Goal: Information Seeking & Learning: Learn about a topic

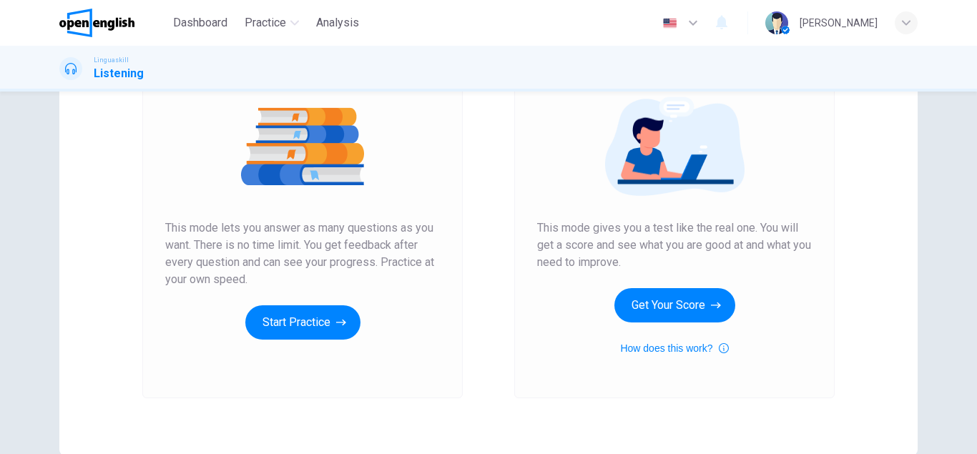
scroll to position [163, 0]
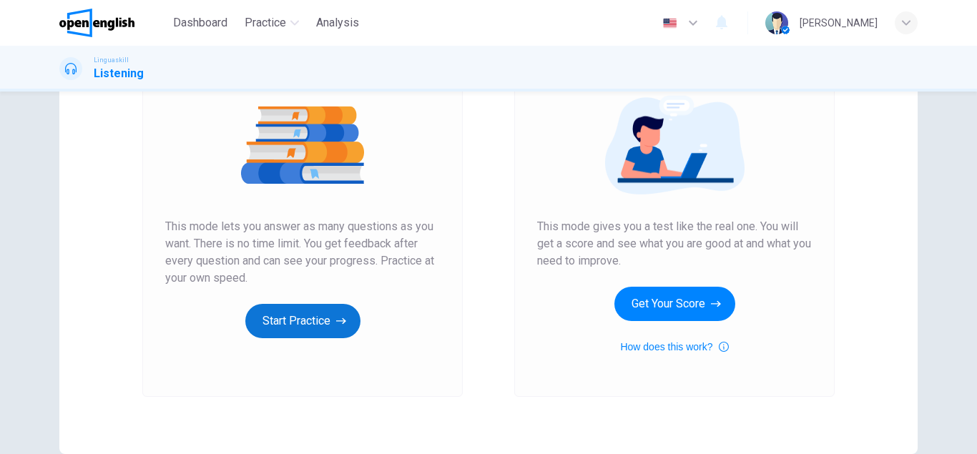
click at [300, 309] on button "Start Practice" at bounding box center [302, 321] width 115 height 34
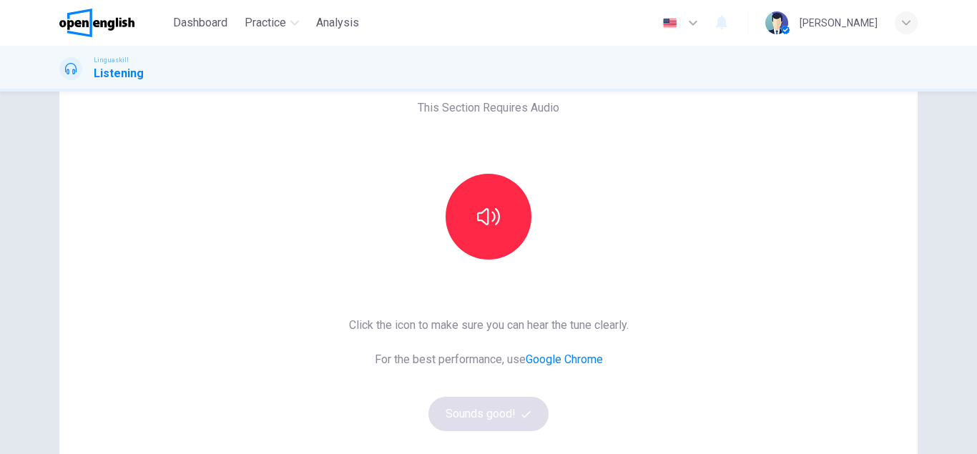
scroll to position [82, 0]
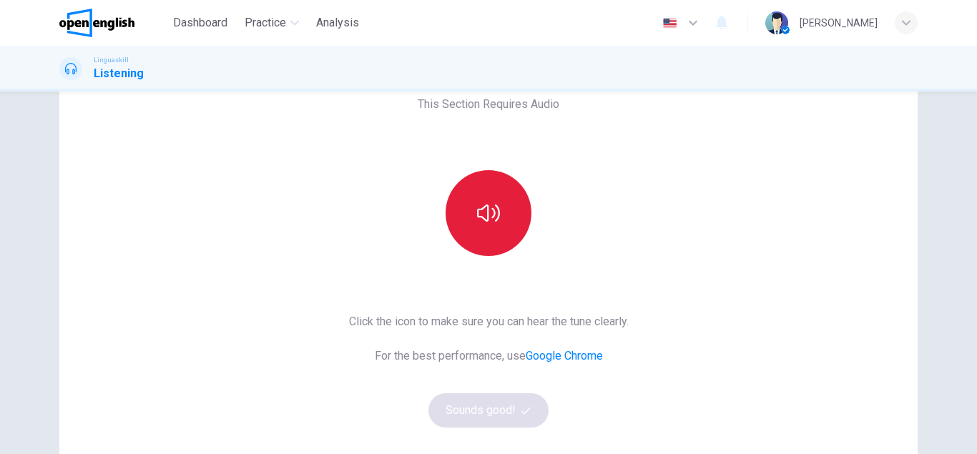
click at [479, 215] on icon "button" at bounding box center [488, 213] width 23 height 23
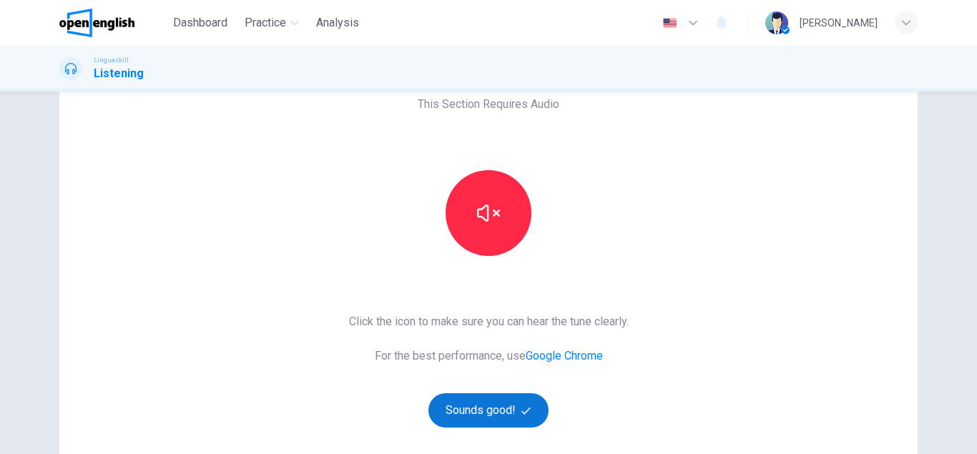
click at [491, 411] on button "Sounds good!" at bounding box center [489, 410] width 120 height 34
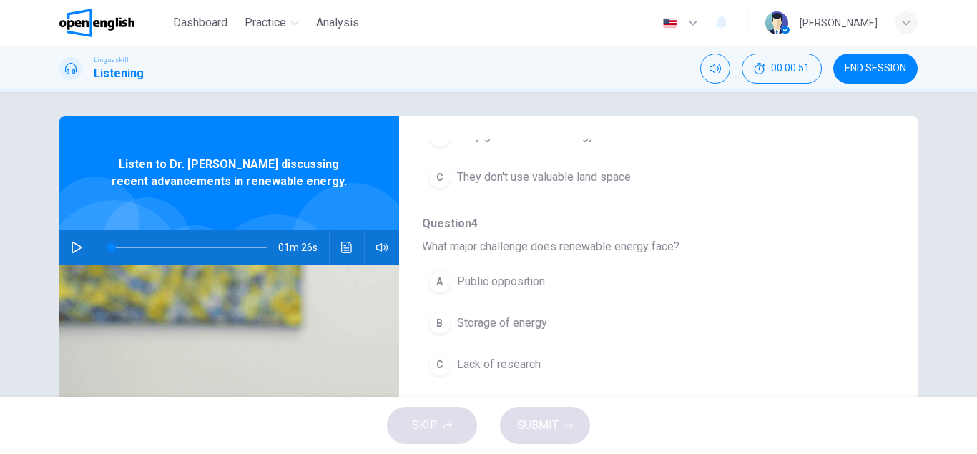
scroll to position [0, 0]
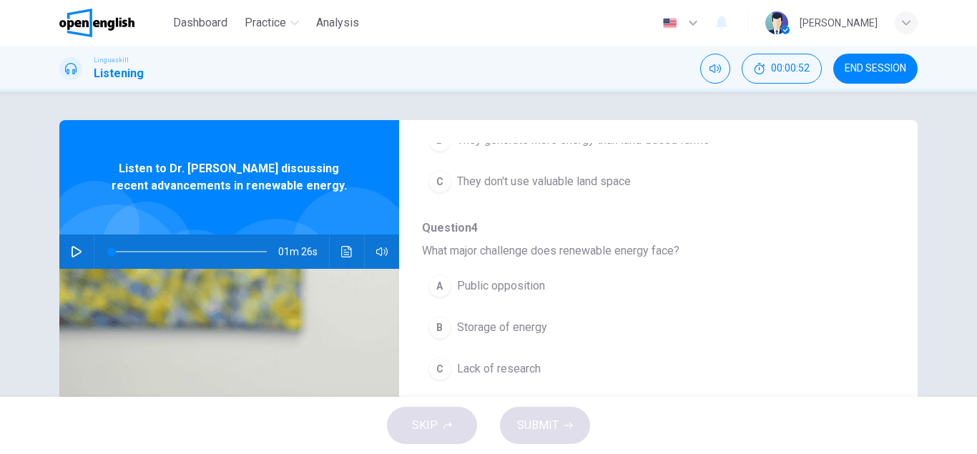
click at [79, 249] on icon "button" at bounding box center [76, 251] width 11 height 11
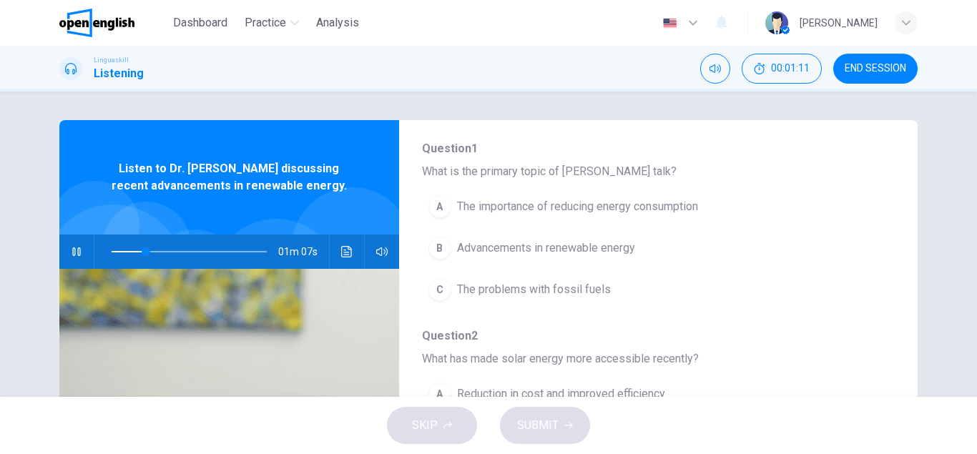
scroll to position [163, 0]
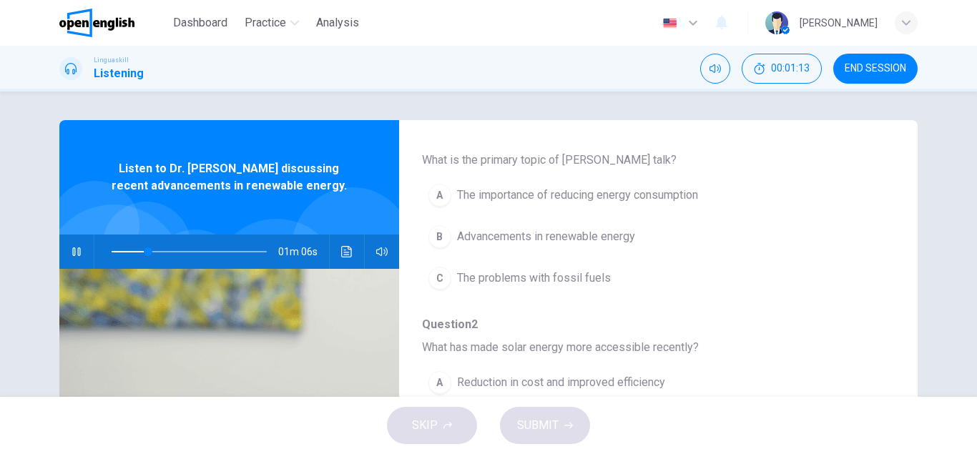
click at [443, 237] on div "B" at bounding box center [440, 236] width 23 height 23
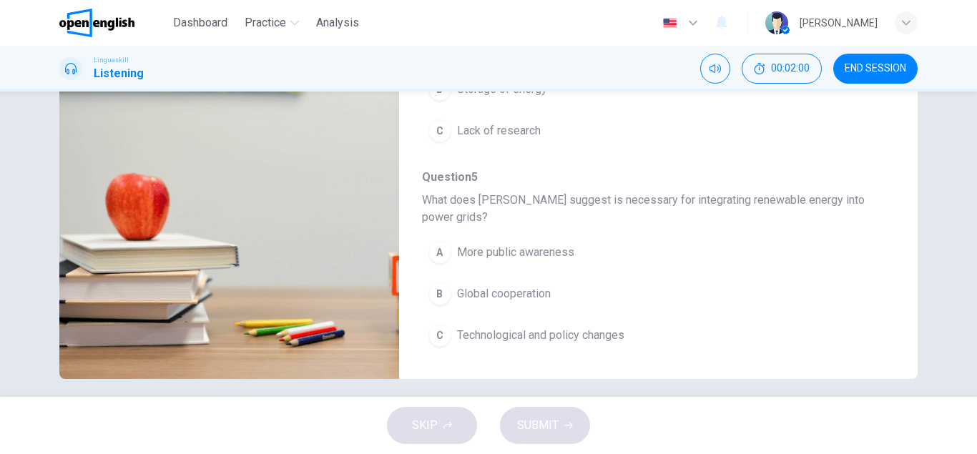
scroll to position [245, 0]
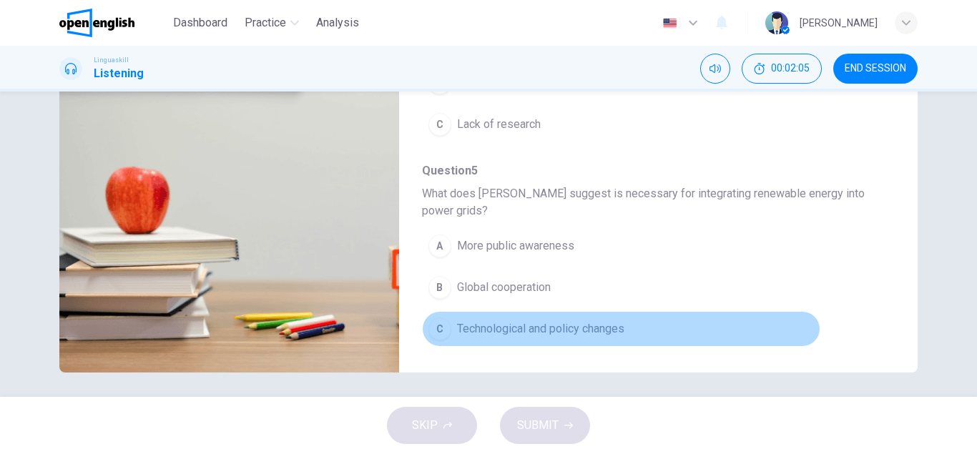
click at [600, 326] on span "Technological and policy changes" at bounding box center [540, 328] width 167 height 17
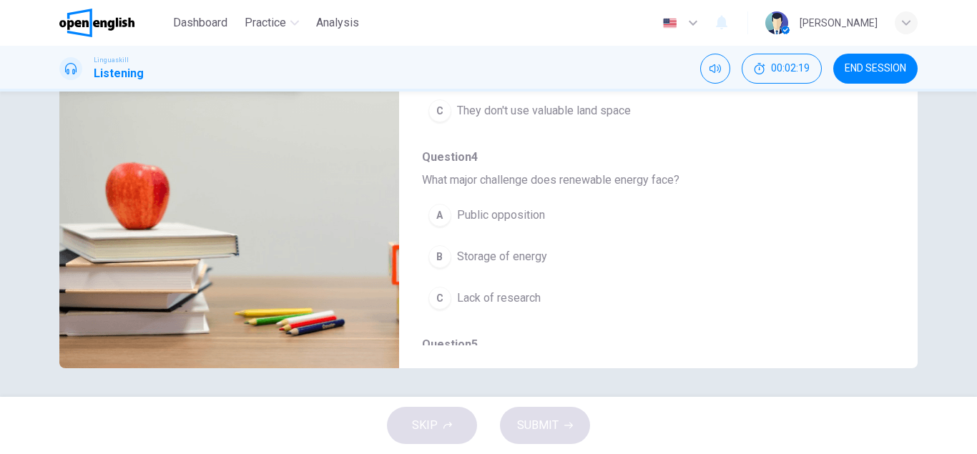
scroll to position [471, 0]
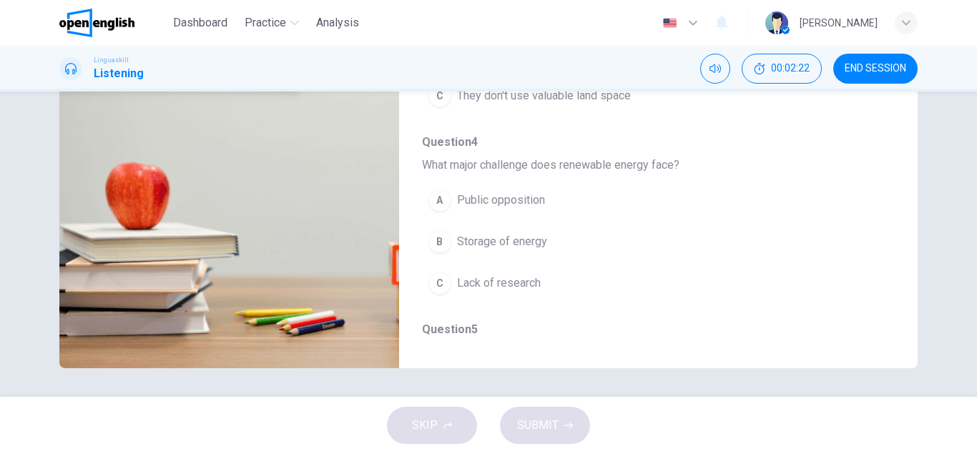
click at [536, 244] on span "Storage of energy" at bounding box center [502, 241] width 90 height 17
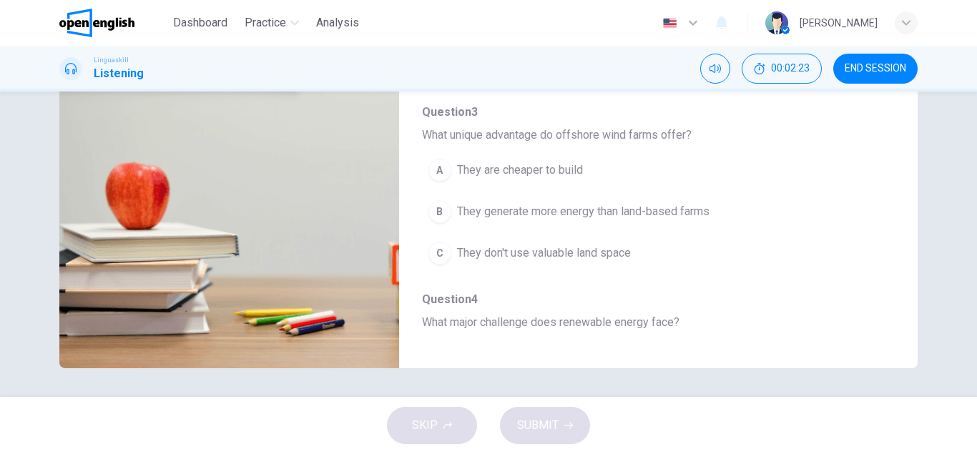
scroll to position [308, 0]
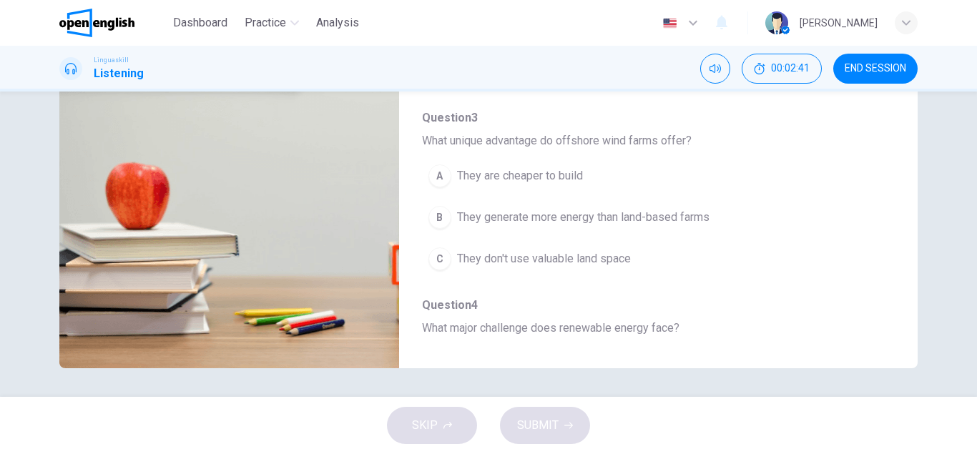
click at [653, 220] on span "They generate more energy than land-based farms" at bounding box center [583, 217] width 253 height 17
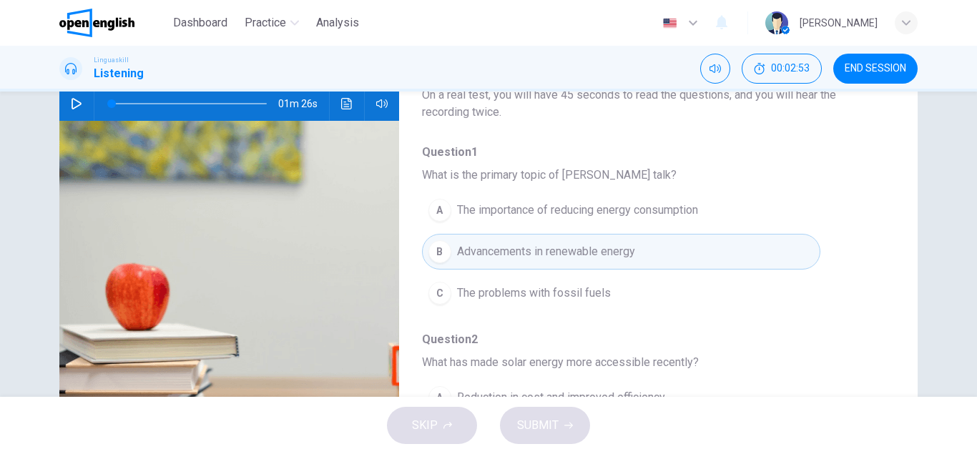
scroll to position [4, 0]
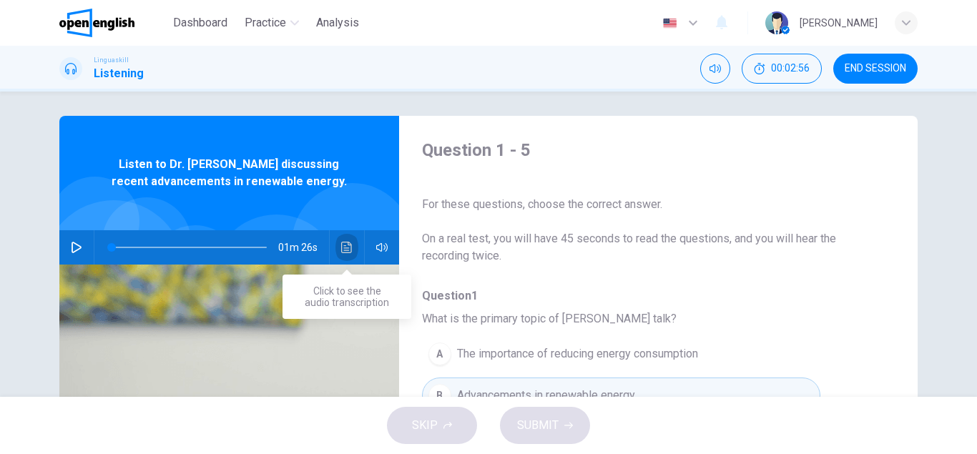
click at [343, 246] on icon "Click to see the audio transcription" at bounding box center [346, 247] width 11 height 11
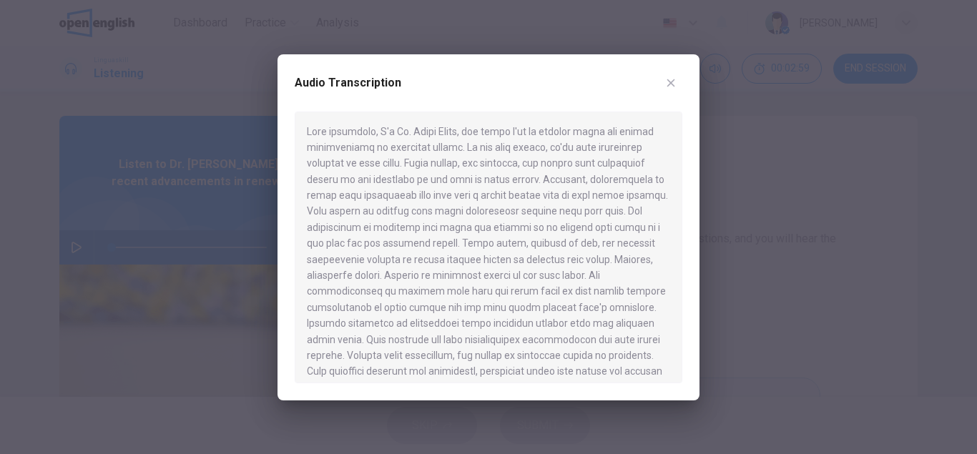
click at [667, 81] on icon "button" at bounding box center [670, 82] width 11 height 11
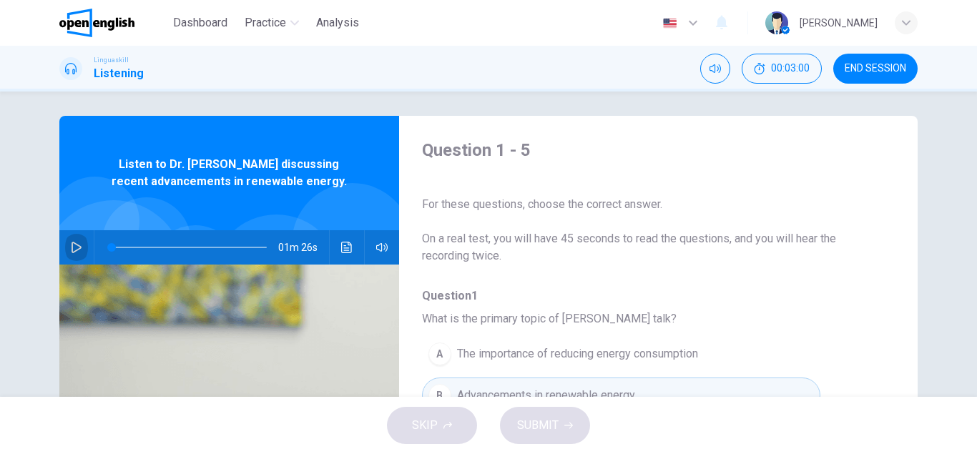
click at [69, 243] on button "button" at bounding box center [76, 247] width 23 height 34
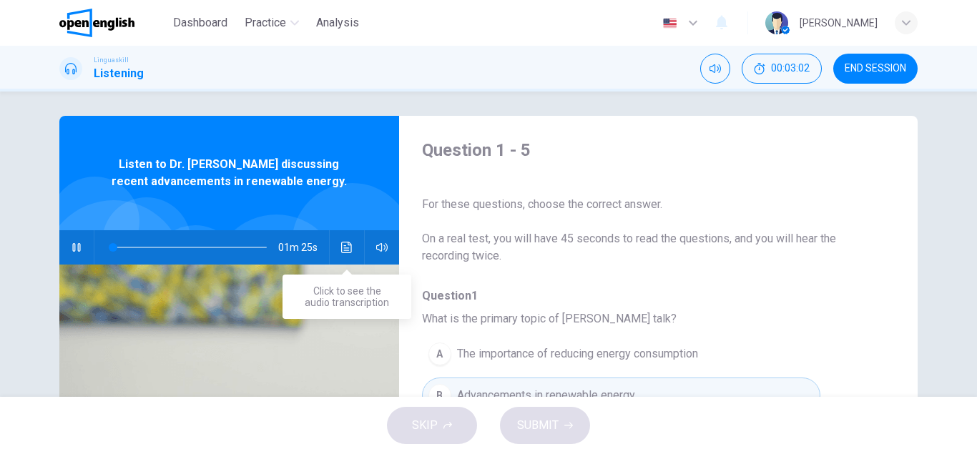
click at [348, 247] on icon "Click to see the audio transcription" at bounding box center [346, 247] width 11 height 11
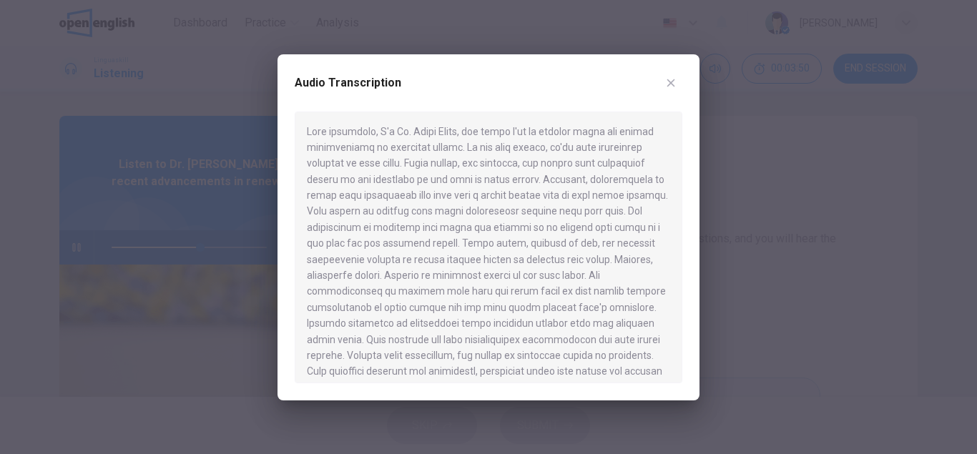
click at [665, 83] on icon "button" at bounding box center [670, 82] width 11 height 11
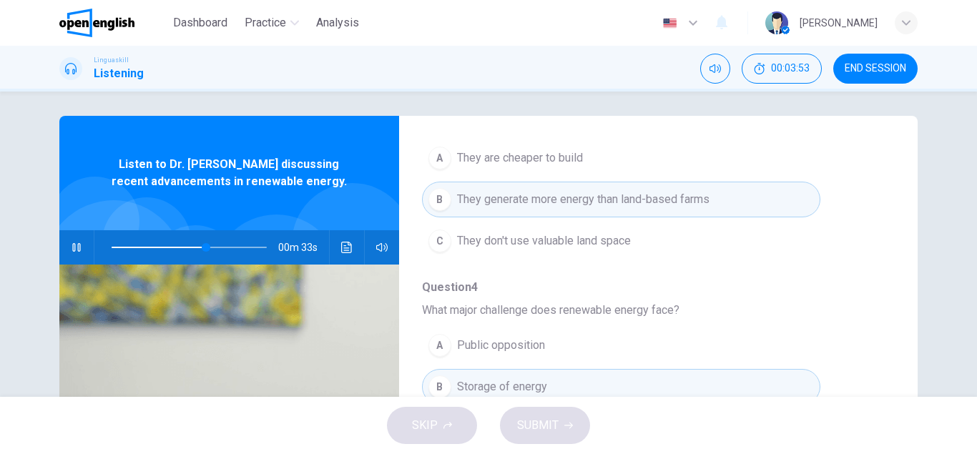
scroll to position [635, 0]
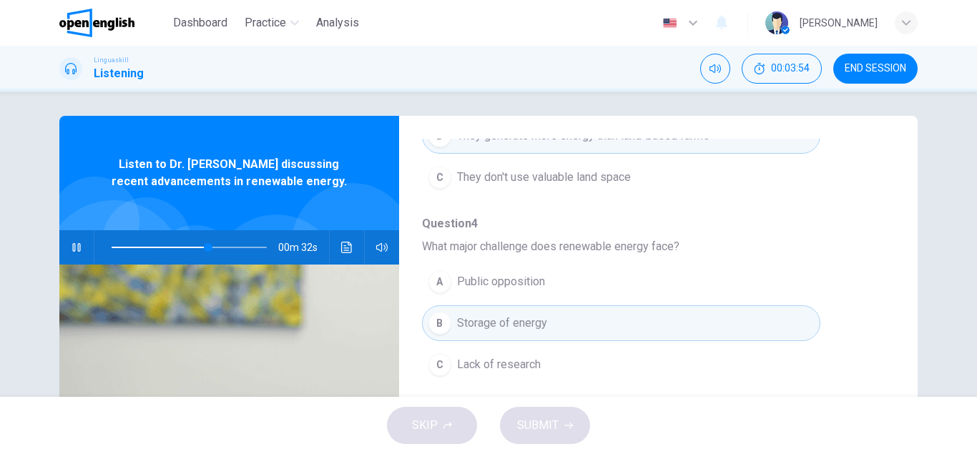
click at [562, 176] on span "They don't use valuable land space" at bounding box center [544, 177] width 174 height 17
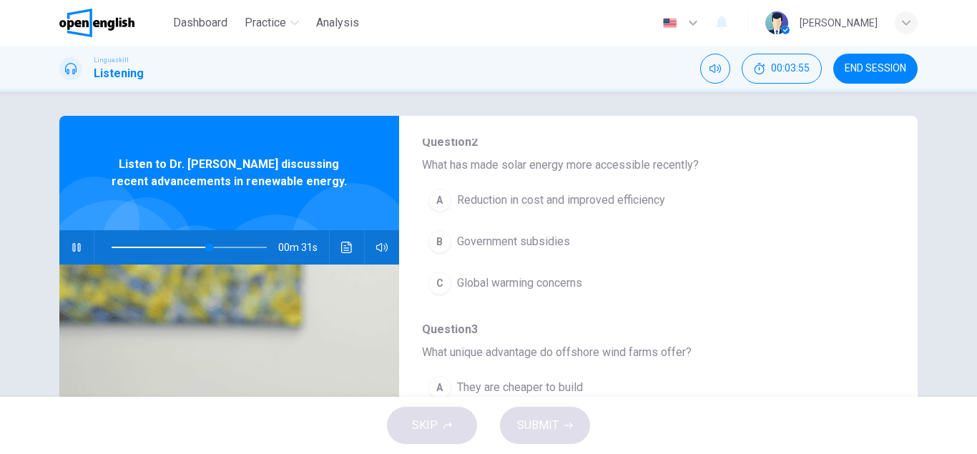
scroll to position [308, 0]
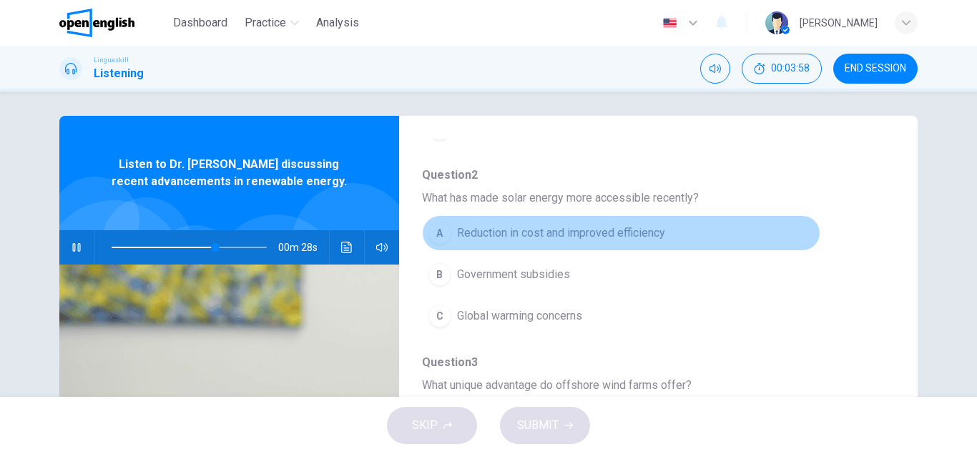
click at [546, 233] on span "Reduction in cost and improved efficiency" at bounding box center [561, 233] width 208 height 17
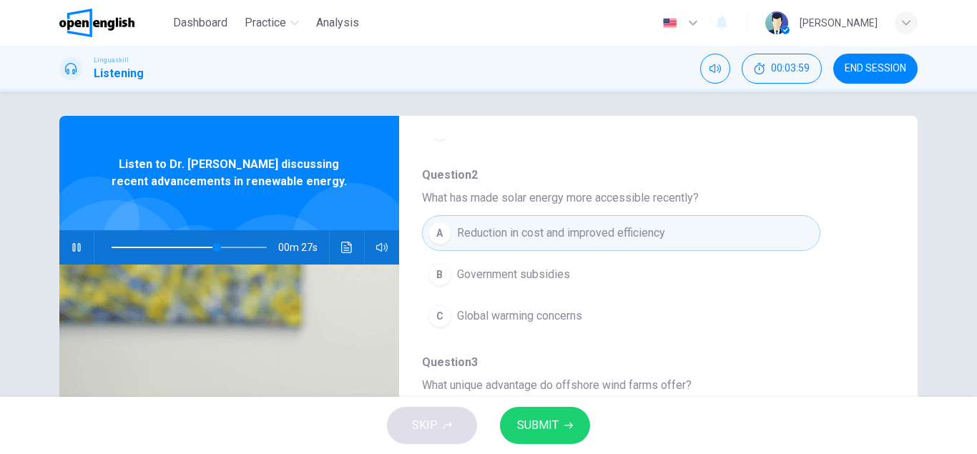
click at [545, 425] on span "SUBMIT" at bounding box center [537, 426] width 41 height 20
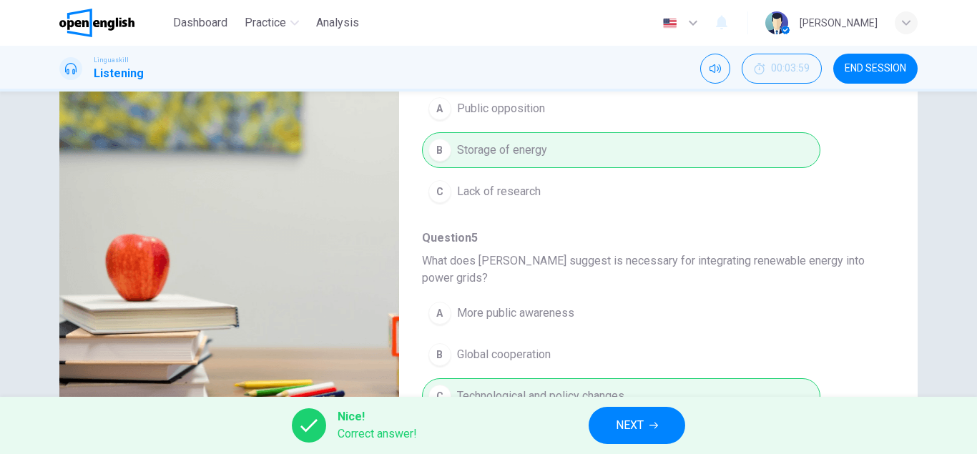
scroll to position [249, 0]
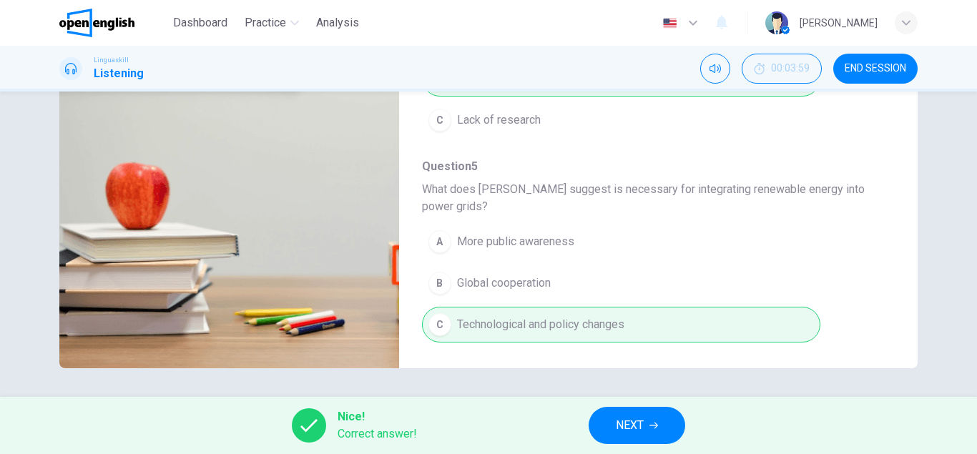
type input "**"
click at [652, 423] on icon "button" at bounding box center [654, 425] width 9 height 9
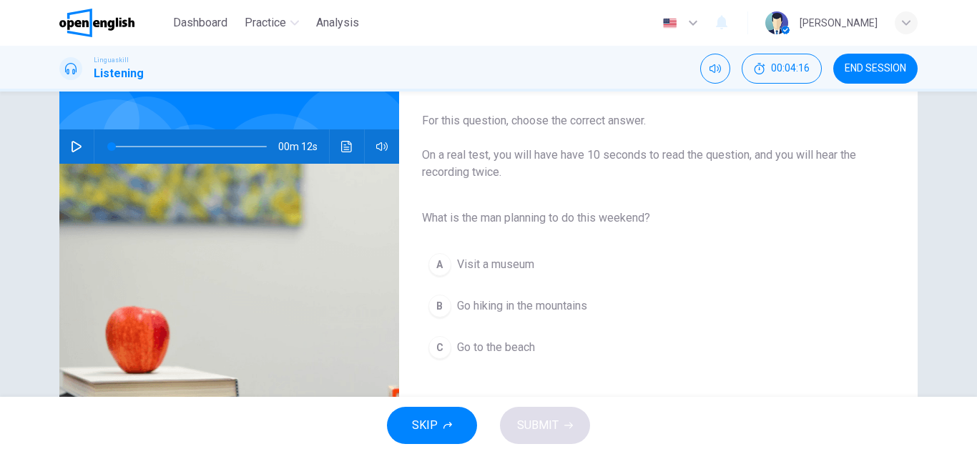
scroll to position [82, 0]
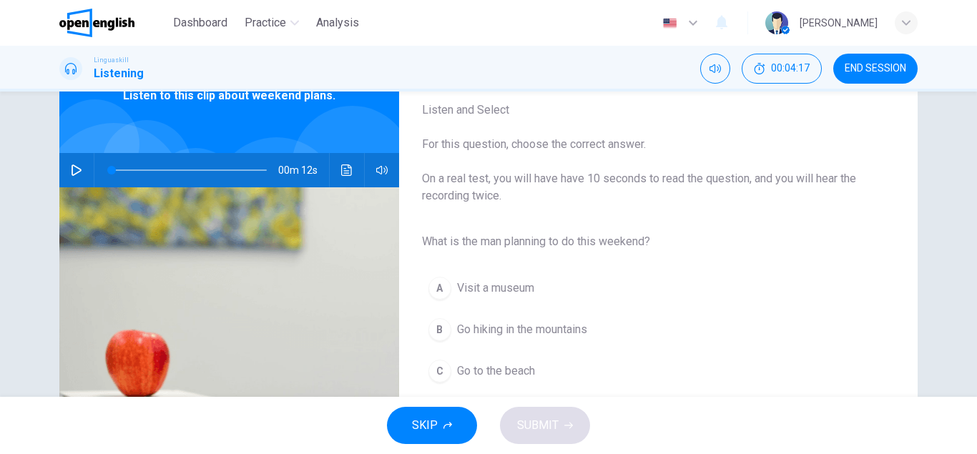
click at [77, 169] on icon "button" at bounding box center [76, 170] width 11 height 11
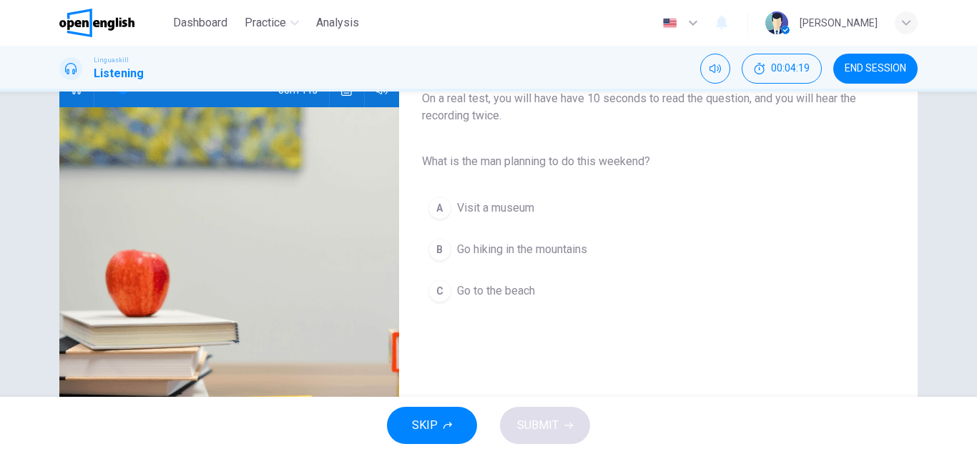
scroll to position [163, 0]
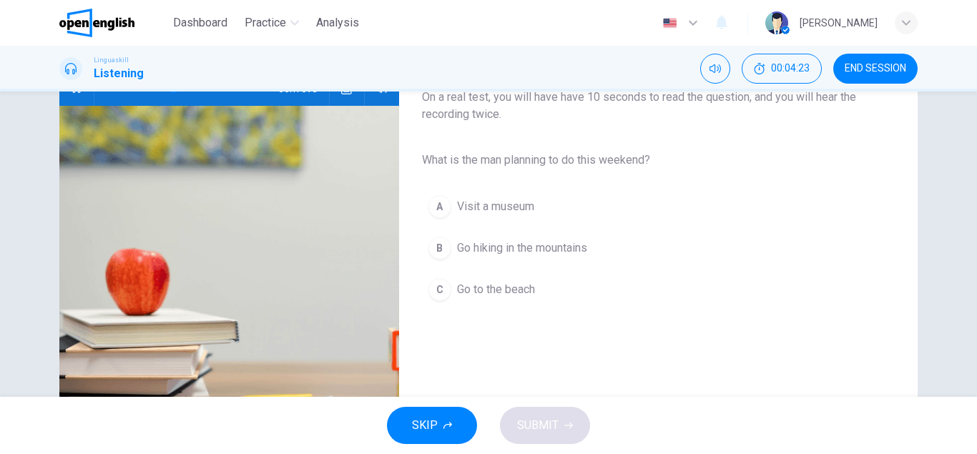
click at [545, 248] on span "Go hiking in the mountains" at bounding box center [522, 248] width 130 height 17
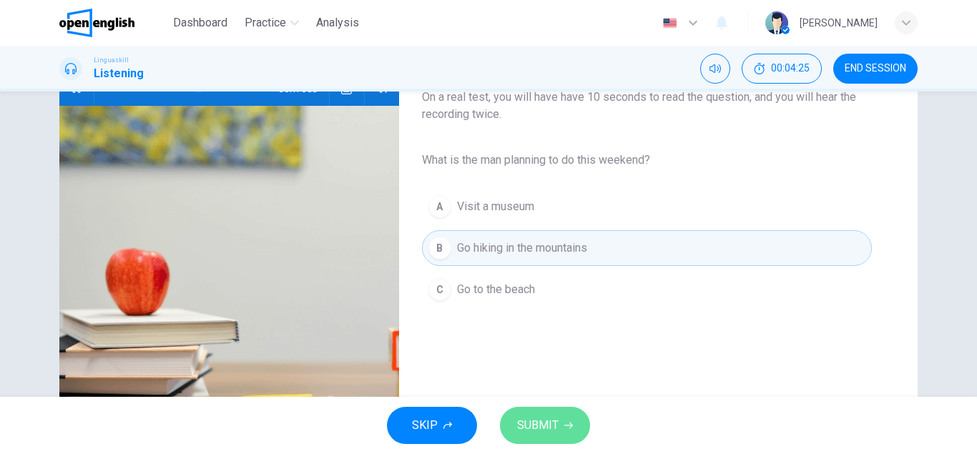
click at [541, 425] on span "SUBMIT" at bounding box center [537, 426] width 41 height 20
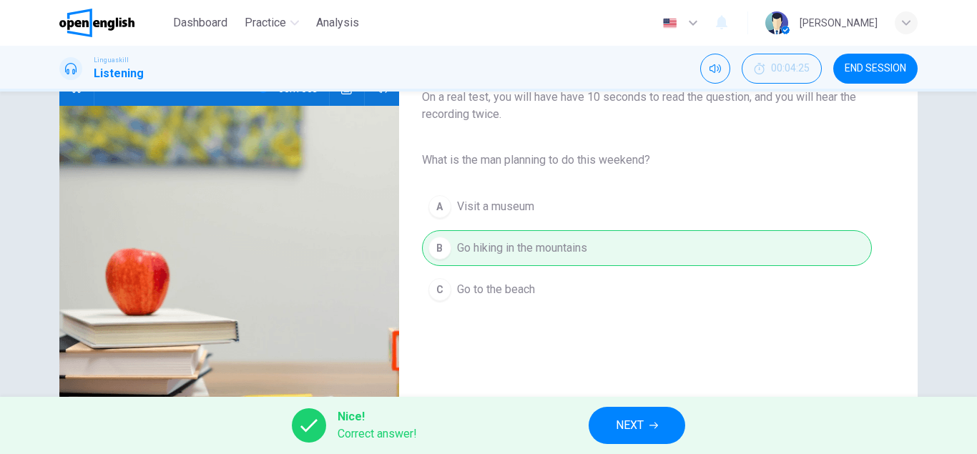
type input "*"
click at [647, 422] on button "NEXT" at bounding box center [637, 425] width 97 height 37
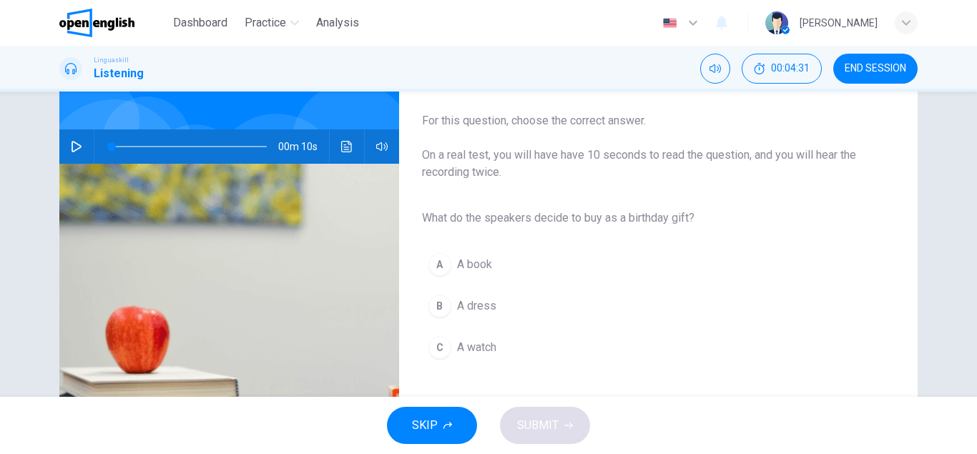
scroll to position [82, 0]
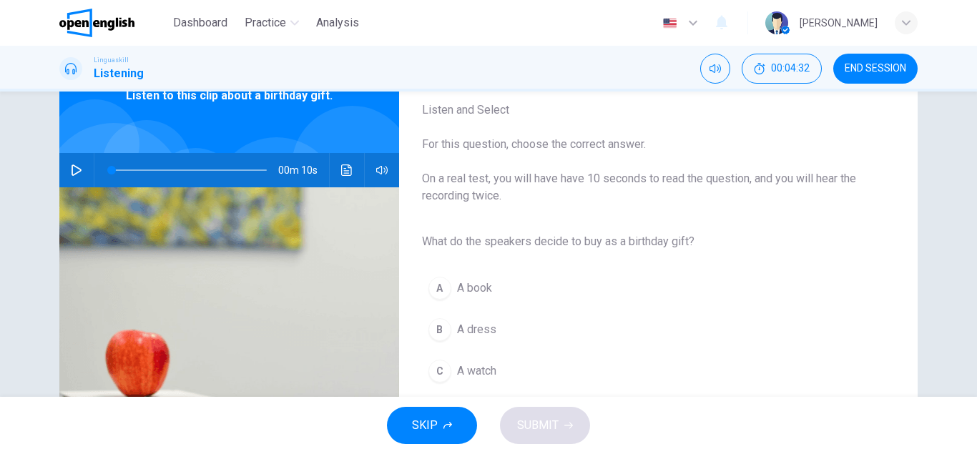
click at [74, 166] on icon "button" at bounding box center [76, 170] width 11 height 11
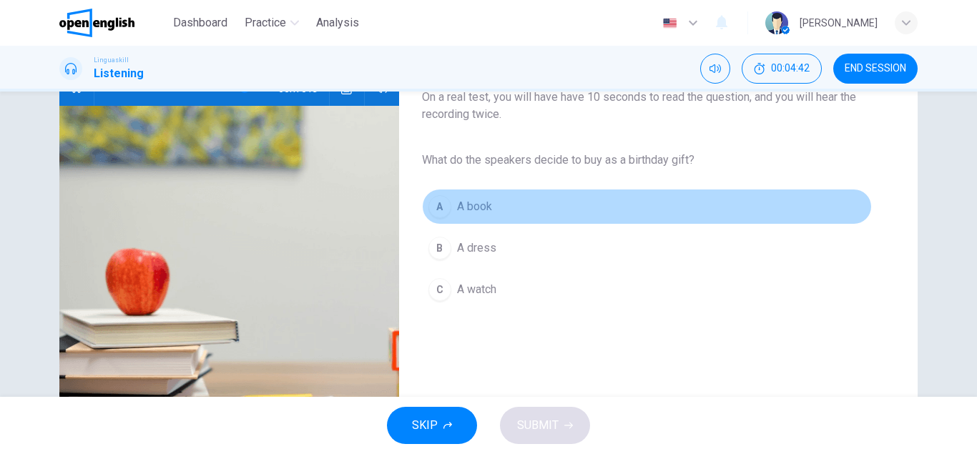
click at [490, 205] on span "A book" at bounding box center [474, 206] width 35 height 17
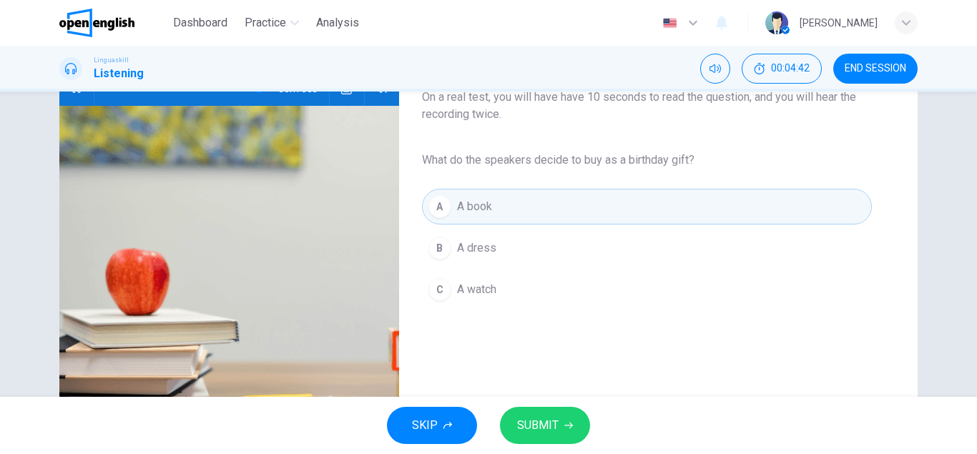
type input "*"
click at [554, 424] on span "SUBMIT" at bounding box center [537, 426] width 41 height 20
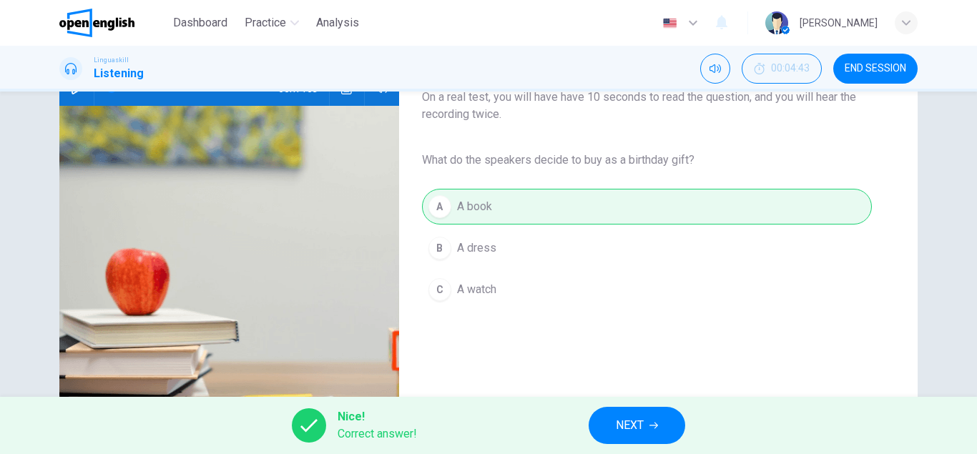
click at [865, 69] on span "END SESSION" at bounding box center [876, 68] width 62 height 11
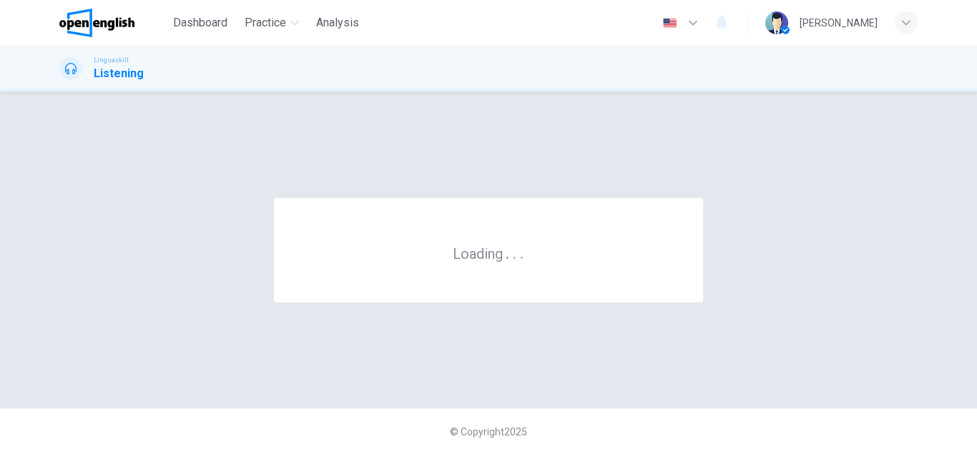
scroll to position [0, 0]
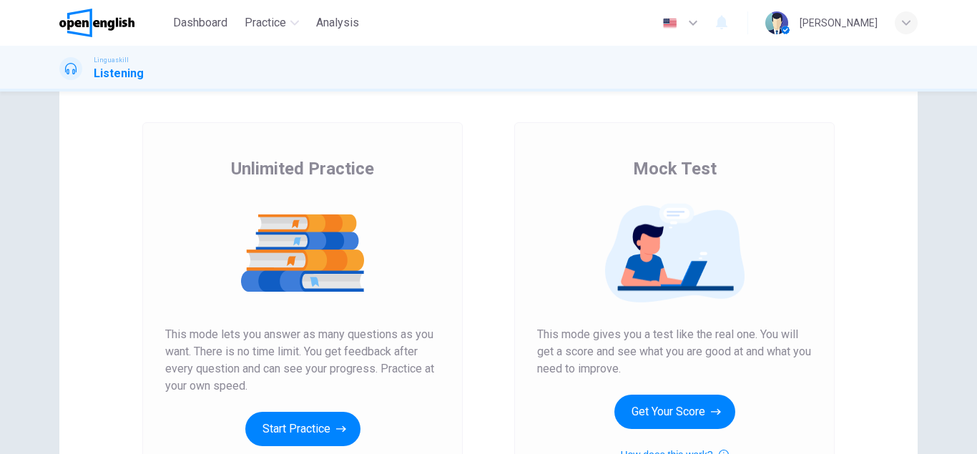
scroll to position [163, 0]
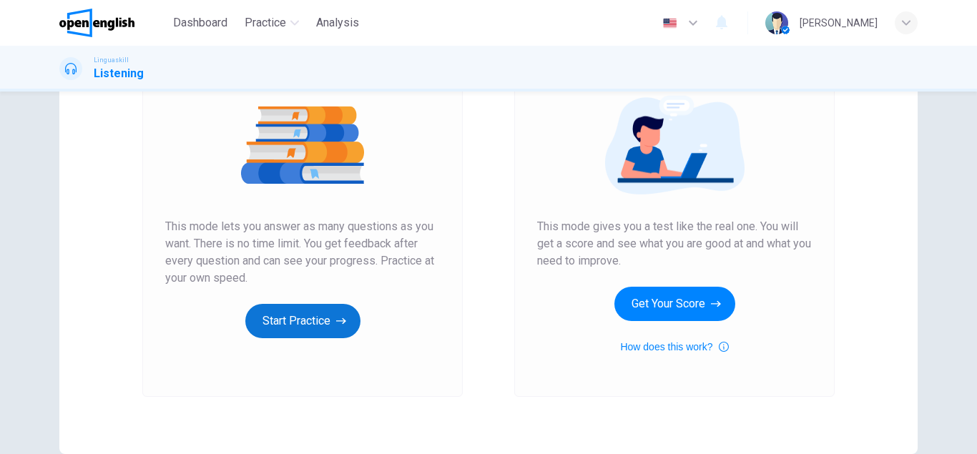
click at [321, 318] on button "Start Practice" at bounding box center [302, 321] width 115 height 34
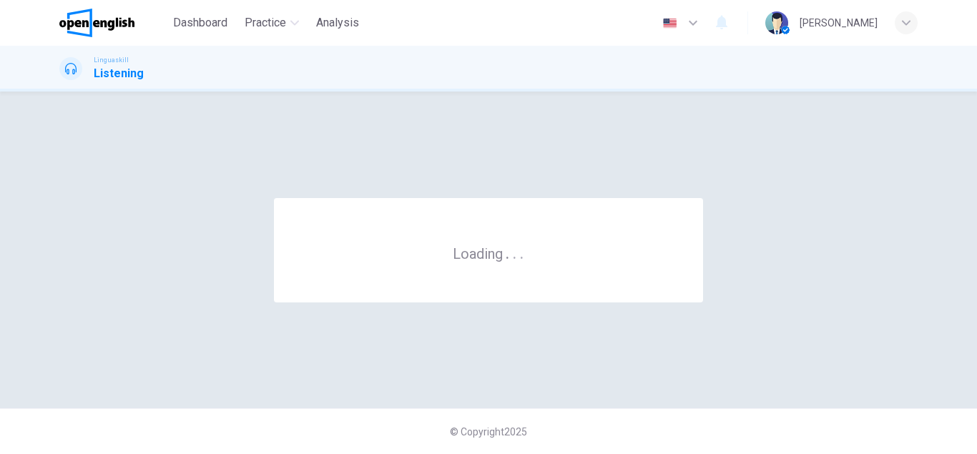
scroll to position [0, 0]
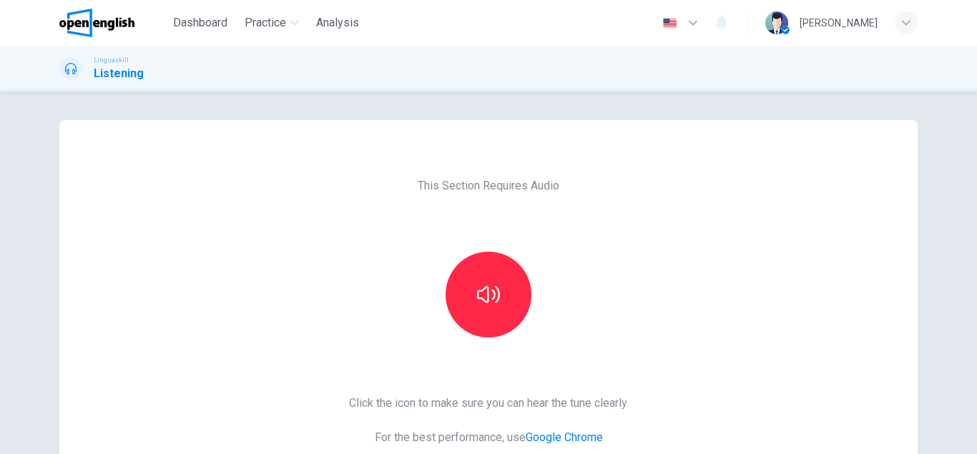
click at [116, 62] on span "Linguaskill" at bounding box center [111, 60] width 35 height 10
click at [102, 71] on h1 "Listening" at bounding box center [119, 73] width 50 height 17
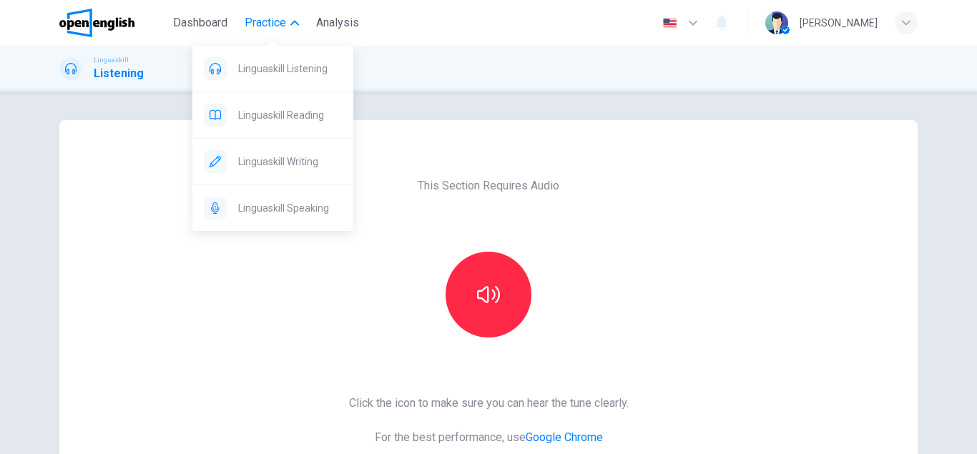
click at [269, 19] on span "Practice" at bounding box center [265, 22] width 41 height 17
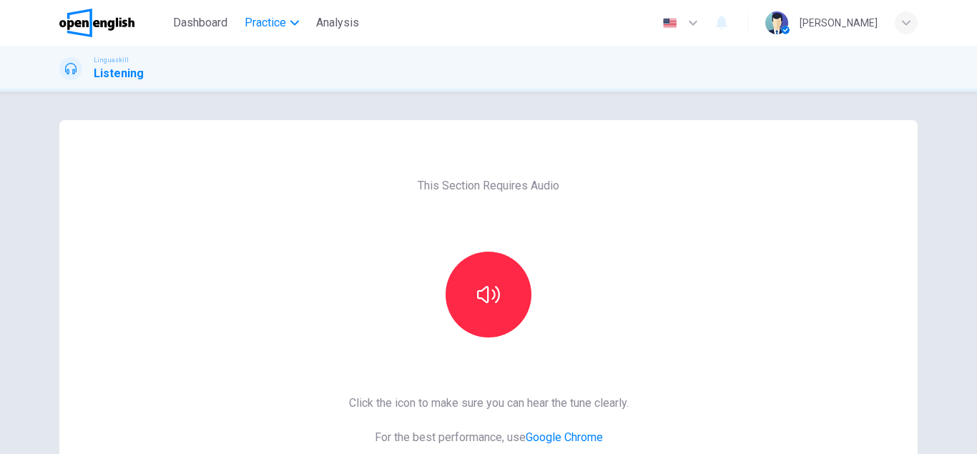
click at [270, 19] on span "Practice" at bounding box center [265, 22] width 41 height 17
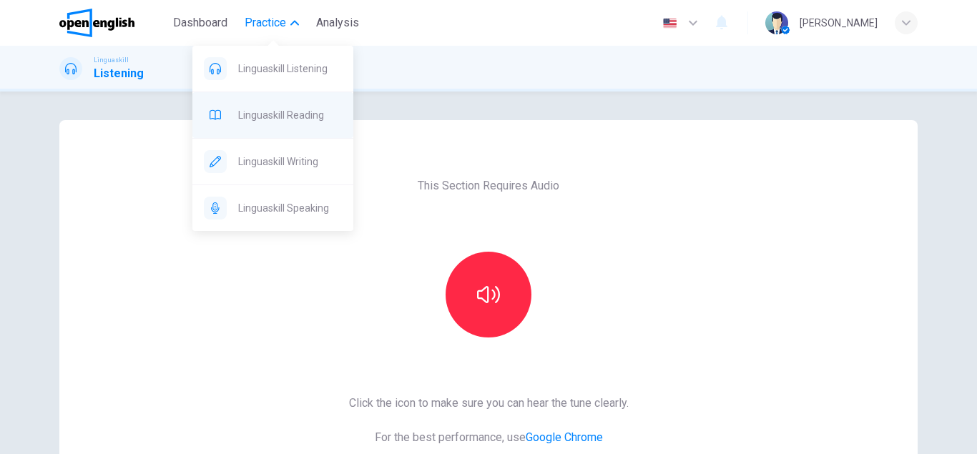
click at [313, 124] on div "Linguaskill Reading" at bounding box center [272, 115] width 161 height 46
click at [277, 16] on span "Practice" at bounding box center [265, 22] width 41 height 17
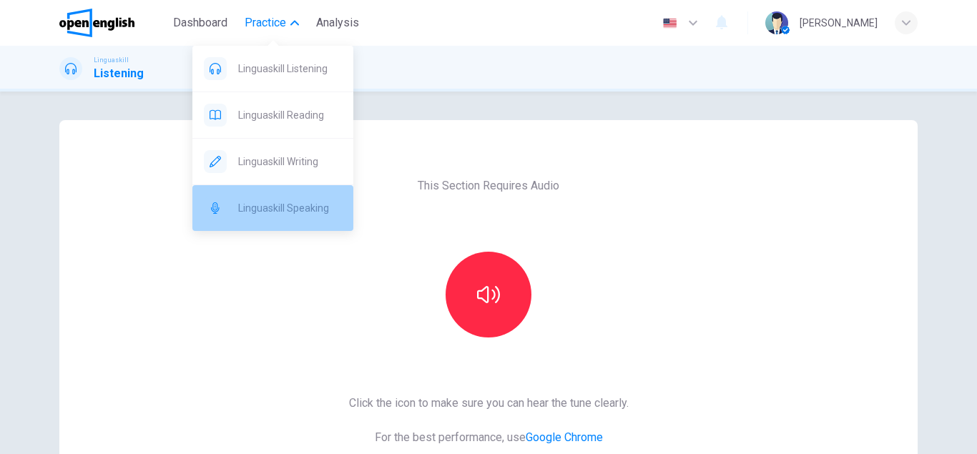
click at [277, 207] on span "Linguaskill Speaking" at bounding box center [290, 208] width 104 height 17
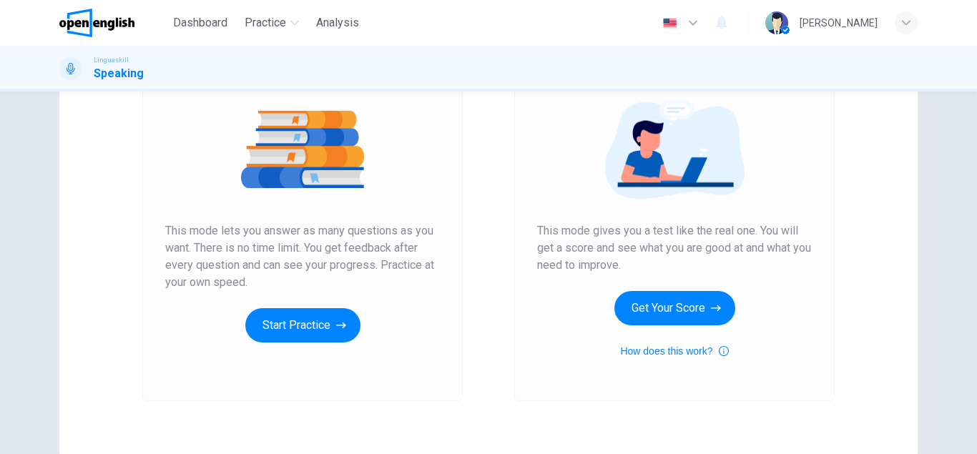
scroll to position [163, 0]
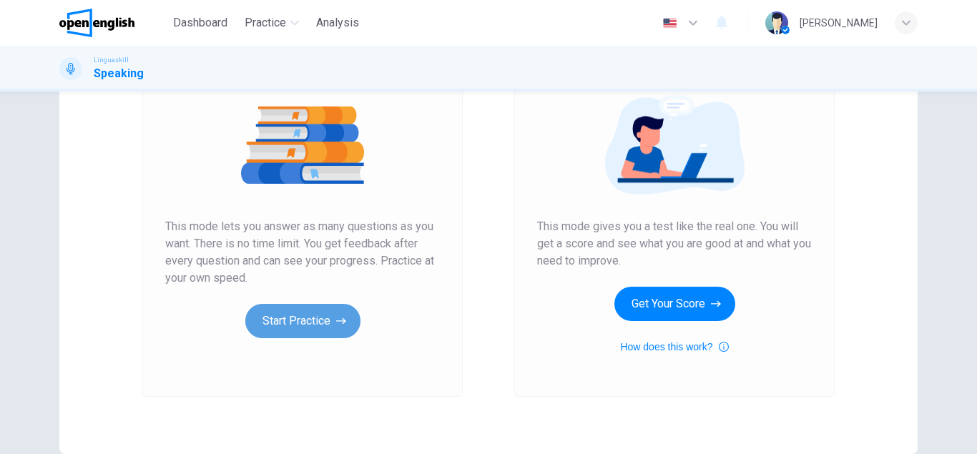
click at [318, 320] on button "Start Practice" at bounding box center [302, 321] width 115 height 34
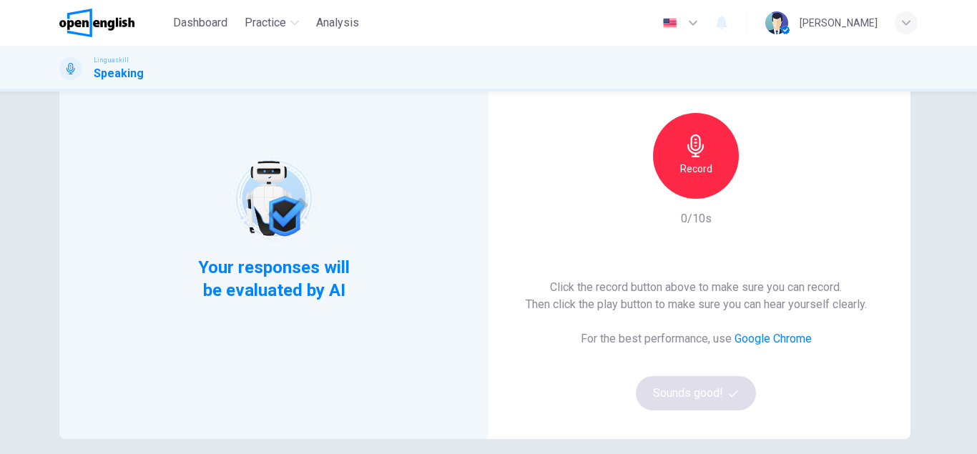
scroll to position [82, 0]
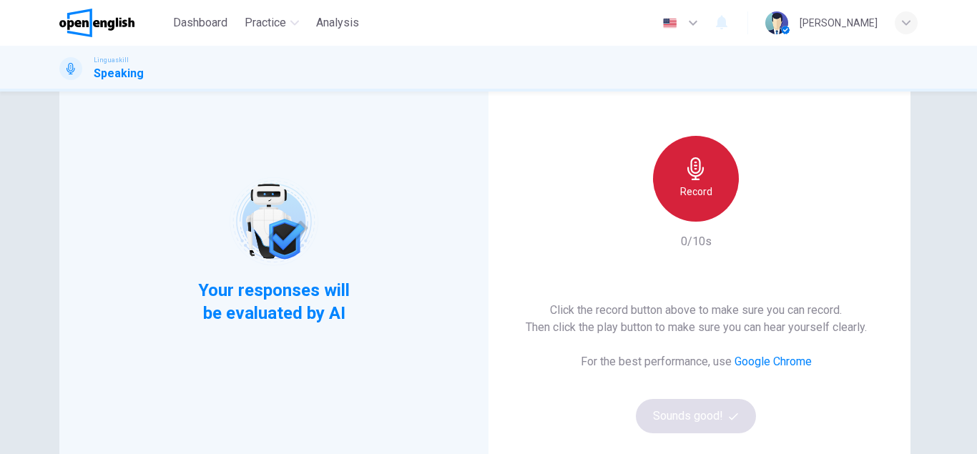
click at [676, 180] on div "Record" at bounding box center [696, 179] width 86 height 86
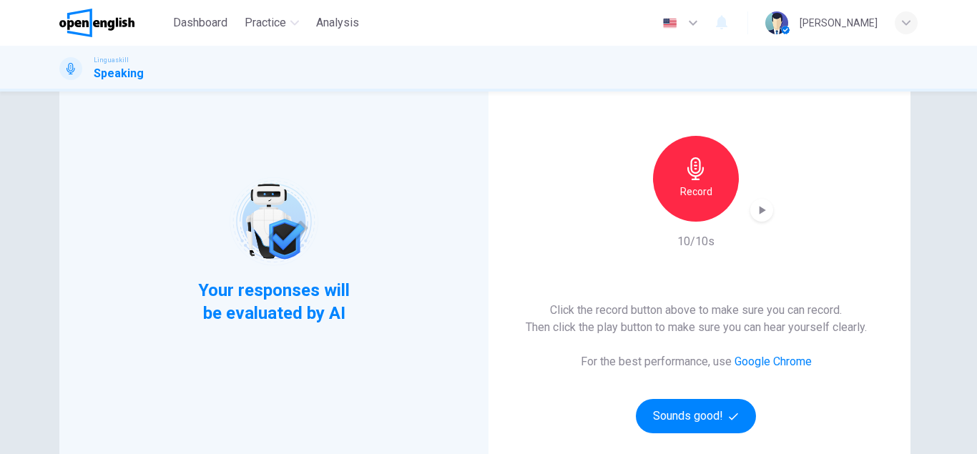
click at [763, 208] on icon "button" at bounding box center [763, 210] width 6 height 9
click at [690, 409] on button "Sounds good!" at bounding box center [696, 416] width 120 height 34
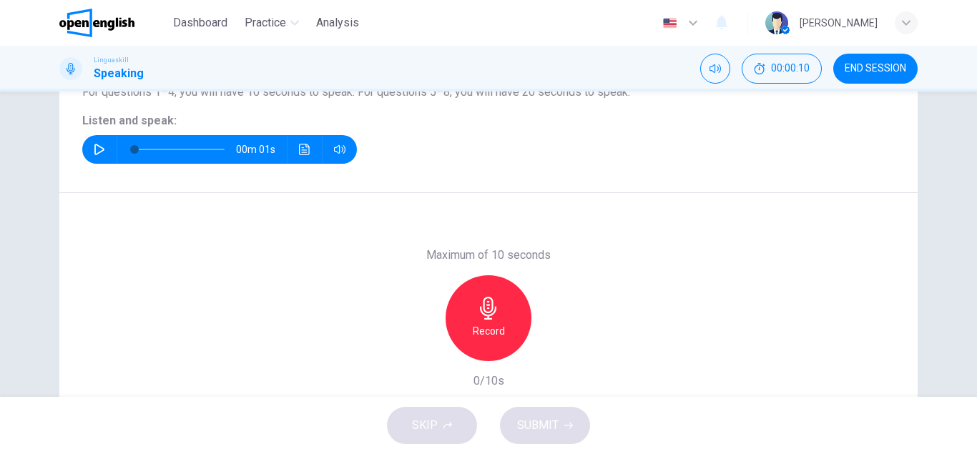
scroll to position [163, 0]
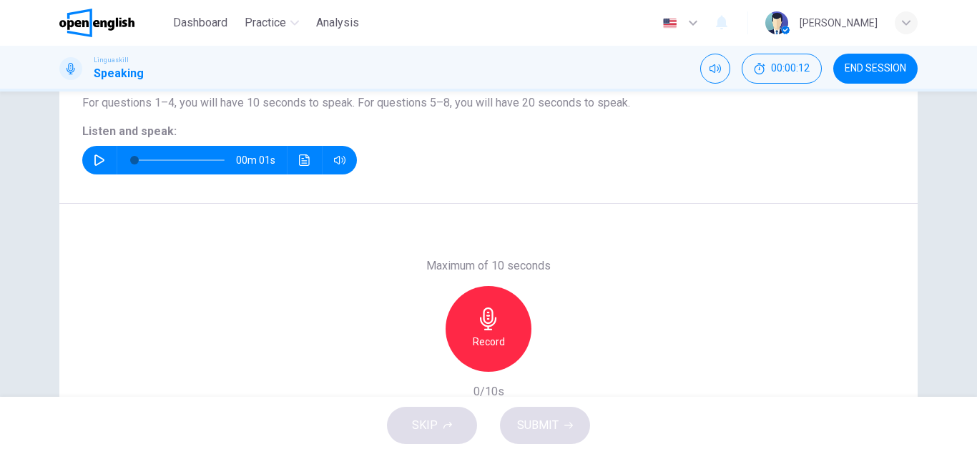
click at [102, 158] on icon "button" at bounding box center [99, 160] width 10 height 11
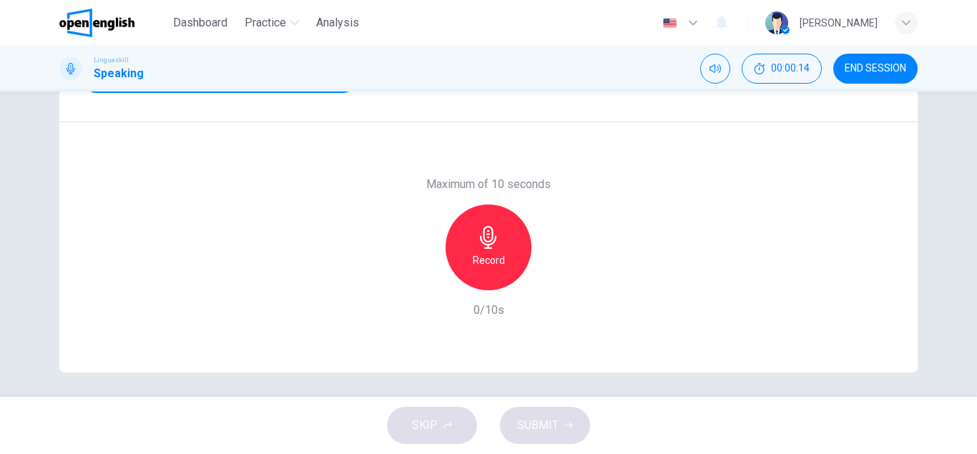
click at [490, 254] on h6 "Record" at bounding box center [489, 260] width 32 height 17
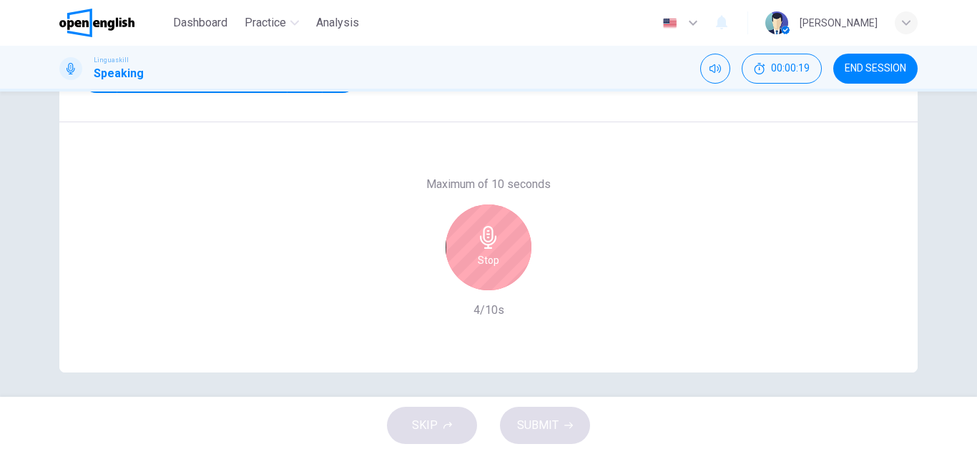
click at [482, 238] on icon "button" at bounding box center [488, 237] width 23 height 23
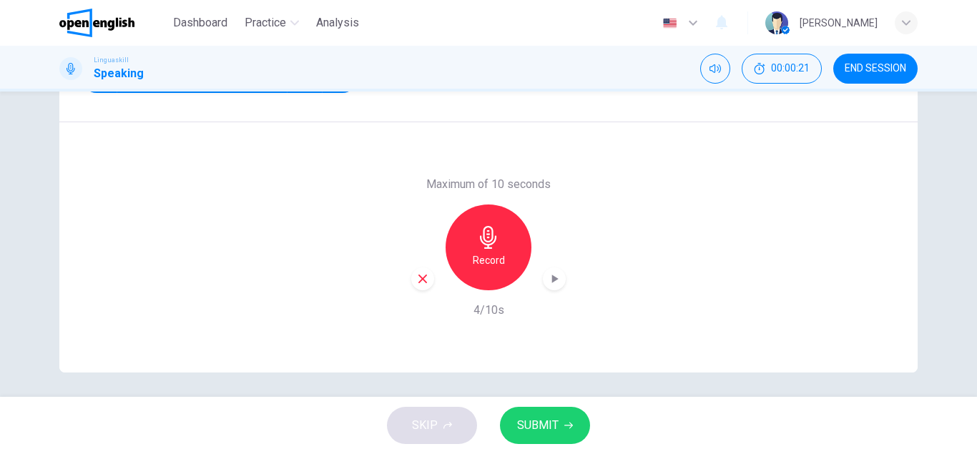
click at [549, 278] on icon "button" at bounding box center [554, 279] width 14 height 14
click at [551, 423] on span "SUBMIT" at bounding box center [537, 426] width 41 height 20
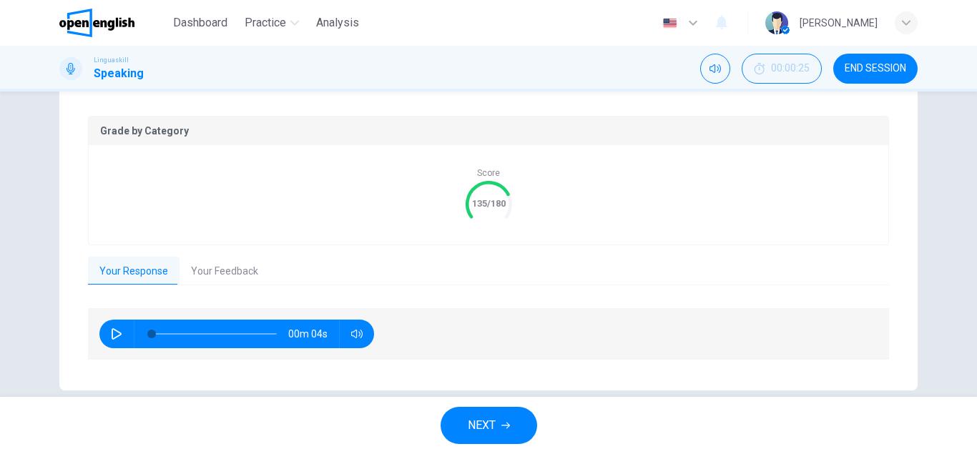
scroll to position [301, 0]
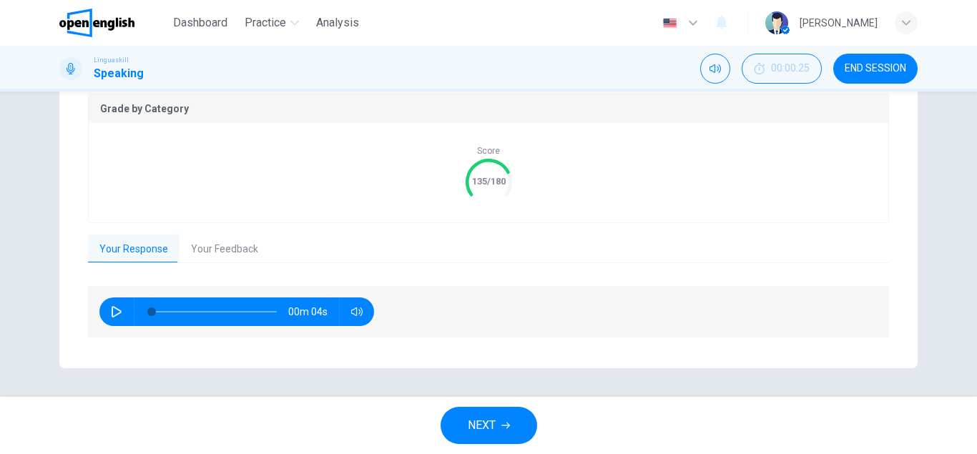
click at [198, 249] on button "Your Feedback" at bounding box center [225, 250] width 90 height 30
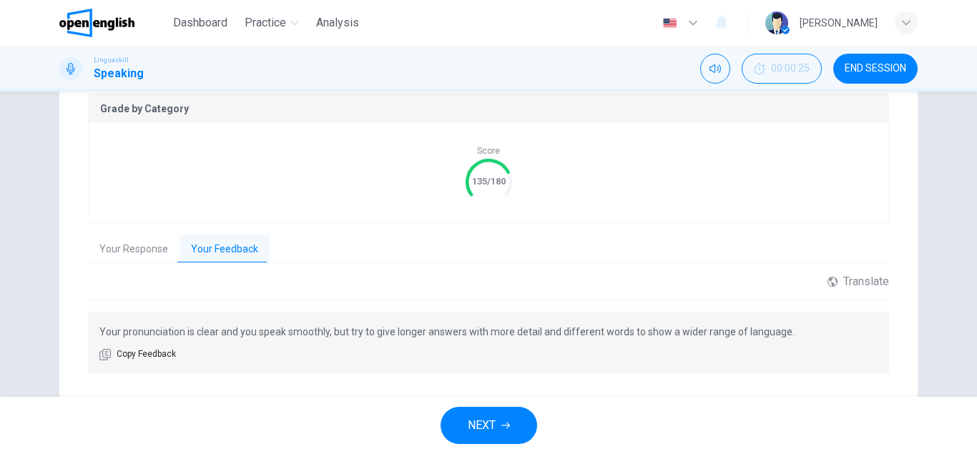
click at [105, 246] on button "Your Response" at bounding box center [134, 250] width 92 height 30
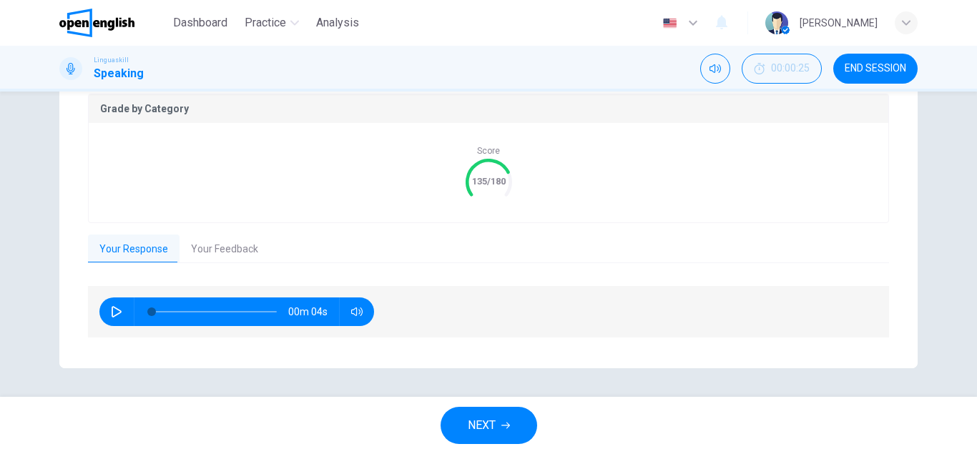
drag, startPoint x: 489, startPoint y: 423, endPoint x: 476, endPoint y: 422, distance: 12.2
click at [486, 422] on span "NEXT" at bounding box center [482, 426] width 28 height 20
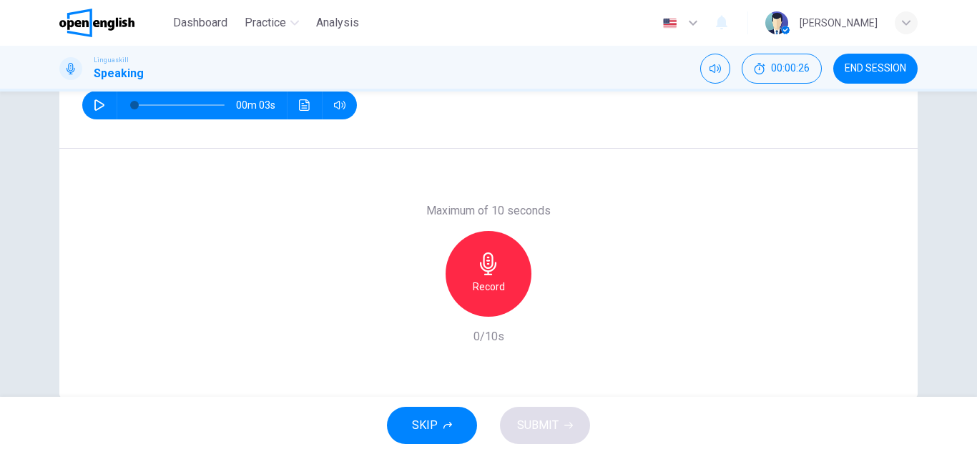
scroll to position [4, 0]
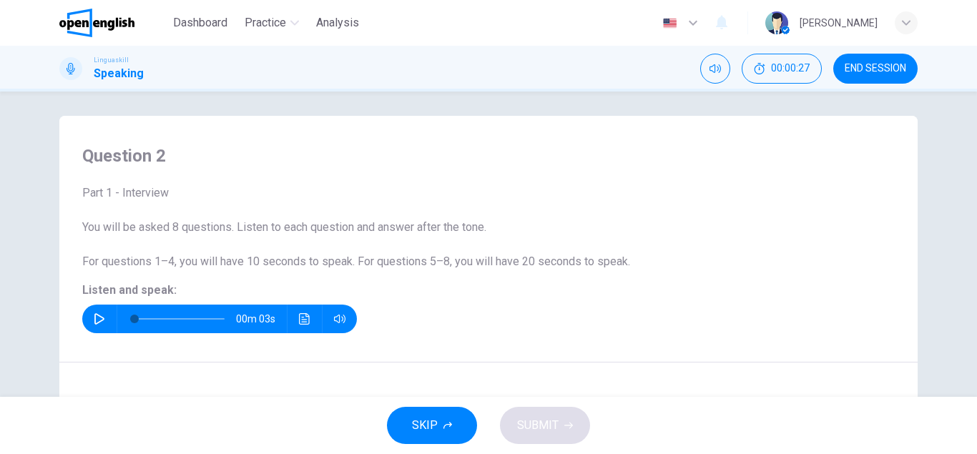
click at [94, 311] on button "button" at bounding box center [99, 319] width 23 height 29
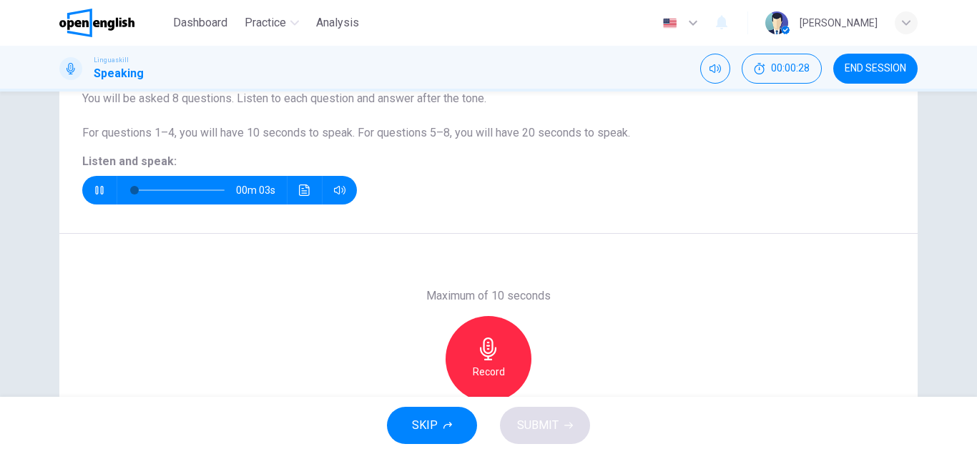
scroll to position [167, 0]
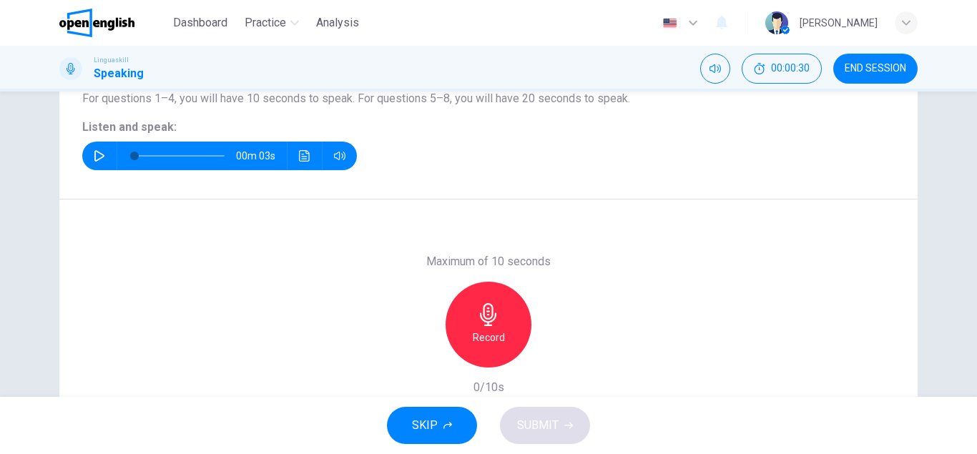
click at [489, 323] on icon "button" at bounding box center [488, 314] width 23 height 23
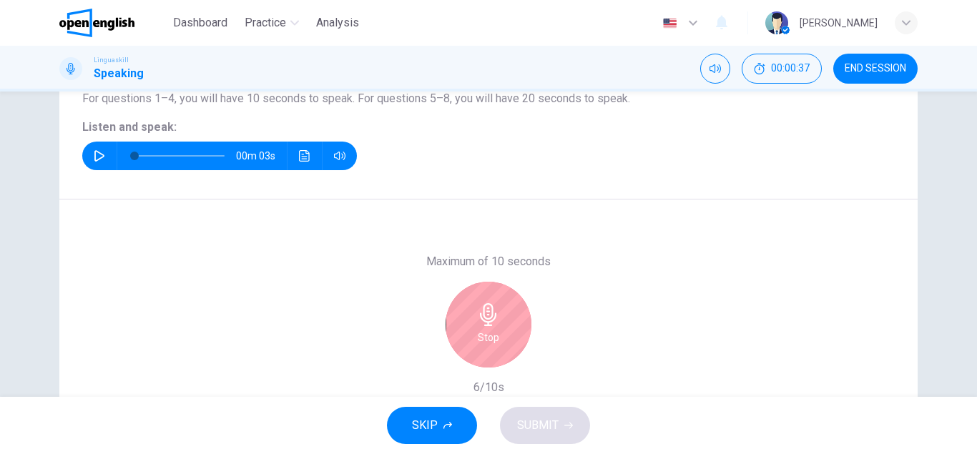
click at [490, 327] on div "Stop" at bounding box center [489, 325] width 86 height 86
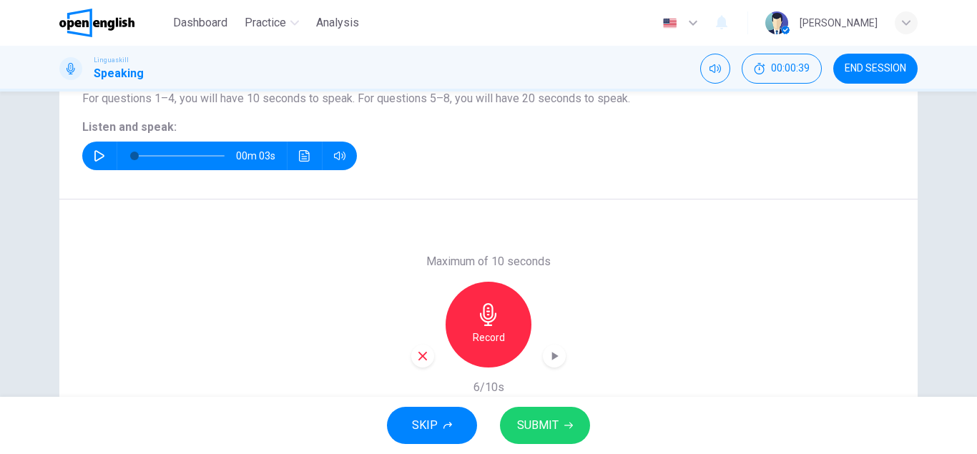
click at [559, 424] on button "SUBMIT" at bounding box center [545, 425] width 90 height 37
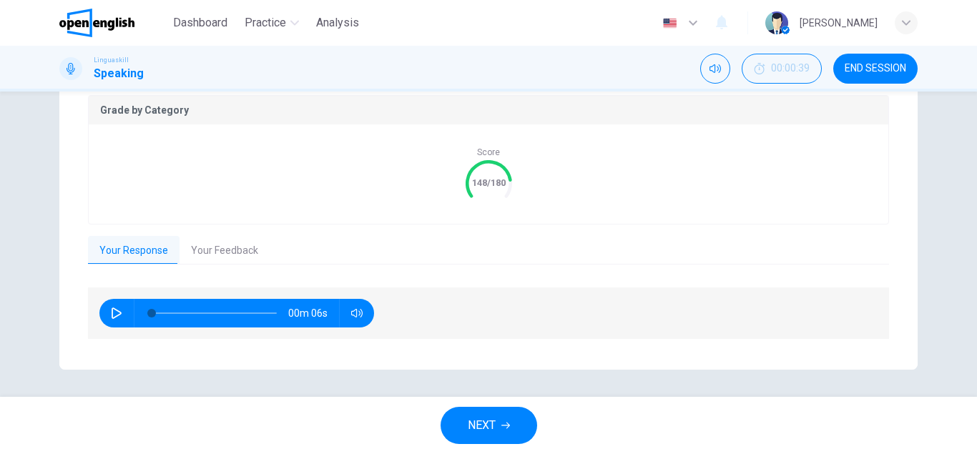
scroll to position [301, 0]
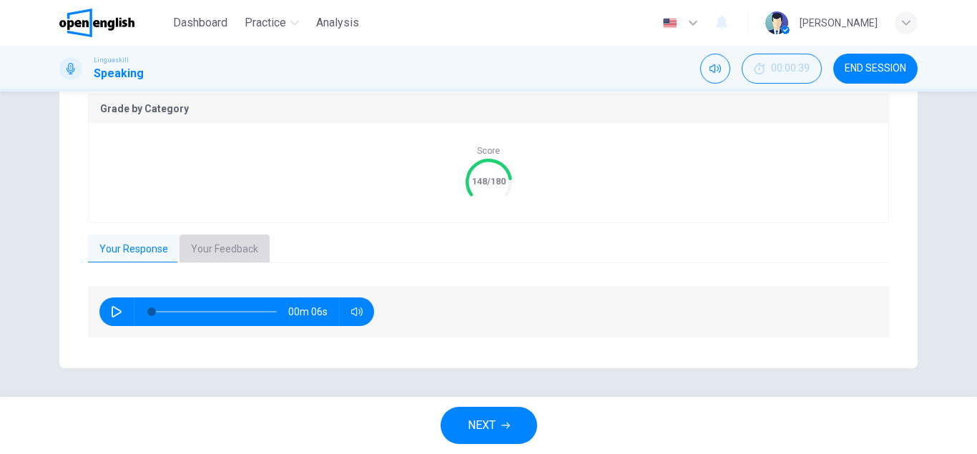
click at [245, 250] on button "Your Feedback" at bounding box center [225, 250] width 90 height 30
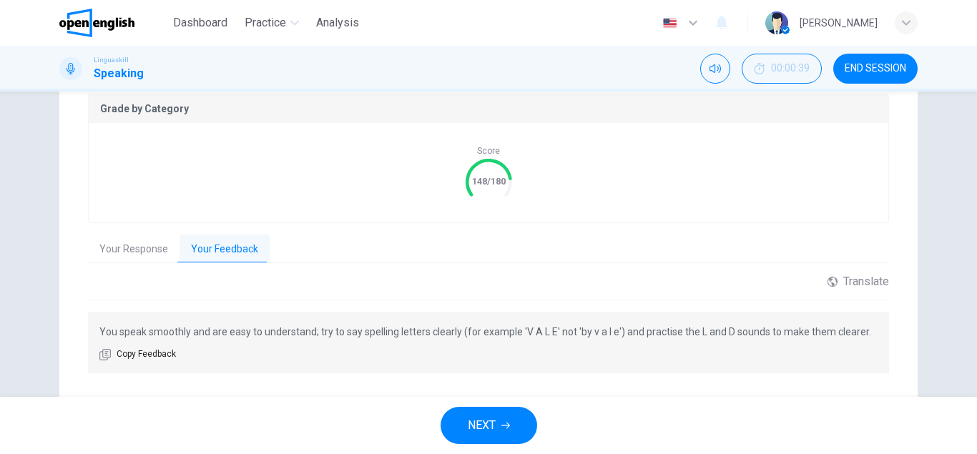
click at [491, 422] on span "NEXT" at bounding box center [482, 426] width 28 height 20
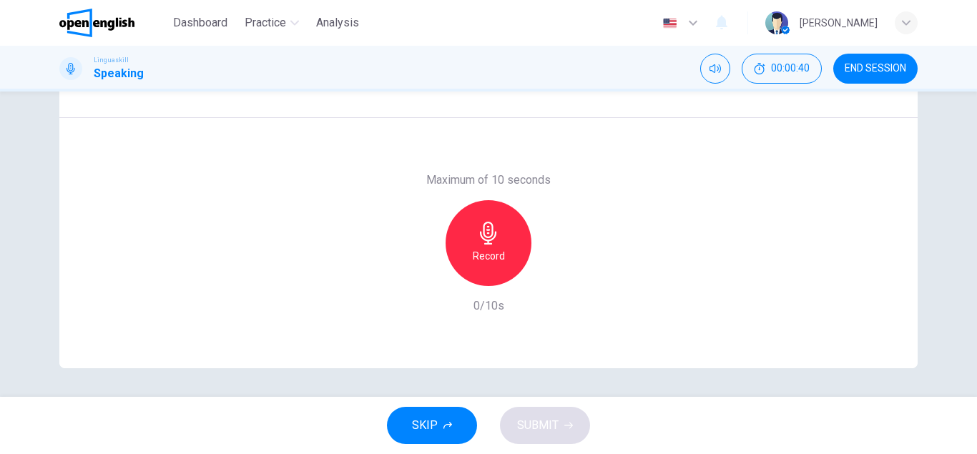
scroll to position [0, 0]
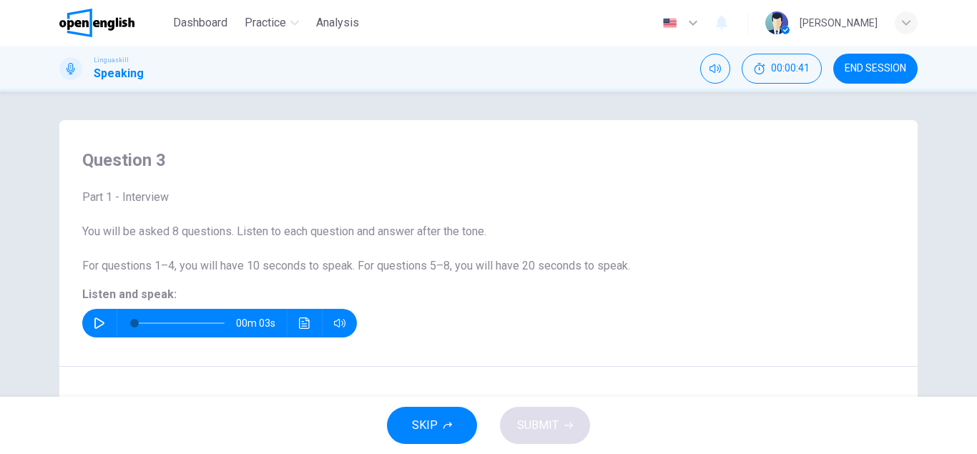
click at [97, 320] on icon "button" at bounding box center [99, 323] width 10 height 11
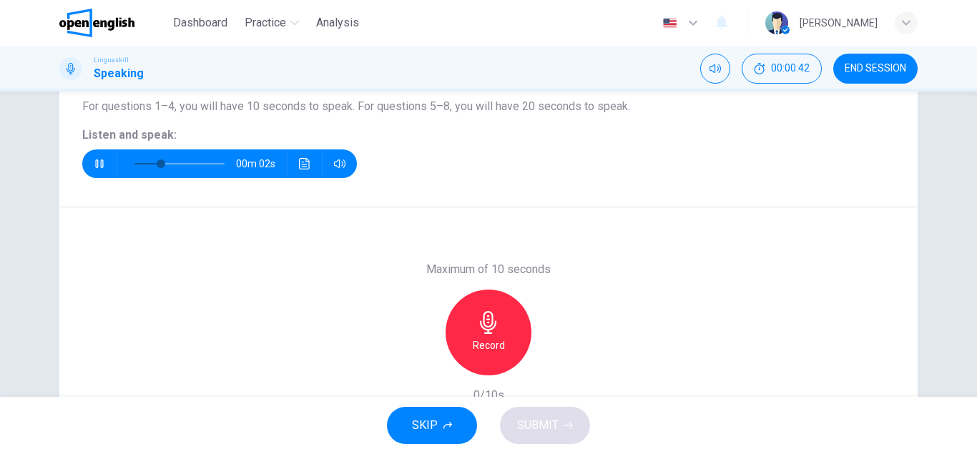
scroll to position [163, 0]
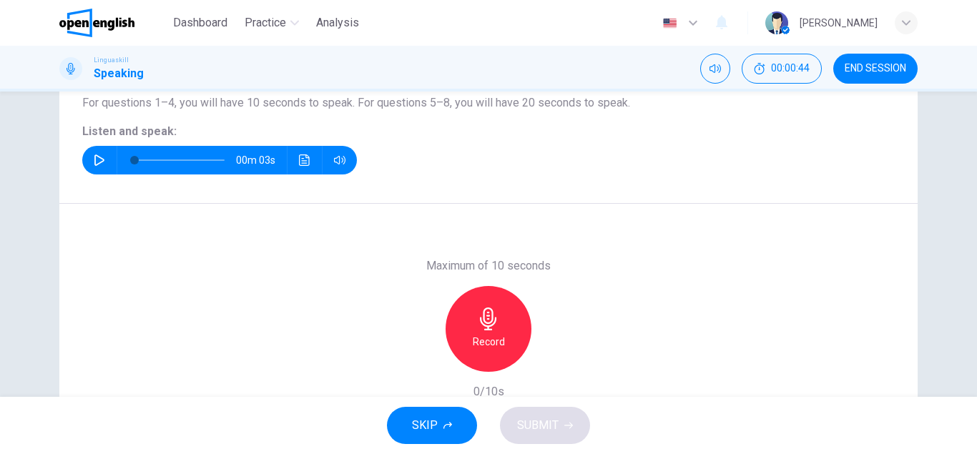
click at [509, 332] on div "Record" at bounding box center [489, 329] width 86 height 86
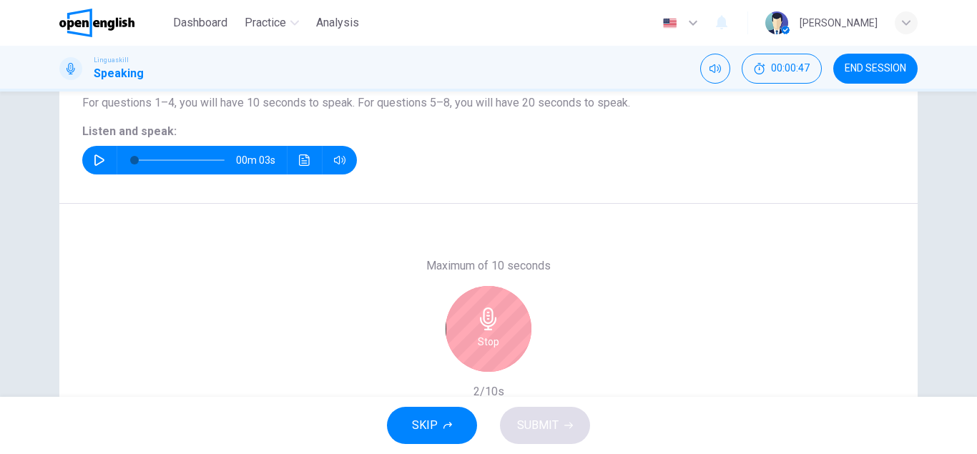
scroll to position [249, 0]
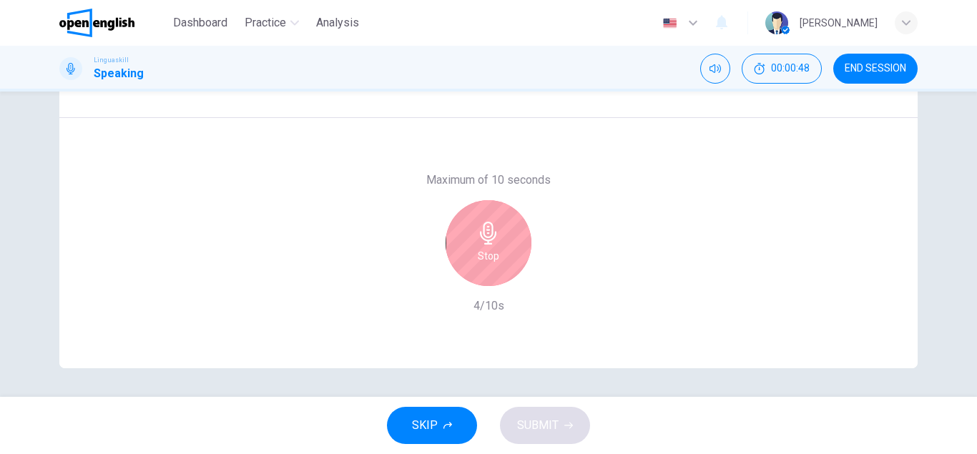
click at [489, 233] on icon "button" at bounding box center [488, 233] width 16 height 23
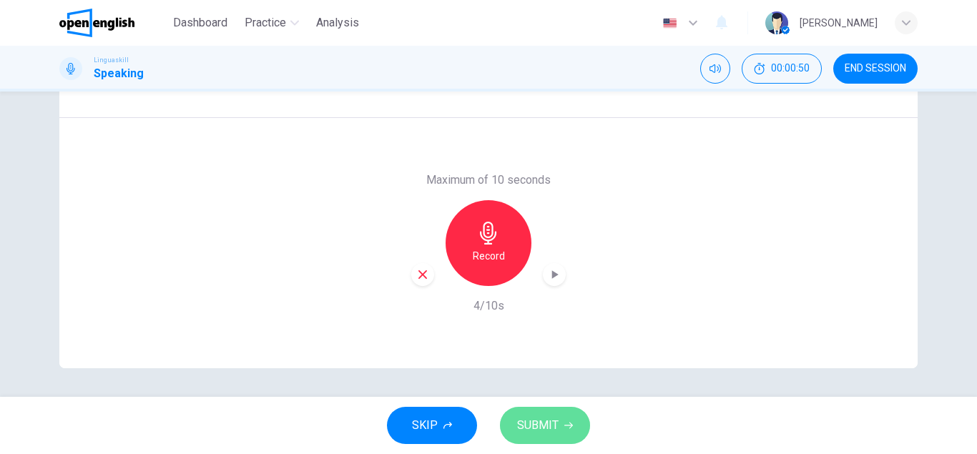
click at [554, 416] on span "SUBMIT" at bounding box center [537, 426] width 41 height 20
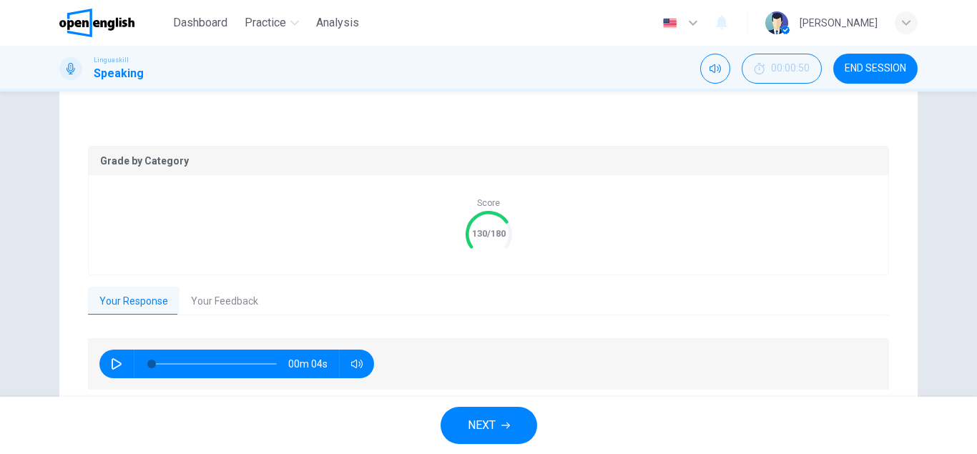
click at [223, 304] on button "Your Feedback" at bounding box center [225, 302] width 90 height 30
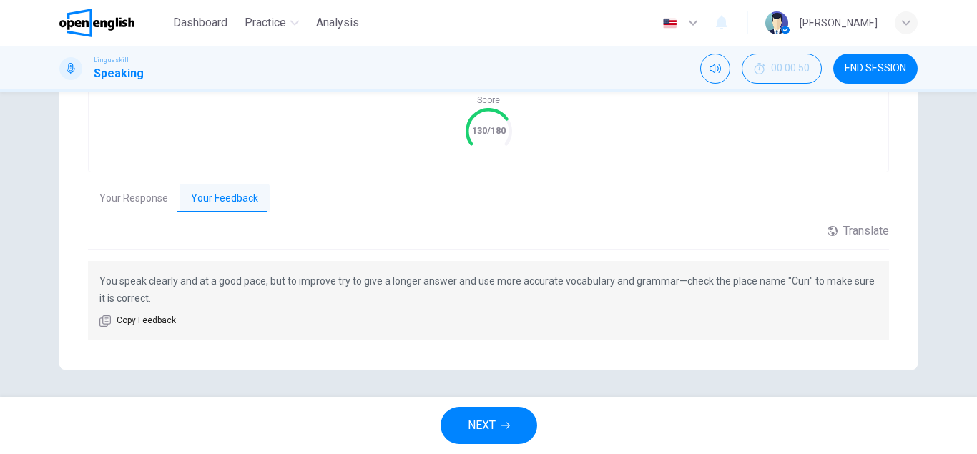
scroll to position [353, 0]
click at [511, 426] on button "NEXT" at bounding box center [489, 425] width 97 height 37
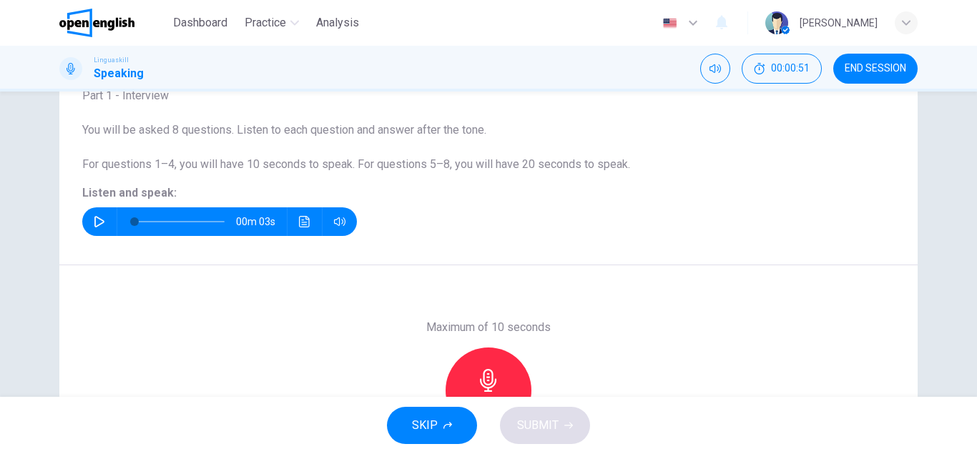
scroll to position [4, 0]
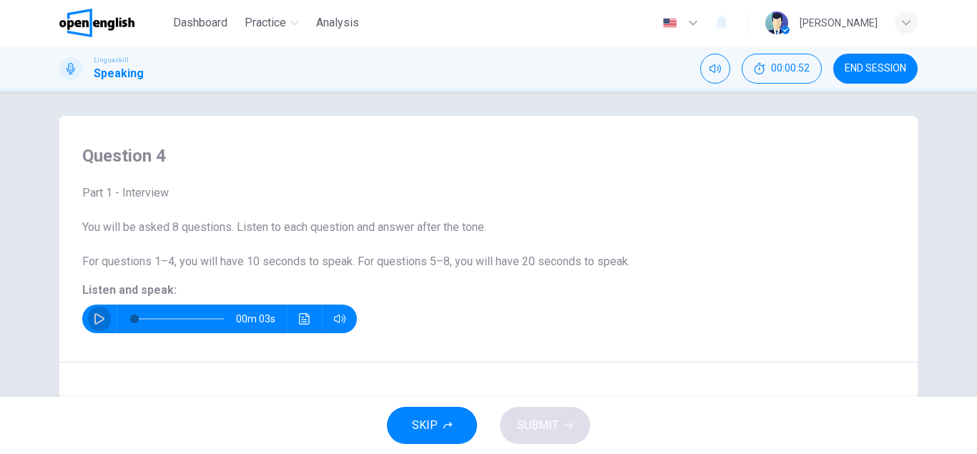
click at [100, 310] on button "button" at bounding box center [99, 319] width 23 height 29
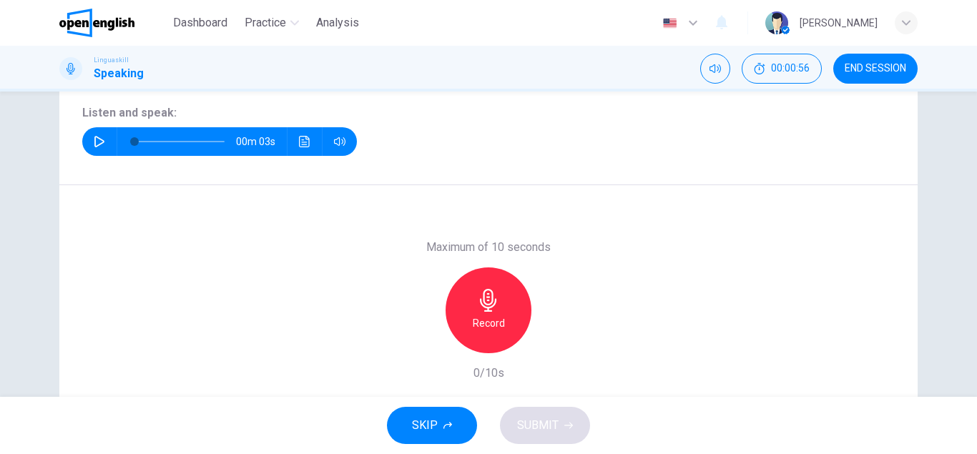
scroll to position [167, 0]
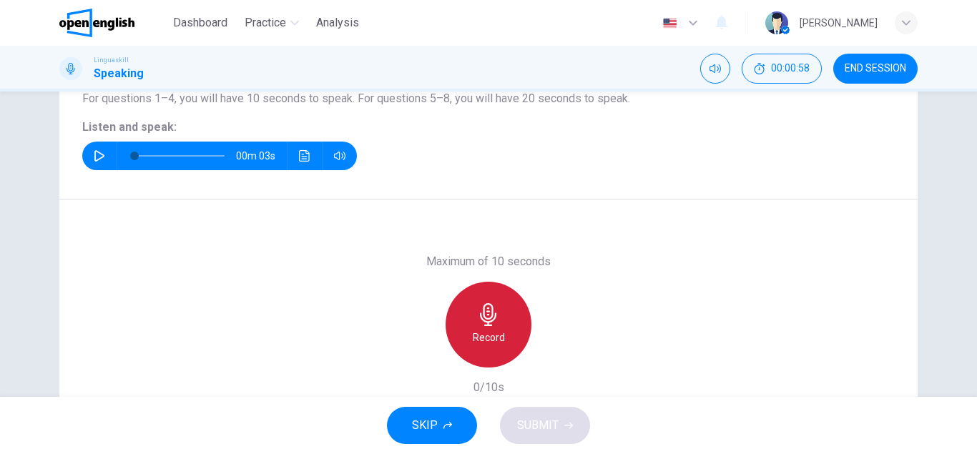
click at [470, 305] on div "Record" at bounding box center [489, 325] width 86 height 86
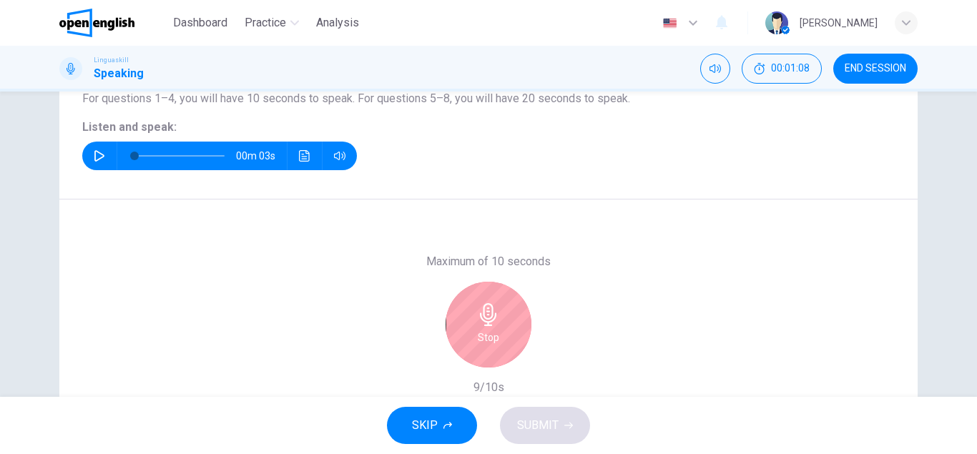
click at [491, 325] on icon "button" at bounding box center [488, 314] width 16 height 23
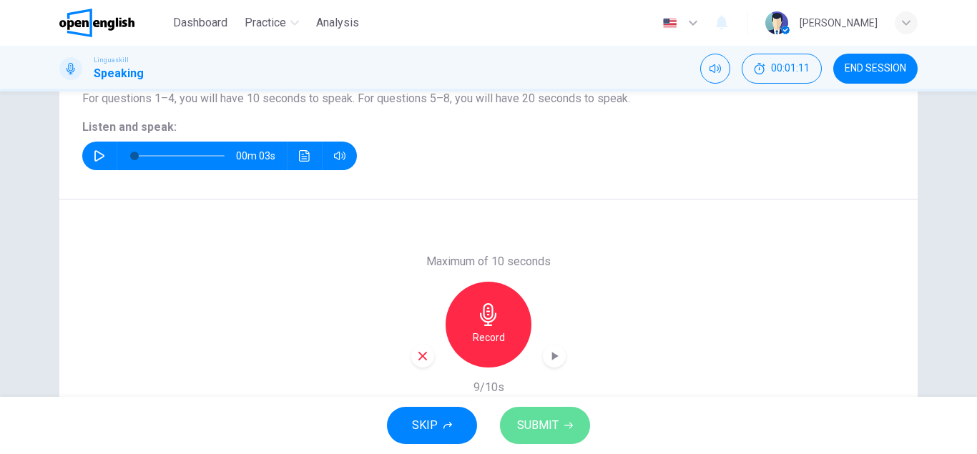
click at [554, 421] on span "SUBMIT" at bounding box center [537, 426] width 41 height 20
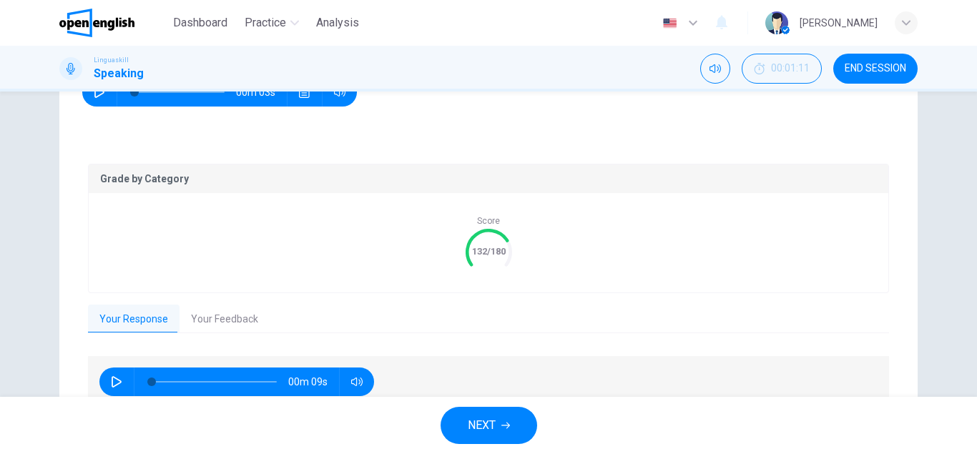
scroll to position [301, 0]
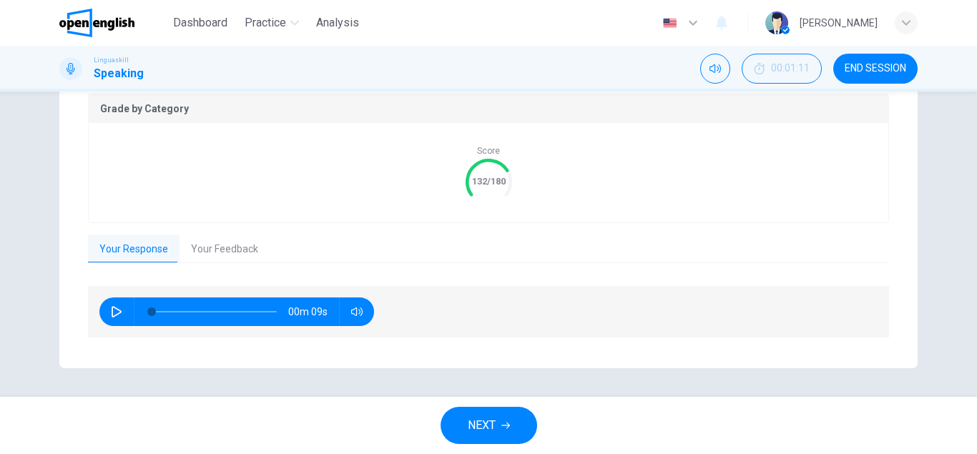
click at [259, 250] on button "Your Feedback" at bounding box center [225, 250] width 90 height 30
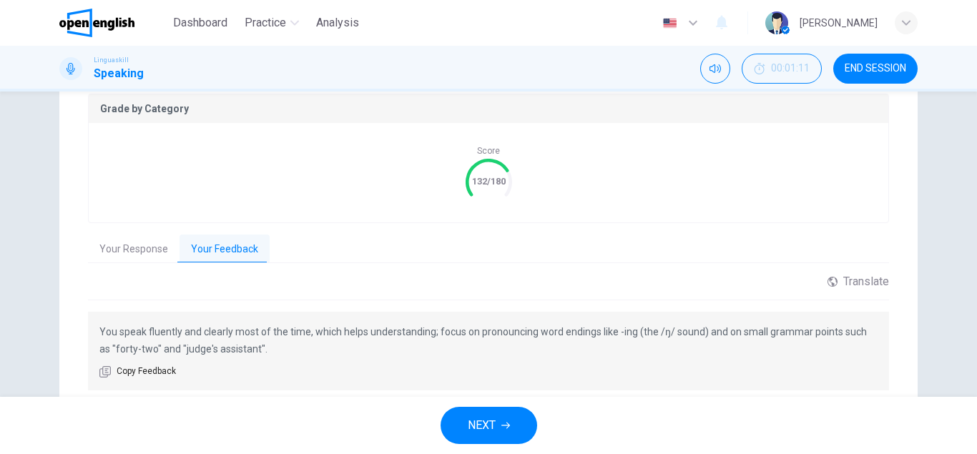
click at [499, 417] on button "NEXT" at bounding box center [489, 425] width 97 height 37
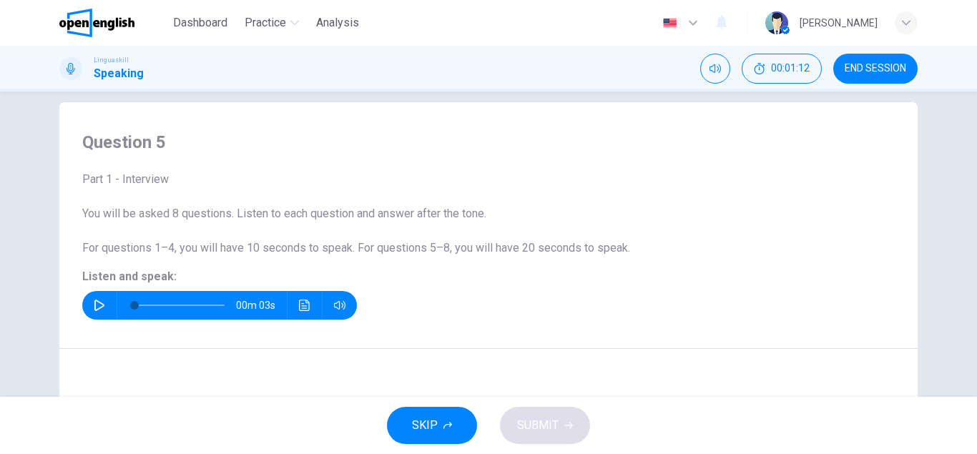
scroll to position [0, 0]
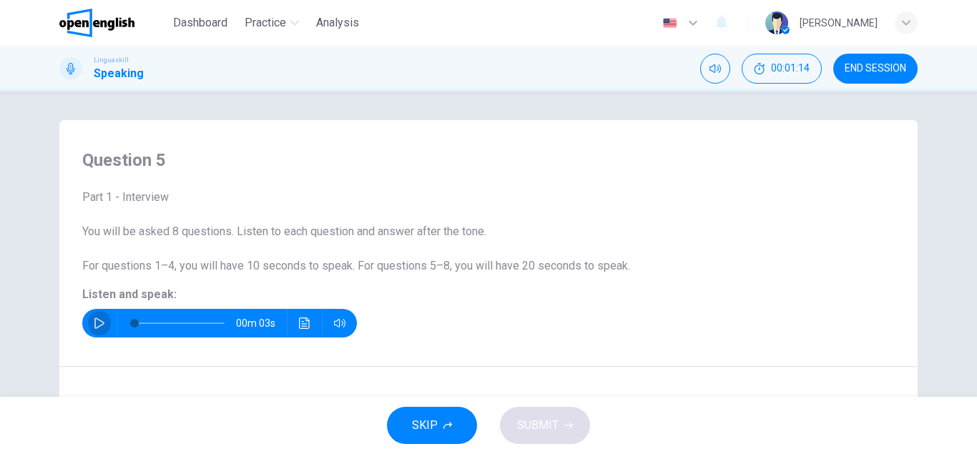
click at [97, 321] on icon "button" at bounding box center [99, 323] width 11 height 11
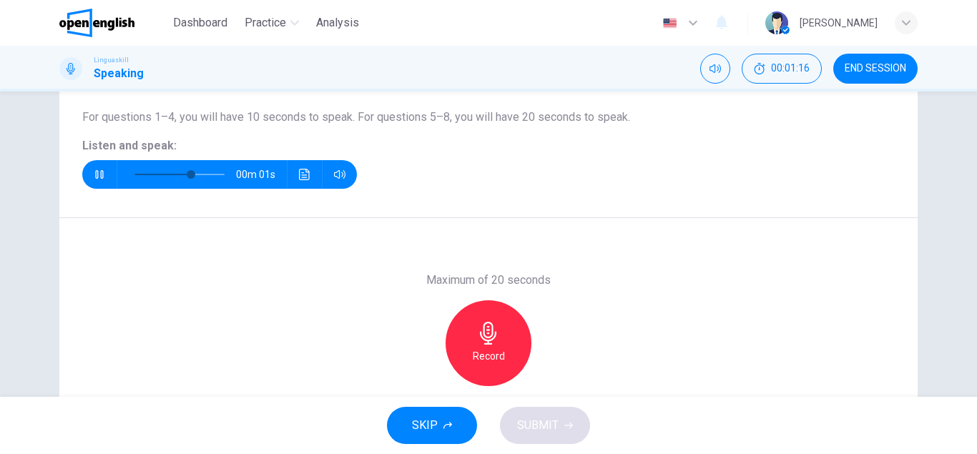
scroll to position [163, 0]
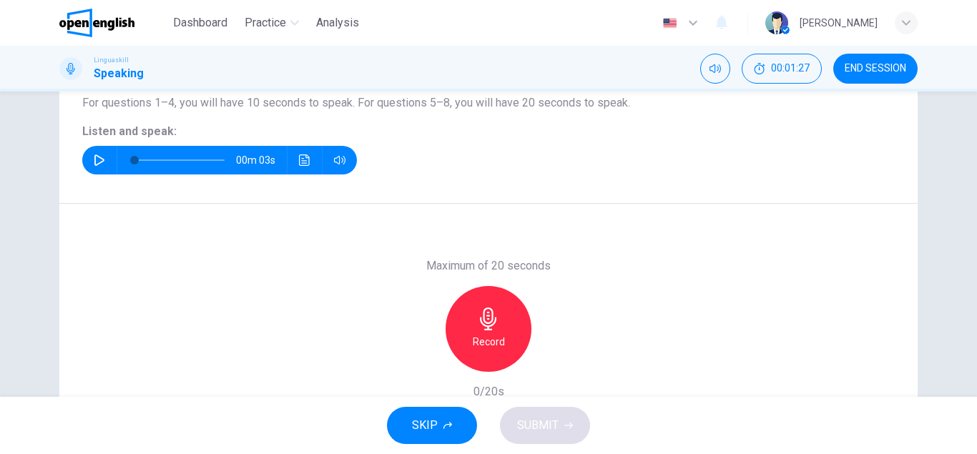
click at [488, 340] on h6 "Record" at bounding box center [489, 341] width 32 height 17
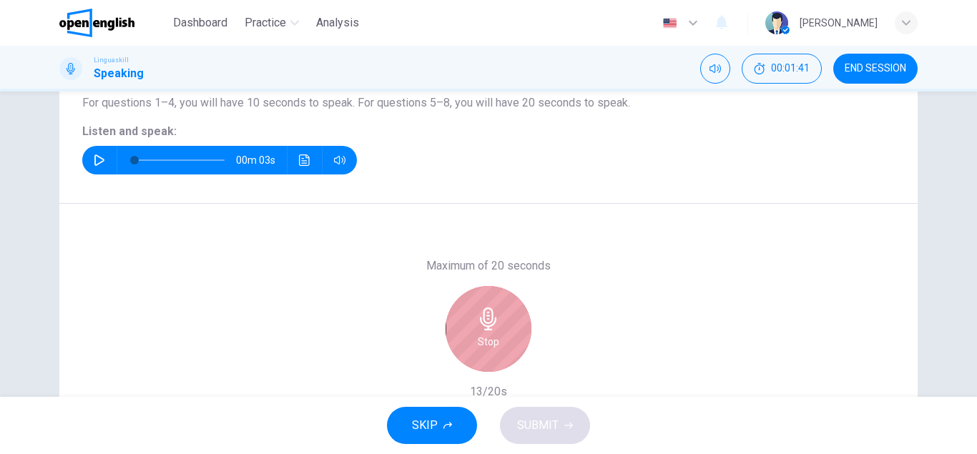
click at [476, 326] on div "Stop" at bounding box center [489, 329] width 86 height 86
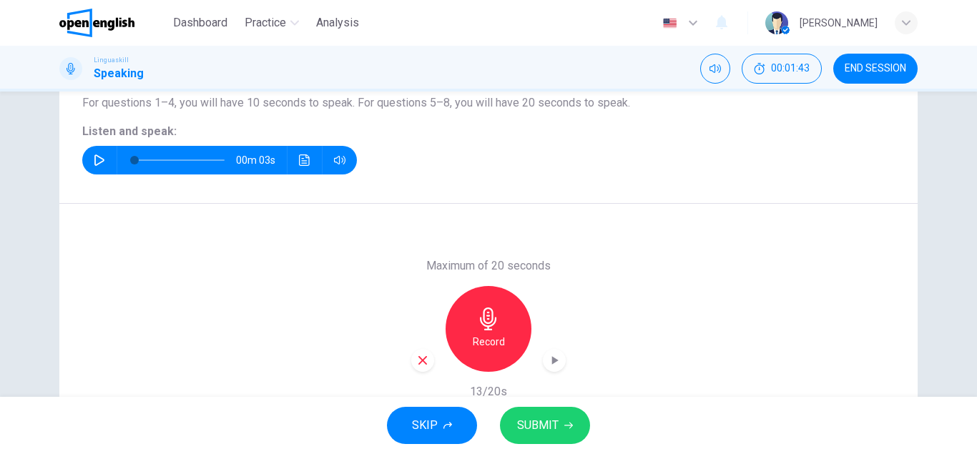
click at [544, 431] on span "SUBMIT" at bounding box center [537, 426] width 41 height 20
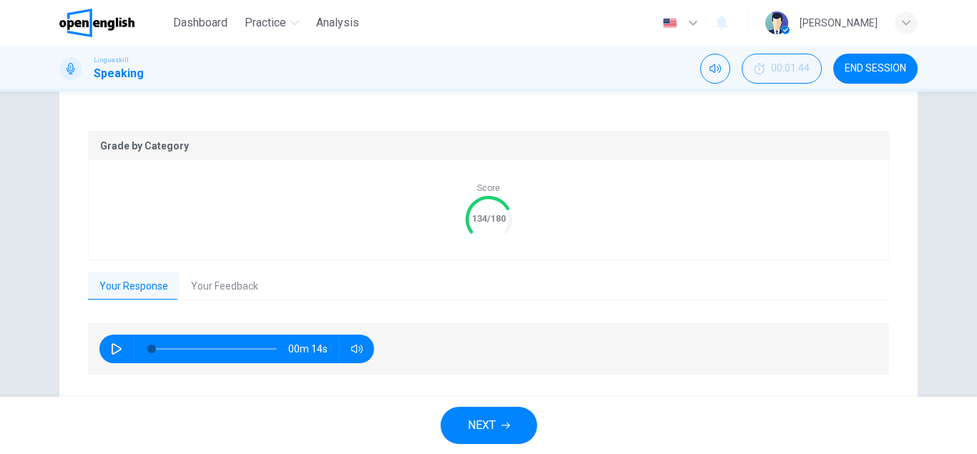
scroll to position [301, 0]
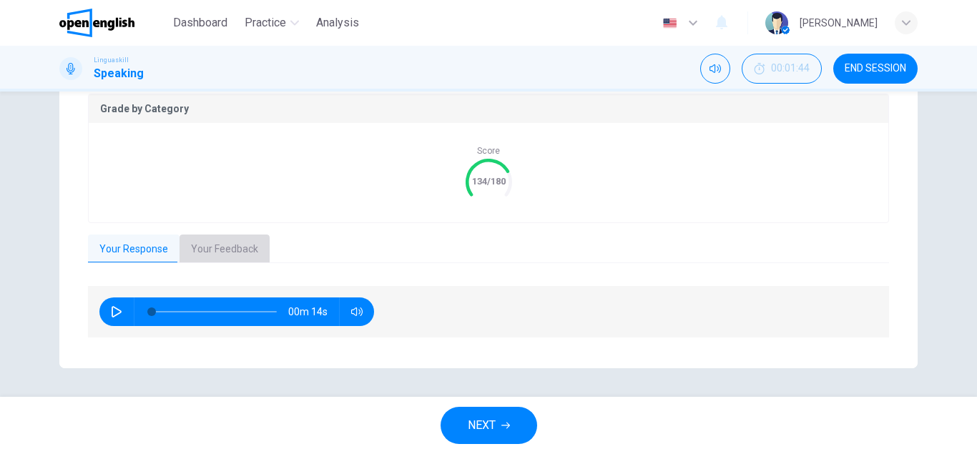
click at [240, 245] on button "Your Feedback" at bounding box center [225, 250] width 90 height 30
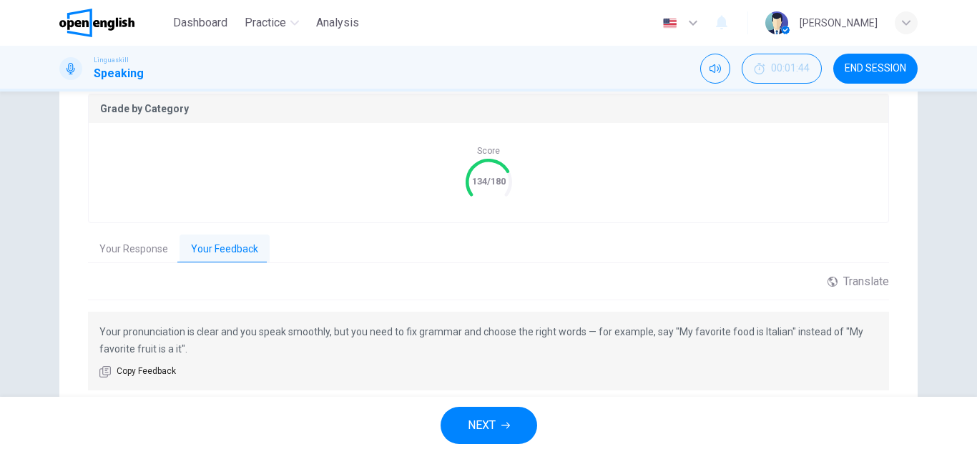
click at [506, 415] on button "NEXT" at bounding box center [489, 425] width 97 height 37
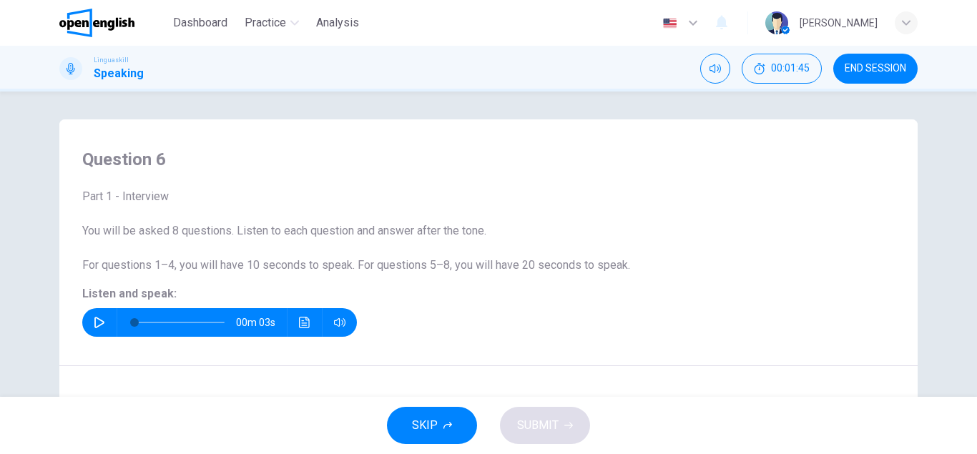
scroll to position [0, 0]
click at [144, 356] on div "Question 6 Part 1 - Interview You will be asked 8 questions. Listen to each que…" at bounding box center [488, 243] width 858 height 247
click at [99, 320] on icon "button" at bounding box center [99, 323] width 10 height 11
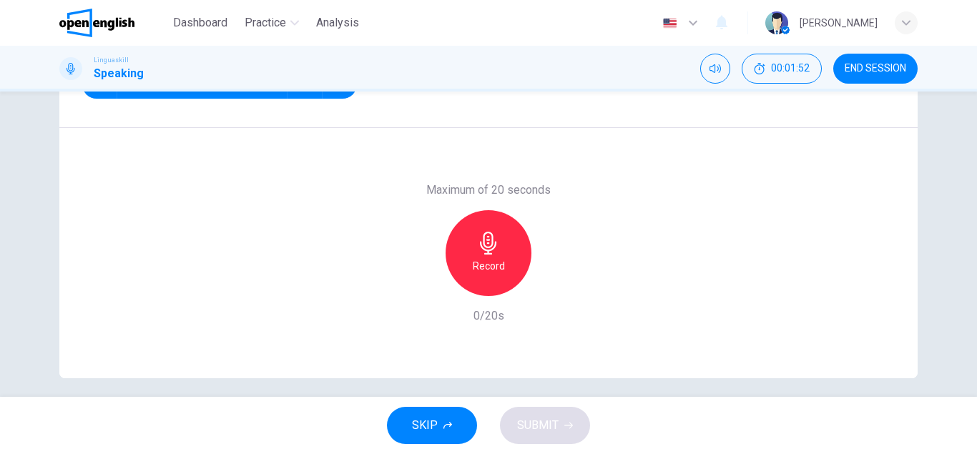
scroll to position [245, 0]
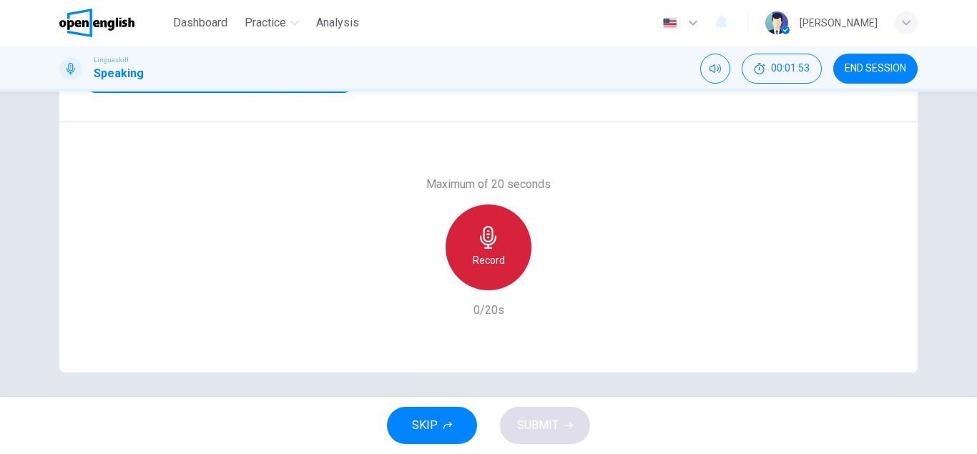
click at [482, 253] on h6 "Record" at bounding box center [489, 260] width 32 height 17
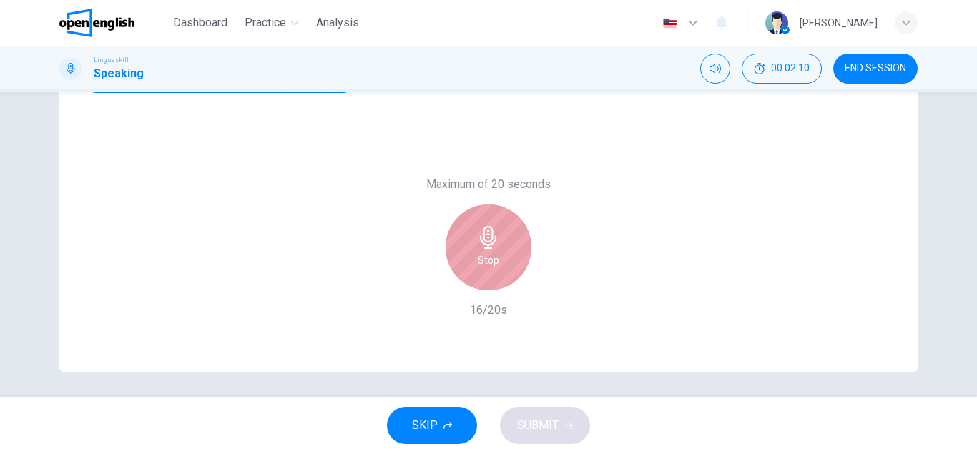
click at [494, 238] on icon "button" at bounding box center [488, 237] width 23 height 23
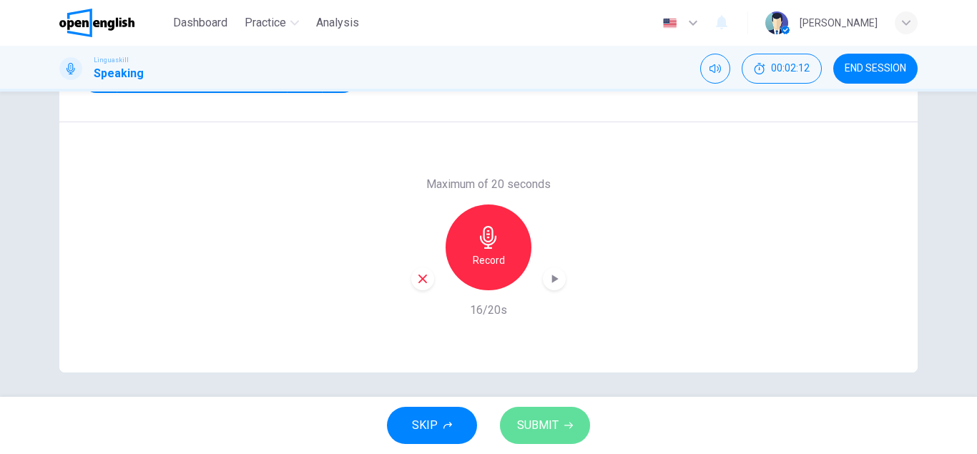
click at [562, 427] on button "SUBMIT" at bounding box center [545, 425] width 90 height 37
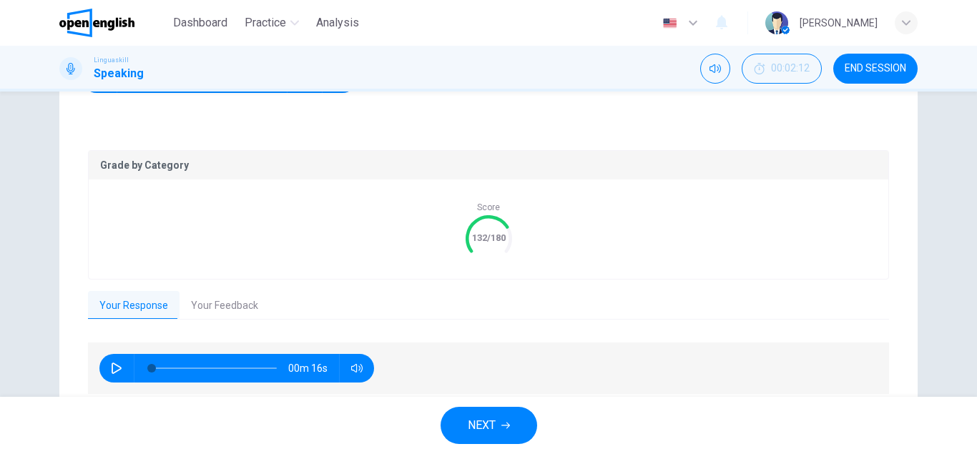
click at [240, 309] on button "Your Feedback" at bounding box center [225, 306] width 90 height 30
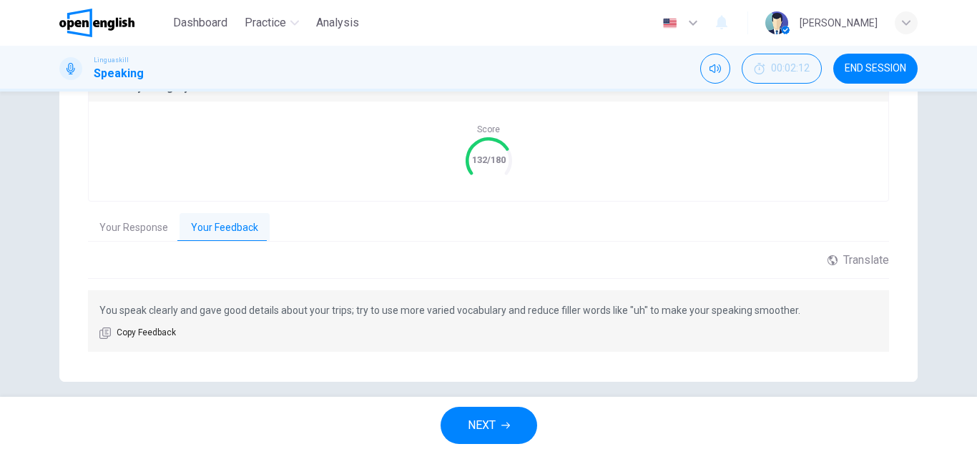
scroll to position [336, 0]
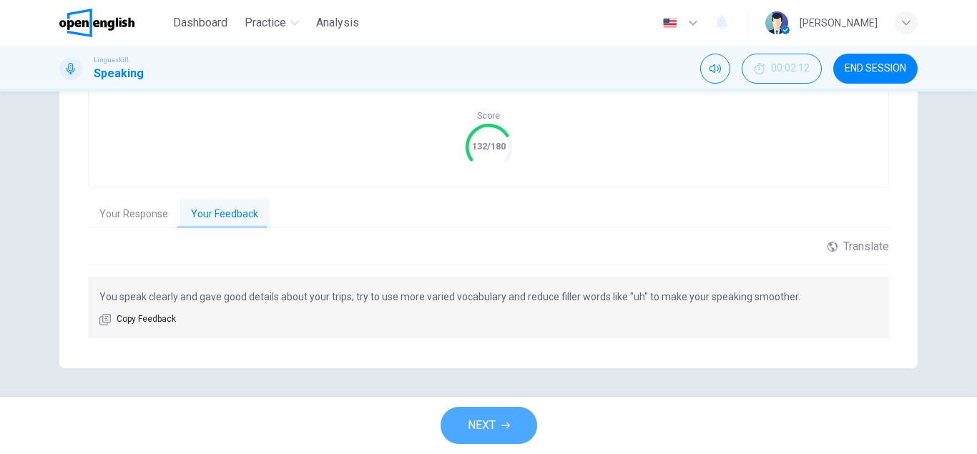
click at [502, 424] on icon "button" at bounding box center [505, 425] width 9 height 9
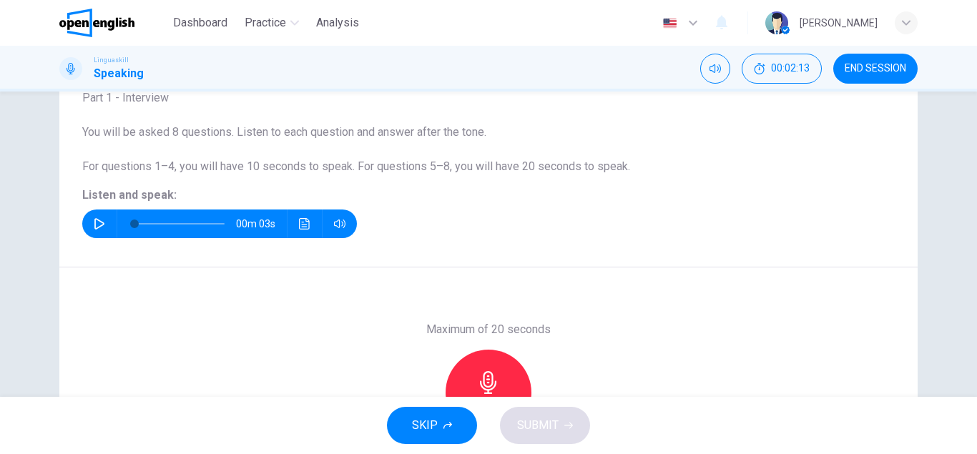
scroll to position [86, 0]
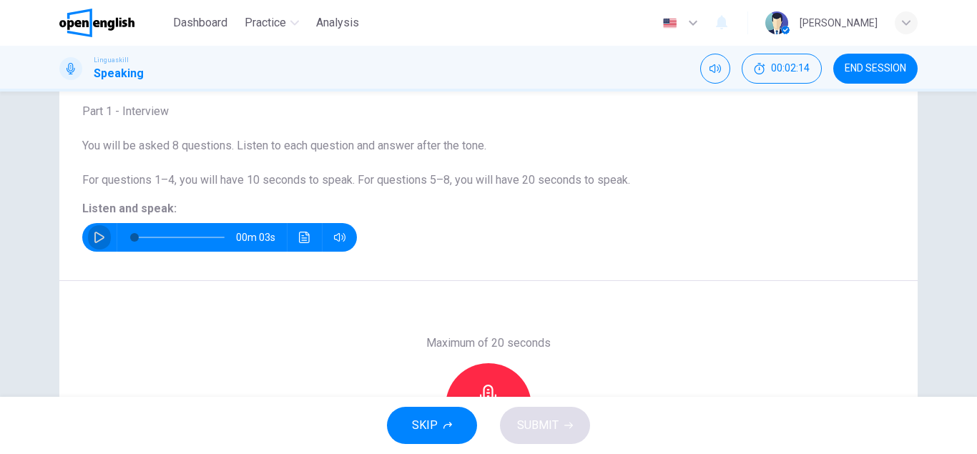
click at [91, 235] on button "button" at bounding box center [99, 237] width 23 height 29
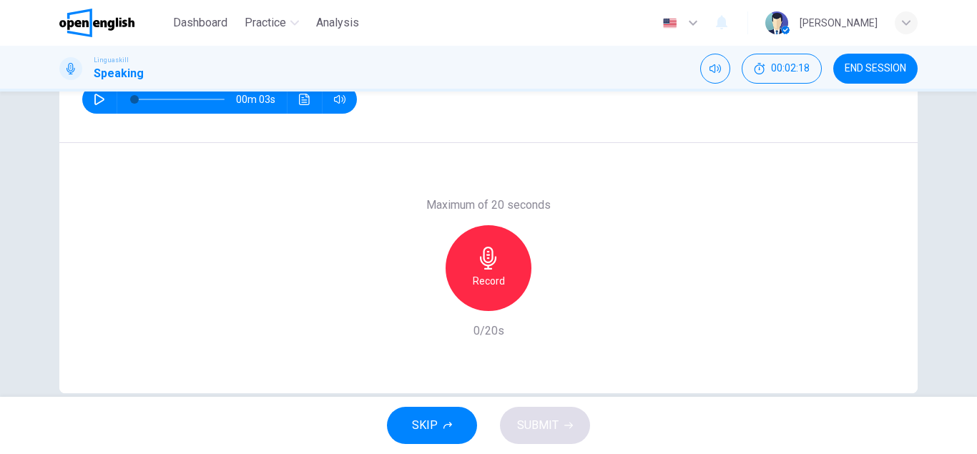
scroll to position [249, 0]
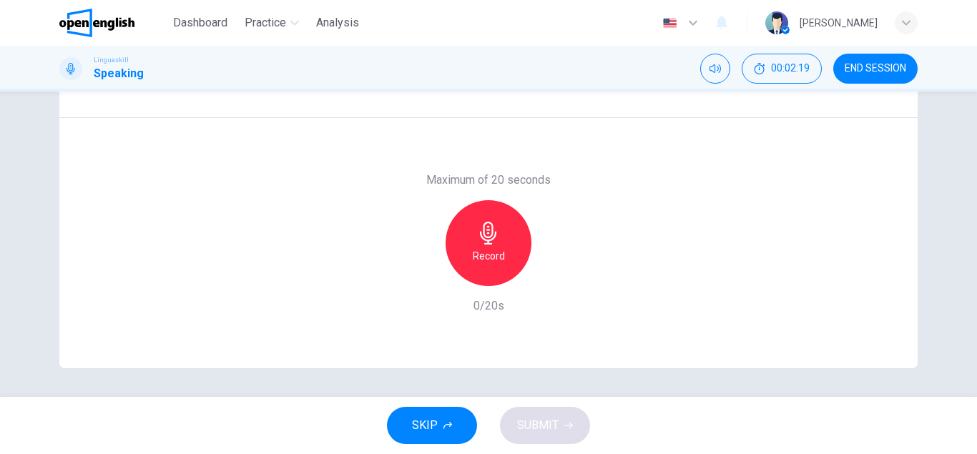
click at [501, 238] on div "Record" at bounding box center [489, 243] width 86 height 86
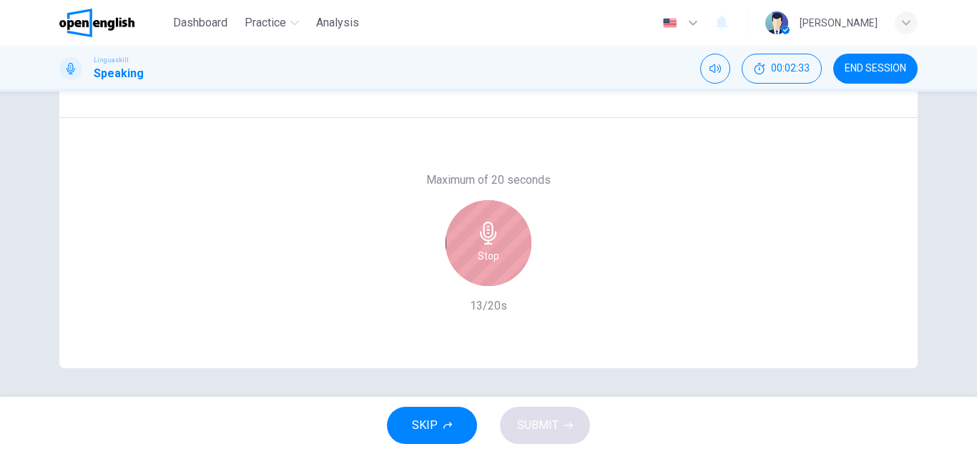
click at [496, 225] on icon "button" at bounding box center [488, 233] width 23 height 23
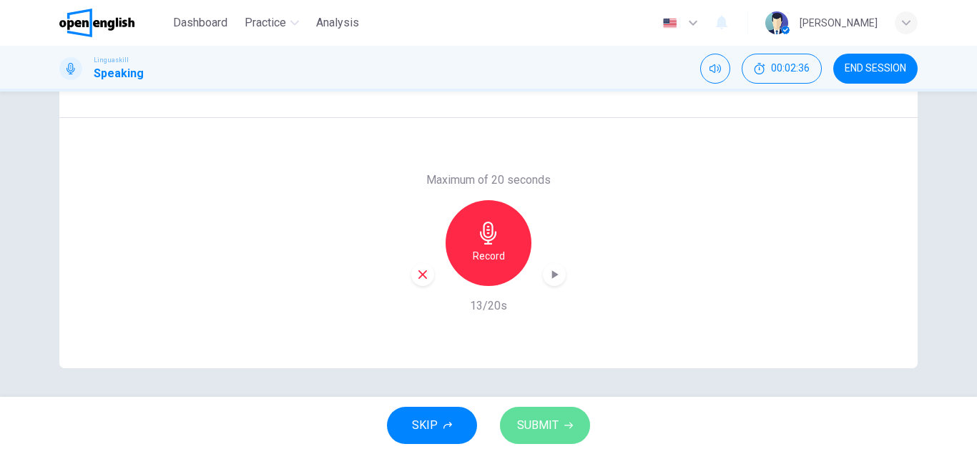
click at [544, 424] on span "SUBMIT" at bounding box center [537, 426] width 41 height 20
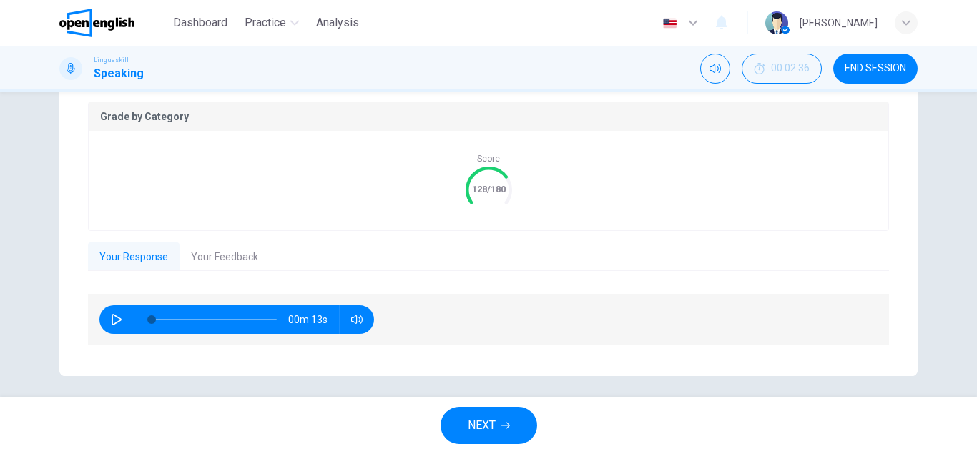
scroll to position [301, 0]
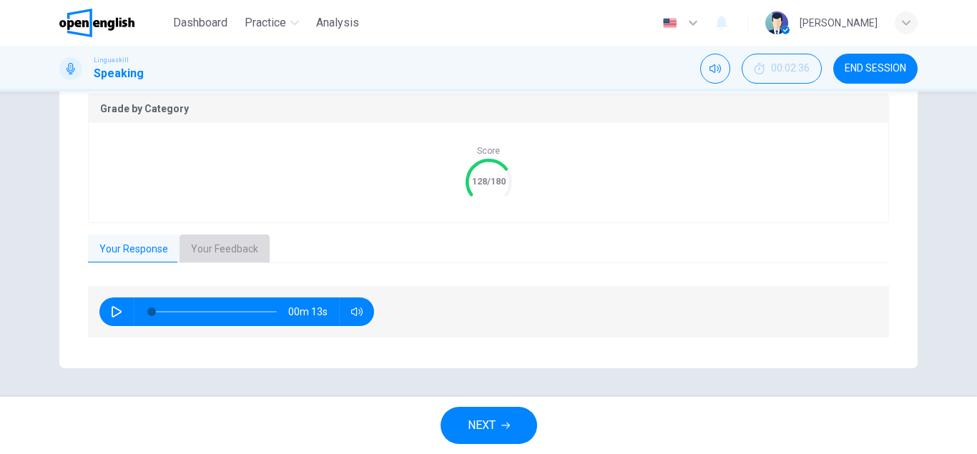
click at [213, 245] on button "Your Feedback" at bounding box center [225, 250] width 90 height 30
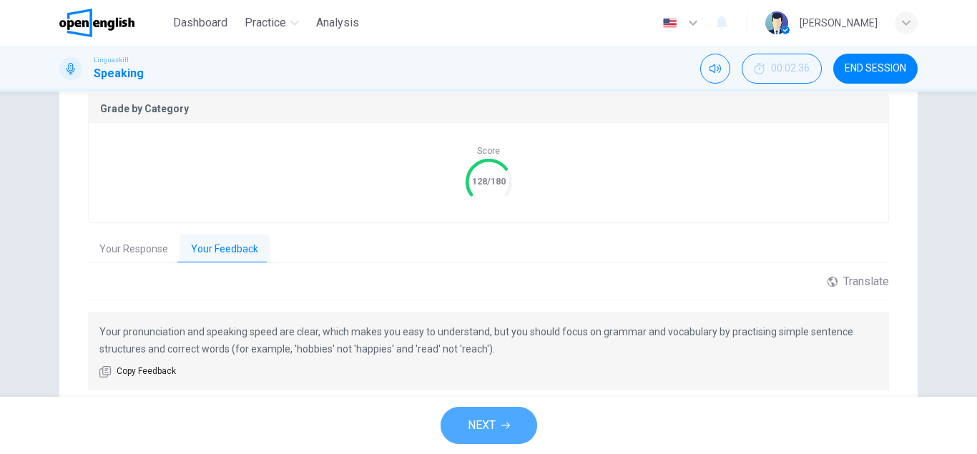
click at [505, 415] on button "NEXT" at bounding box center [489, 425] width 97 height 37
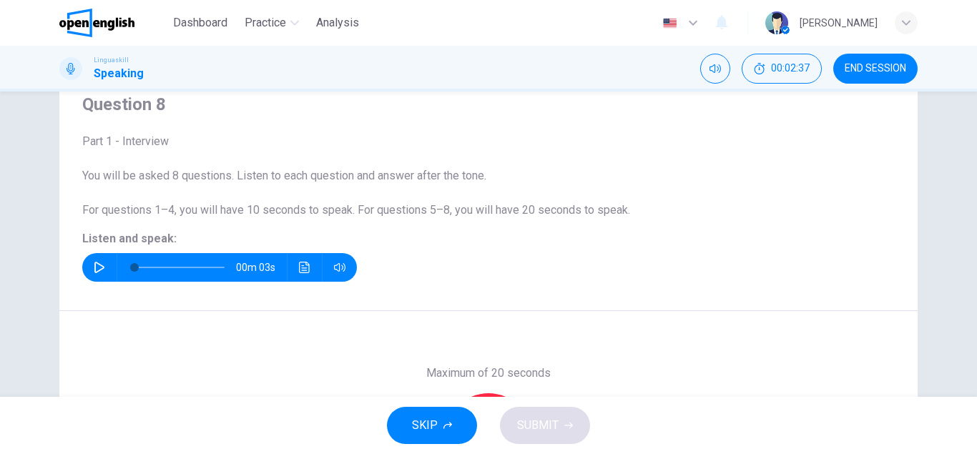
scroll to position [4, 0]
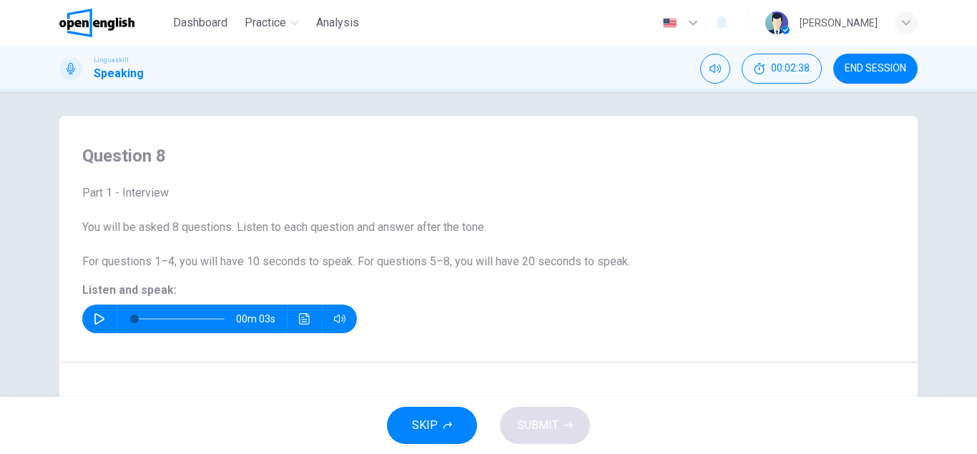
click at [102, 318] on icon "button" at bounding box center [99, 318] width 11 height 11
type input "*"
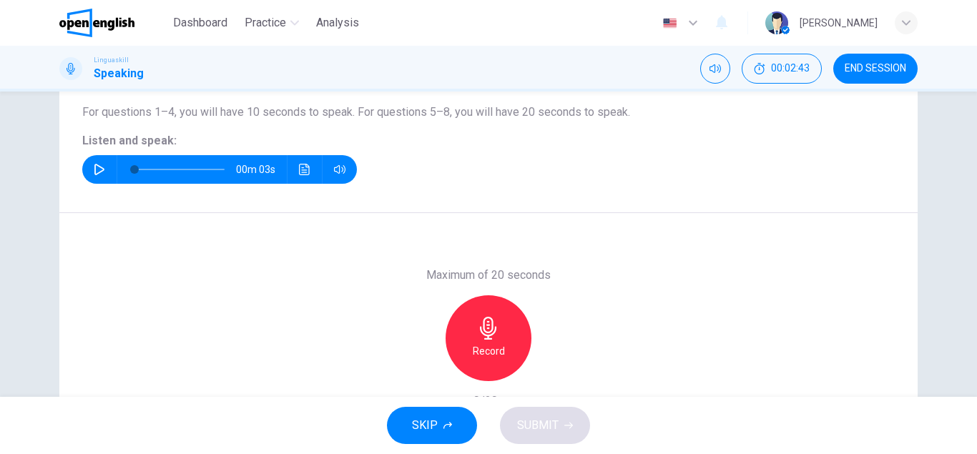
scroll to position [167, 0]
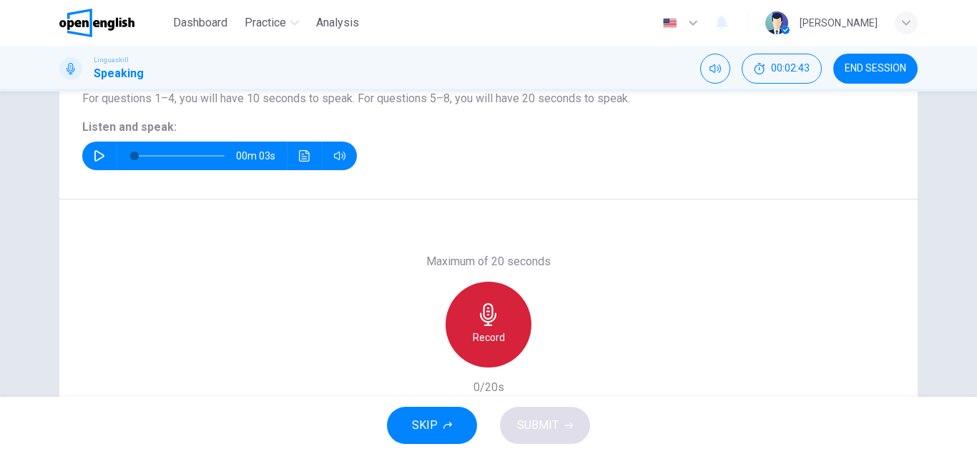
click at [506, 303] on div "Record" at bounding box center [489, 325] width 86 height 86
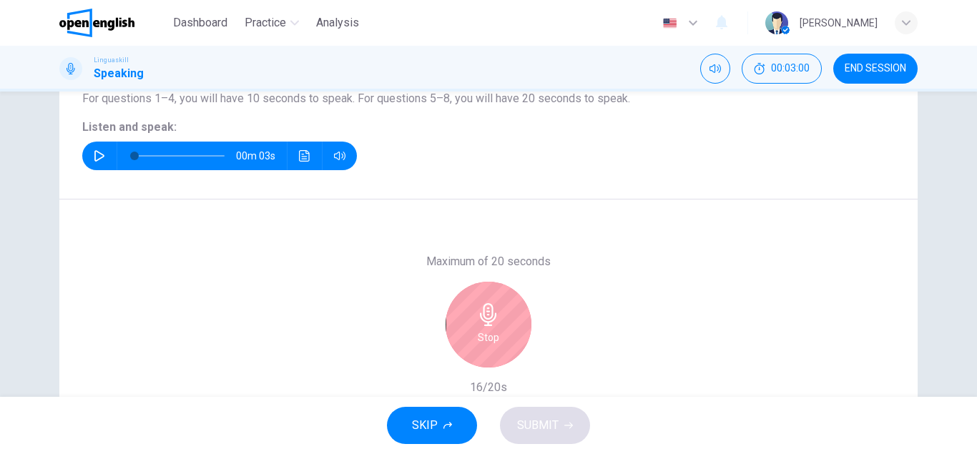
click at [489, 320] on icon "button" at bounding box center [488, 314] width 16 height 23
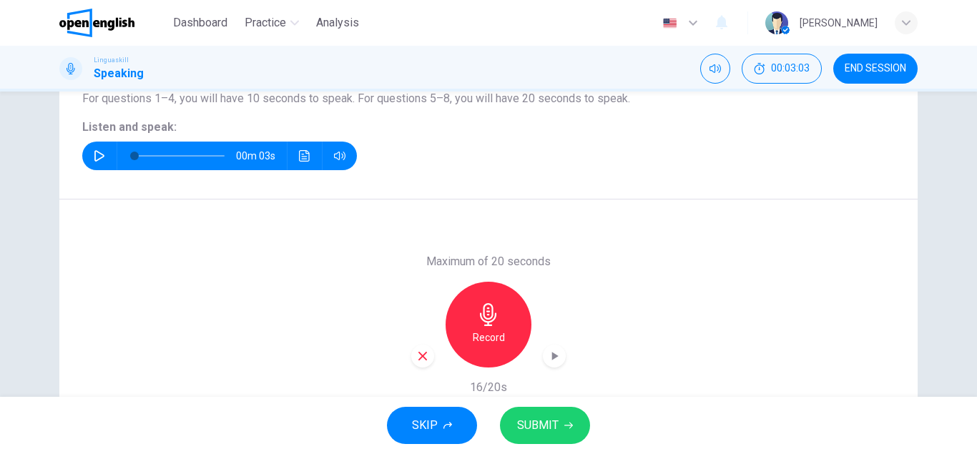
click at [539, 424] on span "SUBMIT" at bounding box center [537, 426] width 41 height 20
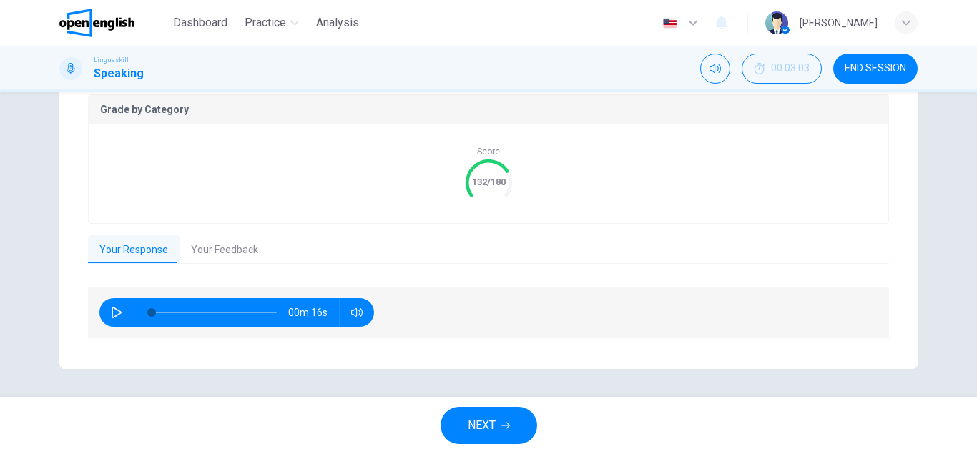
scroll to position [301, 0]
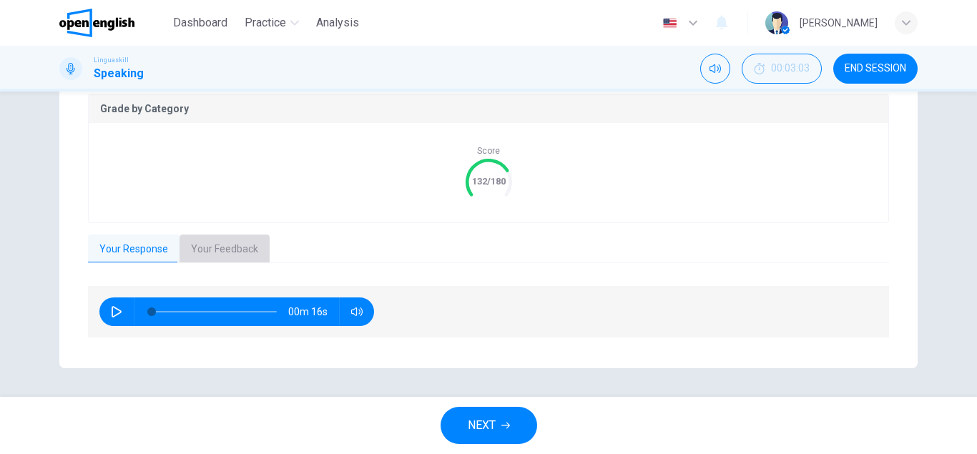
click at [207, 248] on button "Your Feedback" at bounding box center [225, 250] width 90 height 30
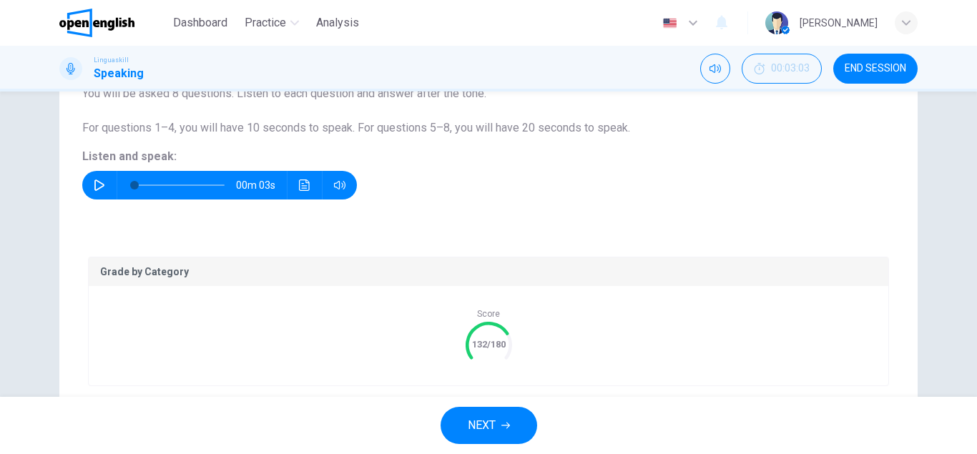
scroll to position [220, 0]
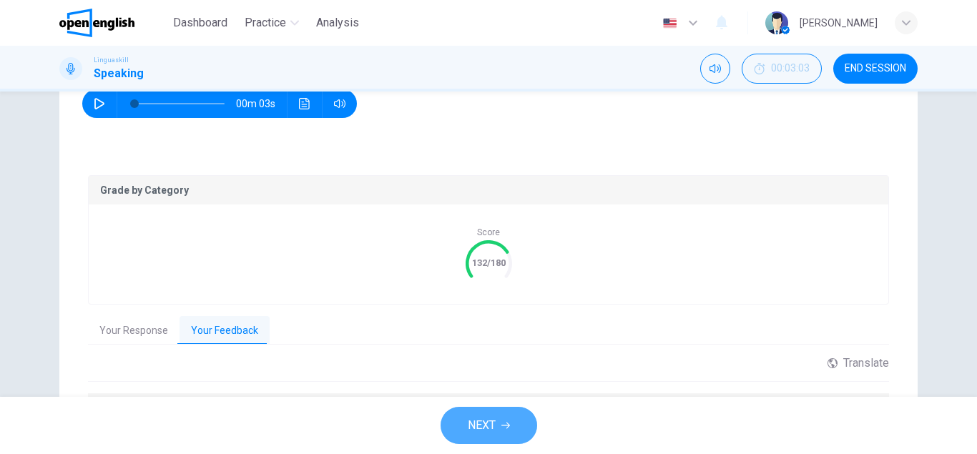
click at [491, 424] on span "NEXT" at bounding box center [482, 426] width 28 height 20
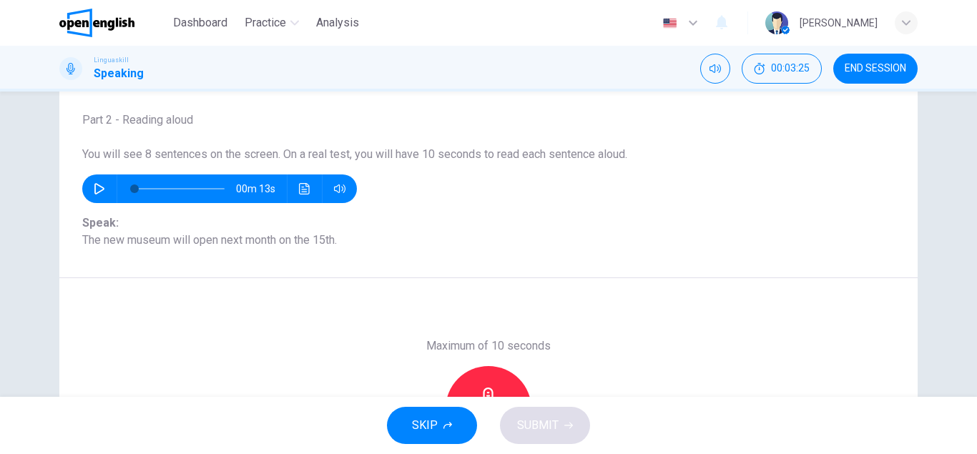
scroll to position [4, 0]
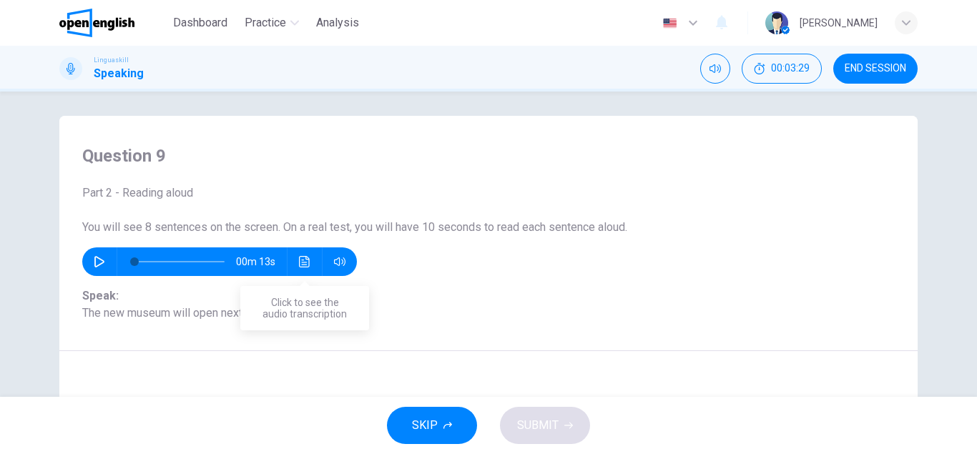
click at [307, 260] on icon "Click to see the audio transcription" at bounding box center [304, 261] width 11 height 11
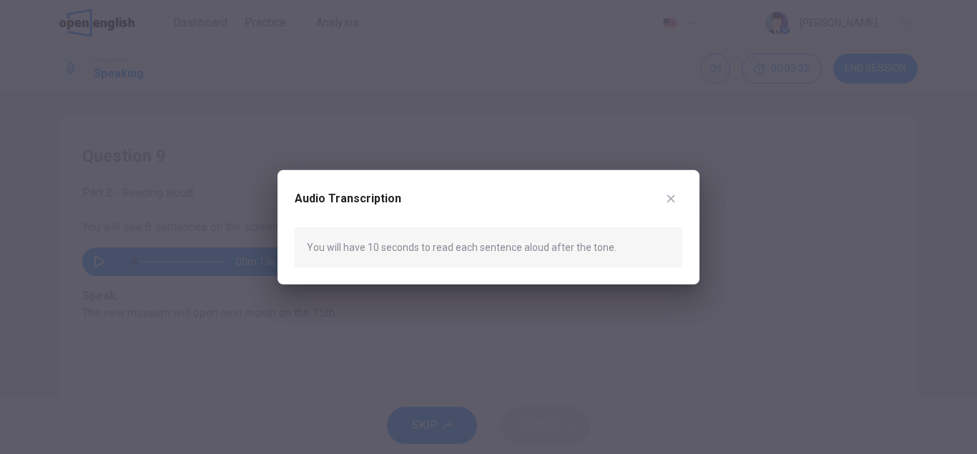
click at [676, 201] on icon "button" at bounding box center [670, 197] width 11 height 11
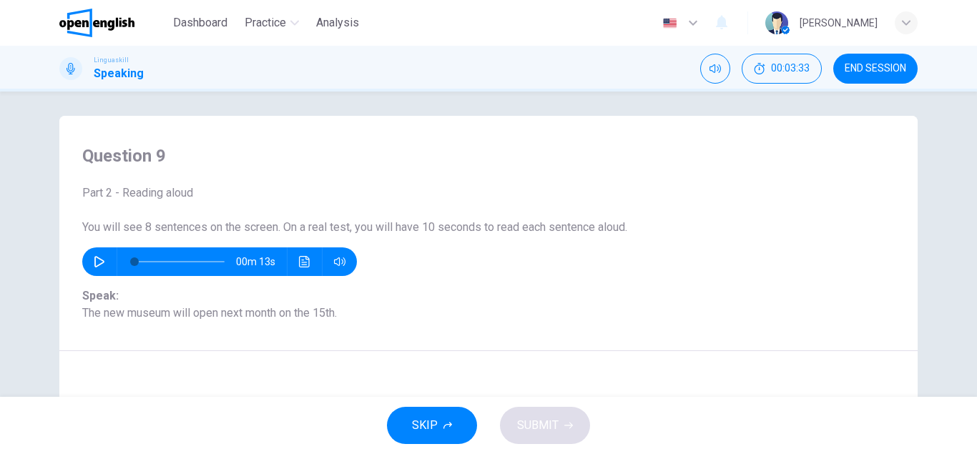
click at [94, 258] on icon "button" at bounding box center [99, 261] width 11 height 11
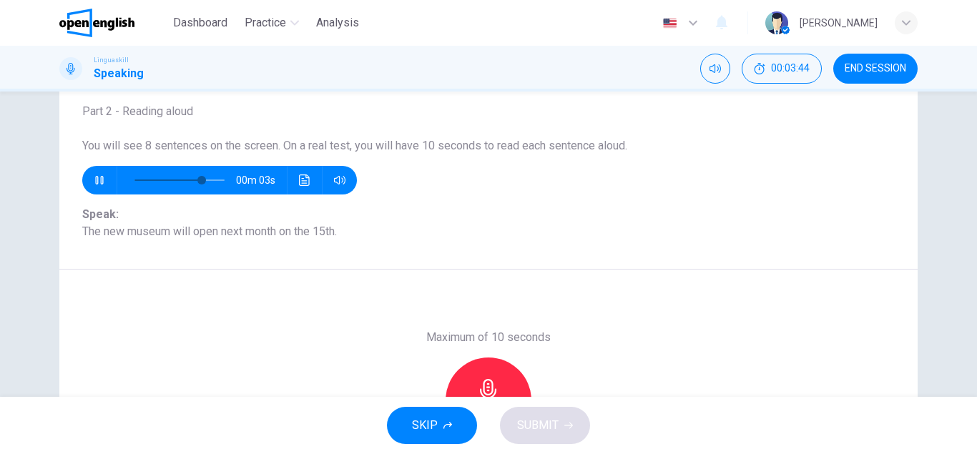
scroll to position [167, 0]
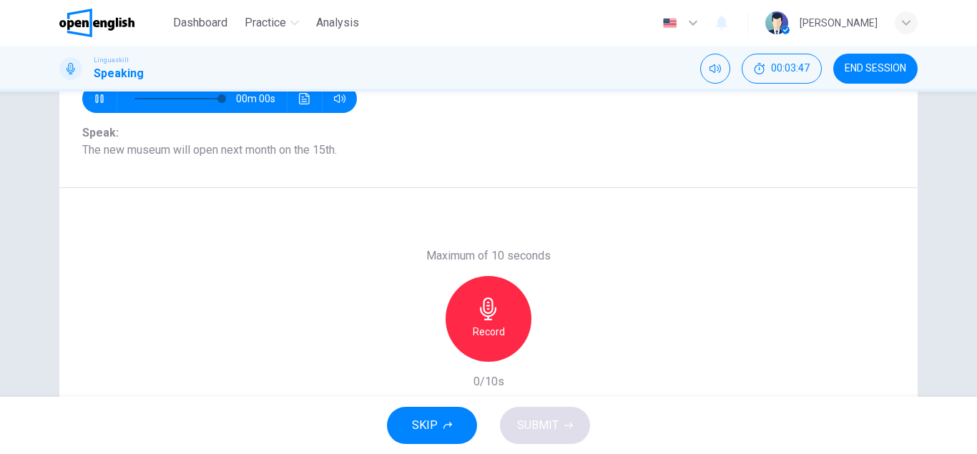
type input "*"
click at [496, 321] on div "Record" at bounding box center [489, 319] width 86 height 86
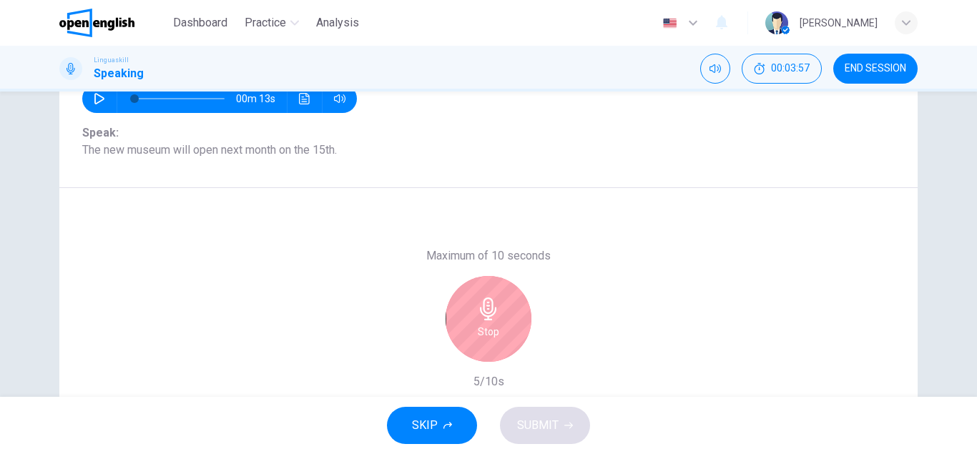
click at [494, 320] on icon "button" at bounding box center [488, 309] width 23 height 23
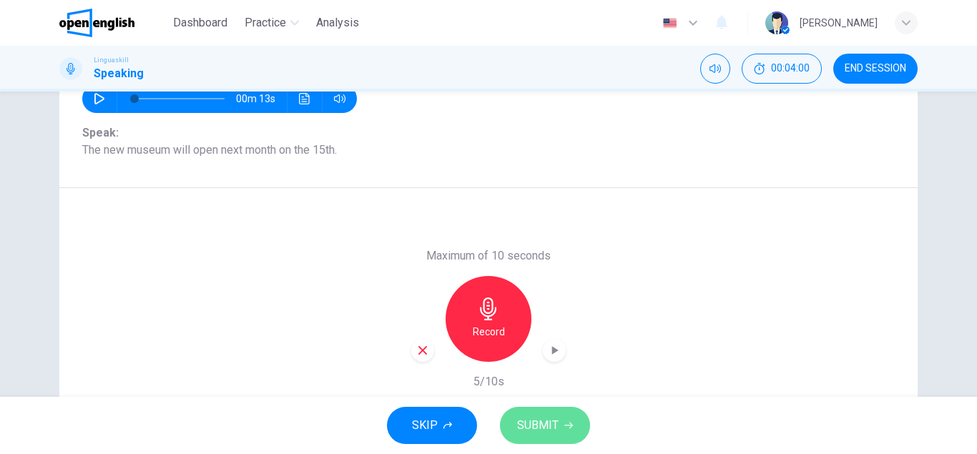
click at [564, 425] on icon "button" at bounding box center [568, 425] width 9 height 9
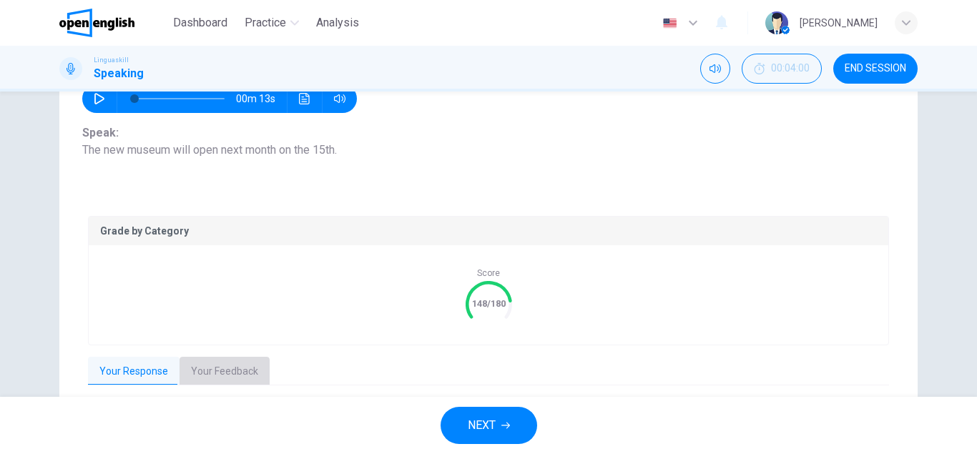
click at [230, 369] on button "Your Feedback" at bounding box center [225, 372] width 90 height 30
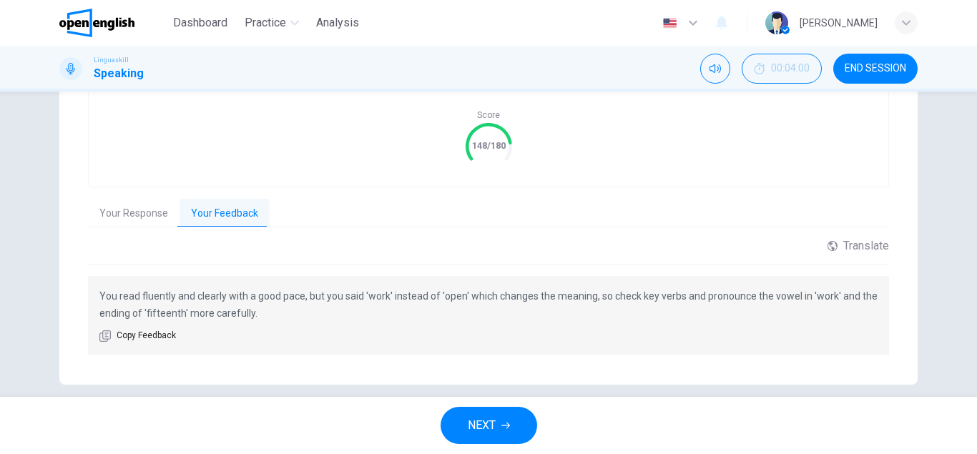
scroll to position [331, 0]
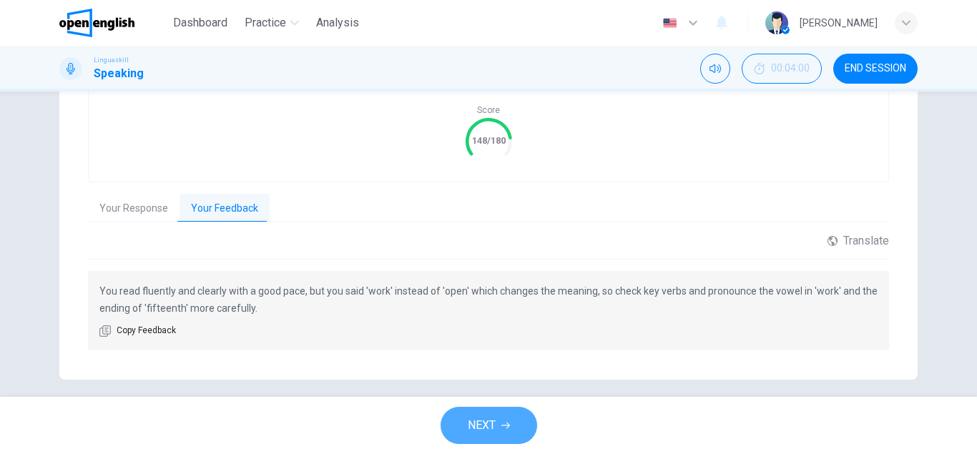
click at [485, 427] on span "NEXT" at bounding box center [482, 426] width 28 height 20
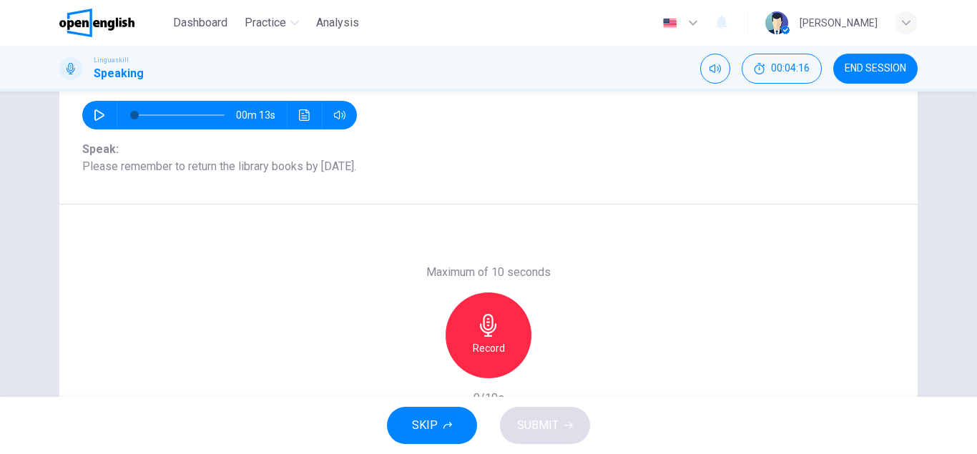
scroll to position [167, 0]
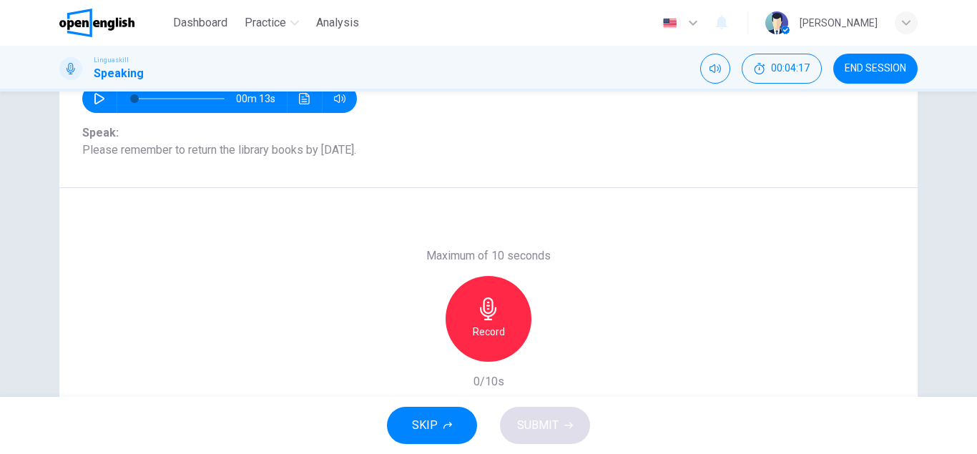
click at [481, 316] on icon "button" at bounding box center [488, 309] width 23 height 23
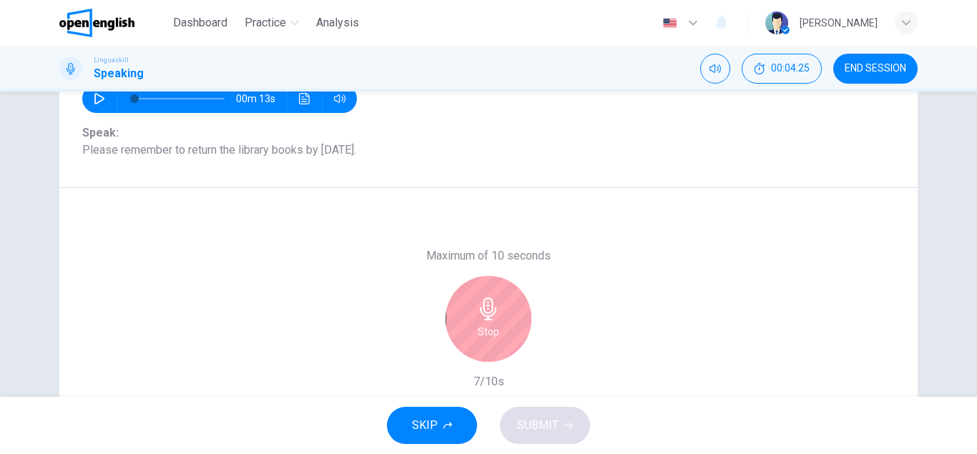
click at [484, 318] on icon "button" at bounding box center [488, 309] width 23 height 23
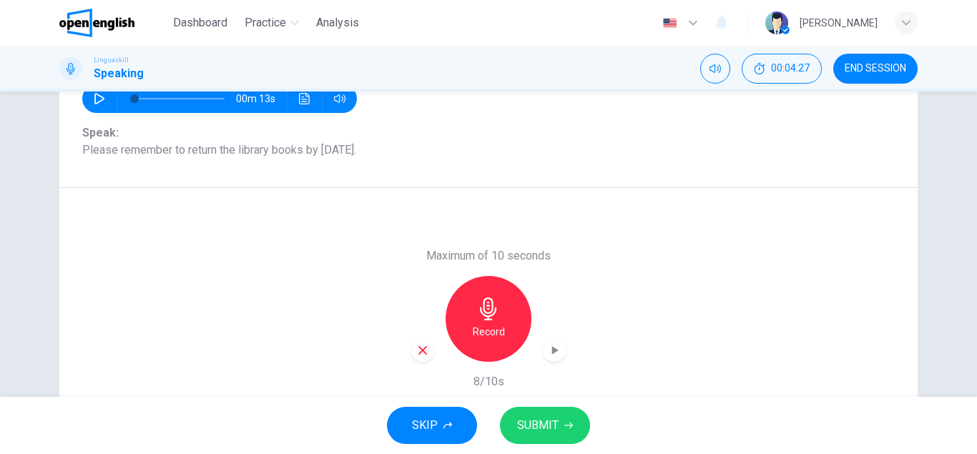
click at [537, 419] on span "SUBMIT" at bounding box center [537, 426] width 41 height 20
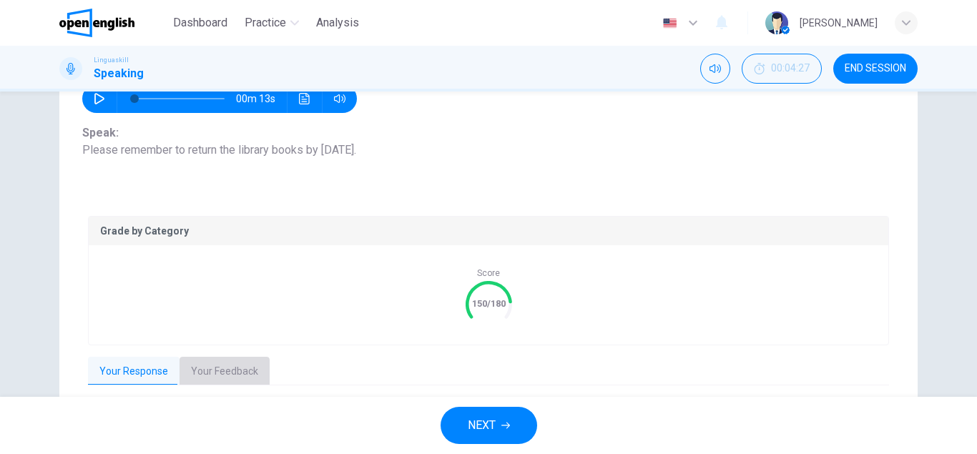
click at [260, 368] on button "Your Feedback" at bounding box center [225, 372] width 90 height 30
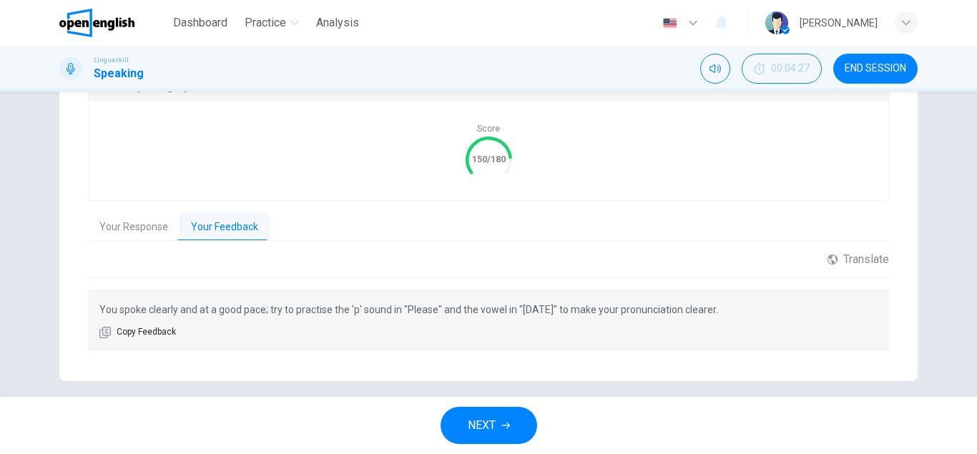
scroll to position [325, 0]
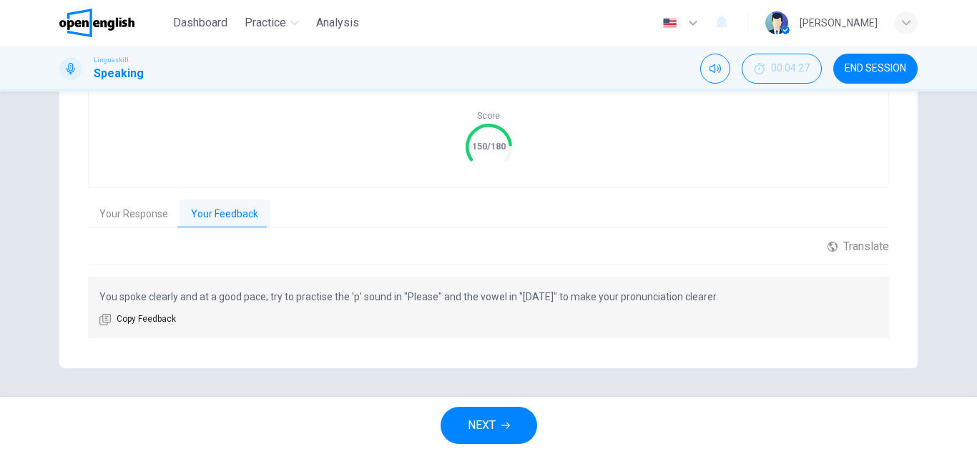
click at [474, 429] on span "NEXT" at bounding box center [482, 426] width 28 height 20
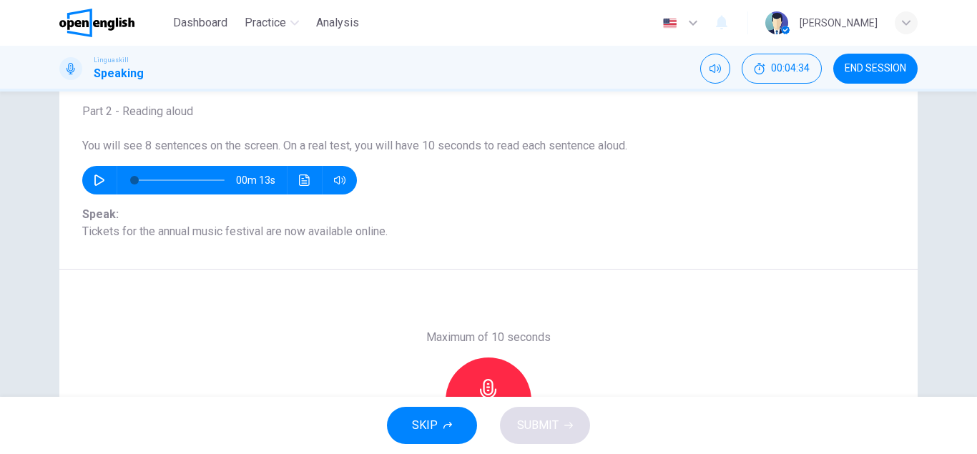
scroll to position [167, 0]
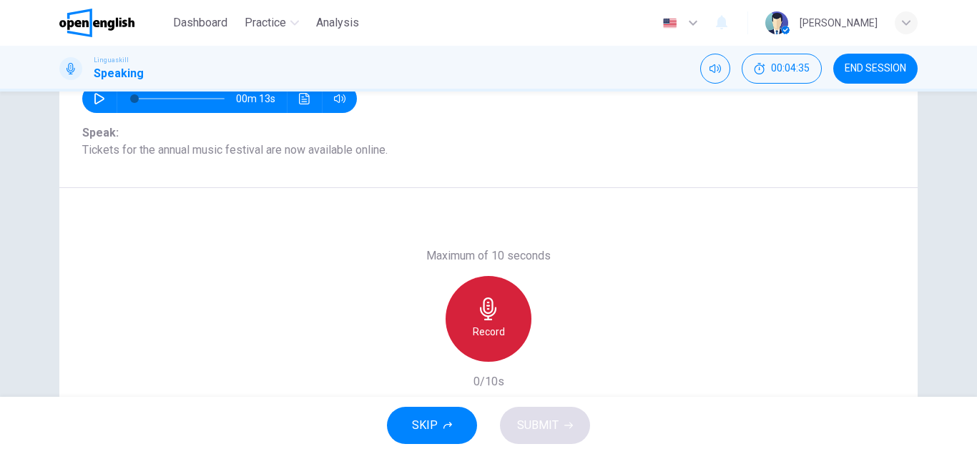
click at [507, 317] on div "Record" at bounding box center [489, 319] width 86 height 86
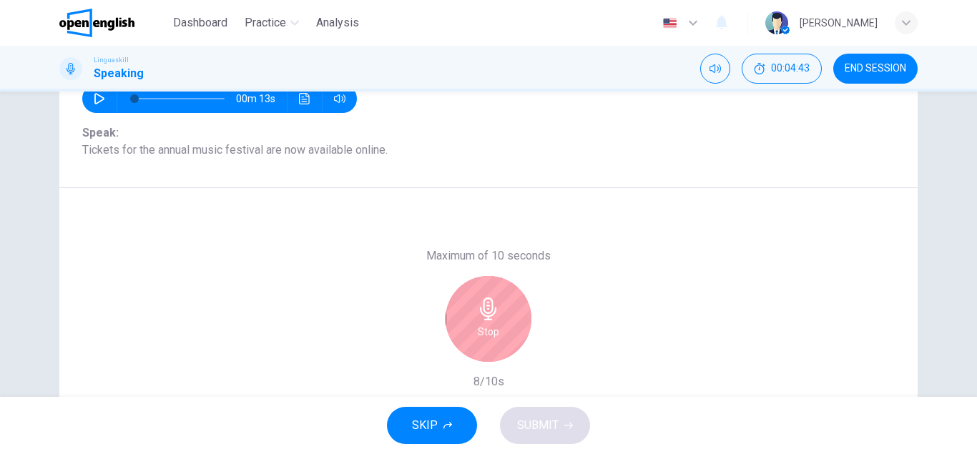
click at [498, 311] on icon "button" at bounding box center [488, 309] width 23 height 23
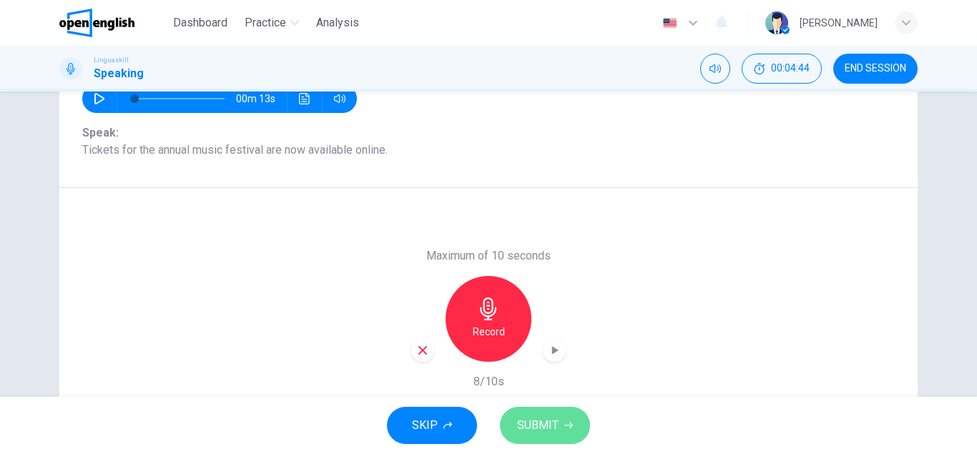
click at [579, 431] on button "SUBMIT" at bounding box center [545, 425] width 90 height 37
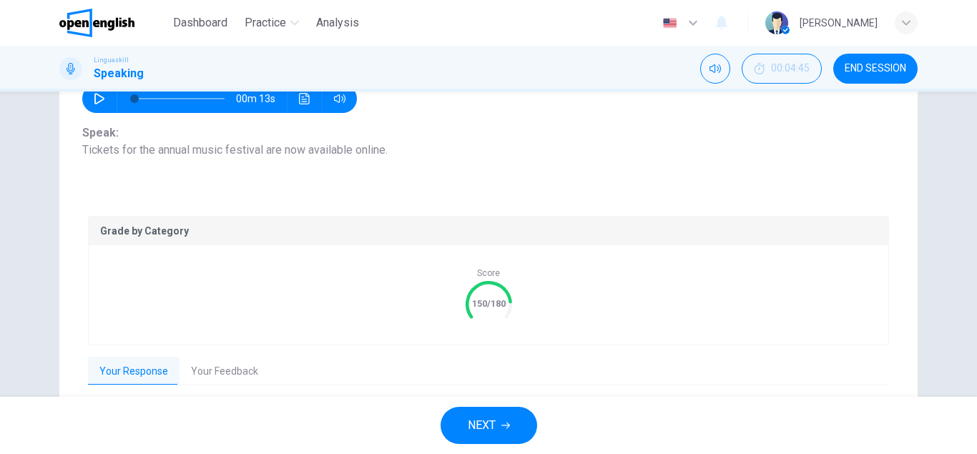
click at [220, 372] on button "Your Feedback" at bounding box center [225, 372] width 90 height 30
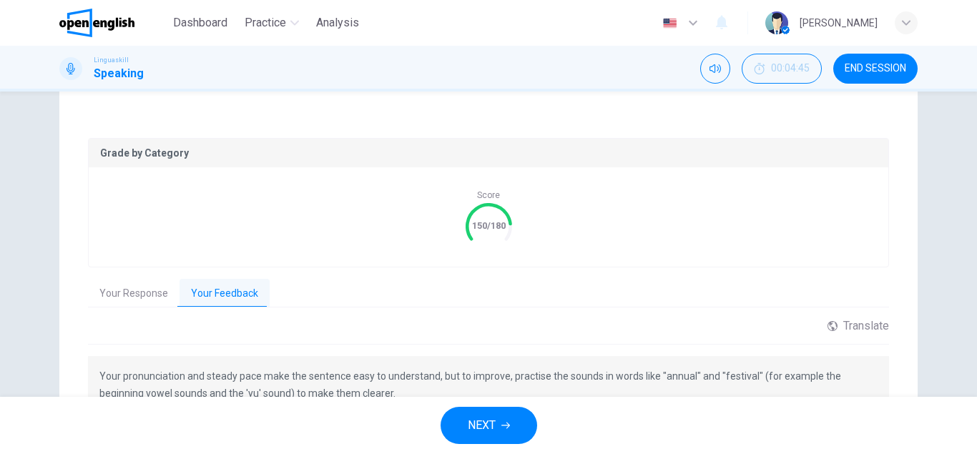
scroll to position [331, 0]
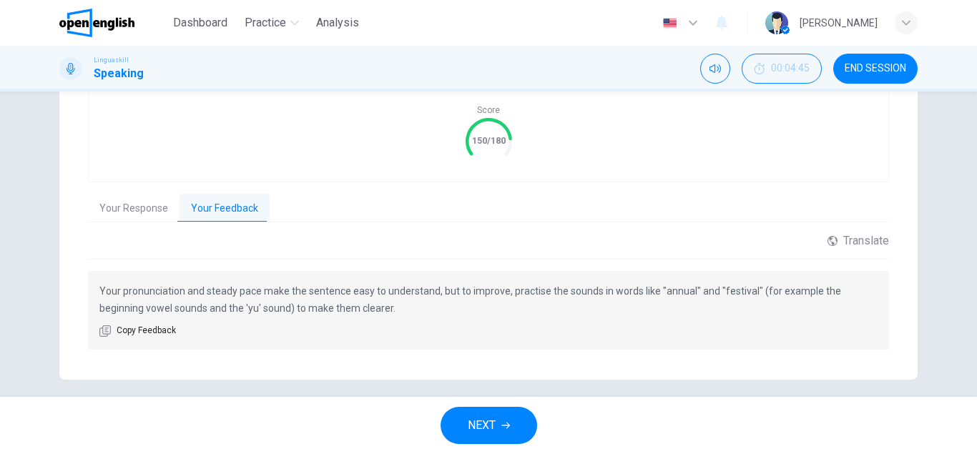
click at [479, 414] on button "NEXT" at bounding box center [489, 425] width 97 height 37
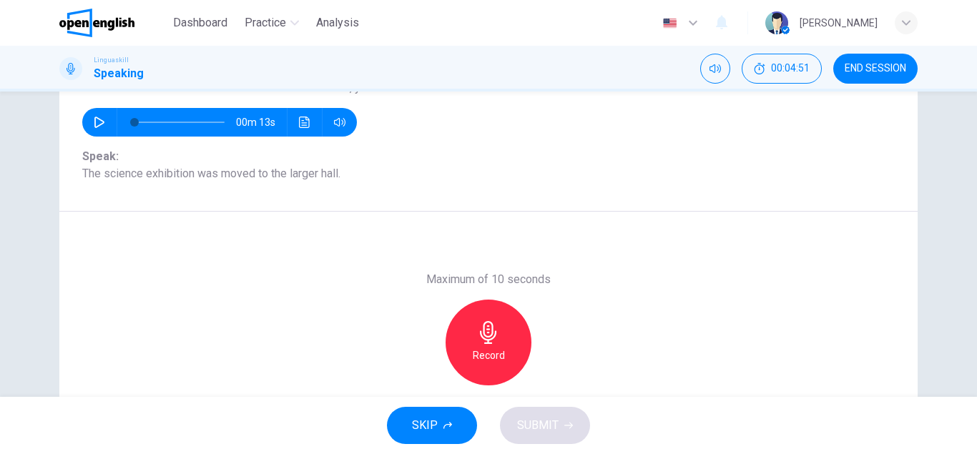
scroll to position [167, 0]
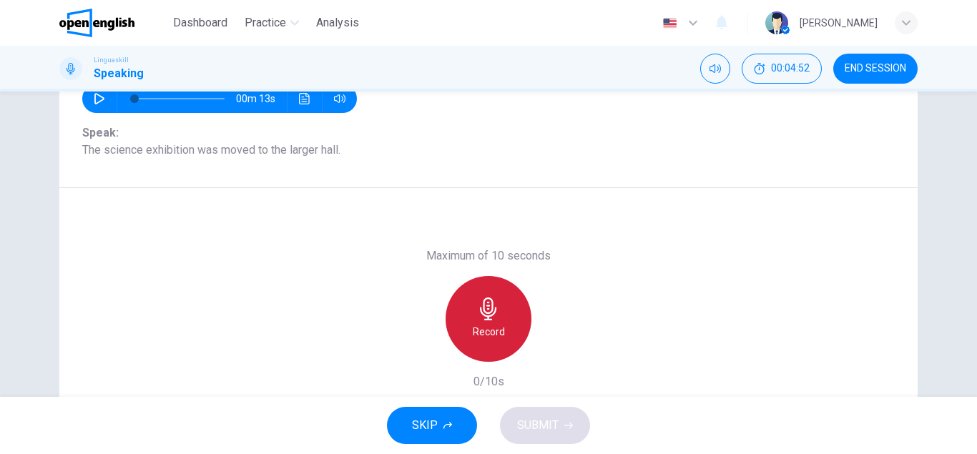
click at [474, 319] on div "Record" at bounding box center [489, 319] width 86 height 86
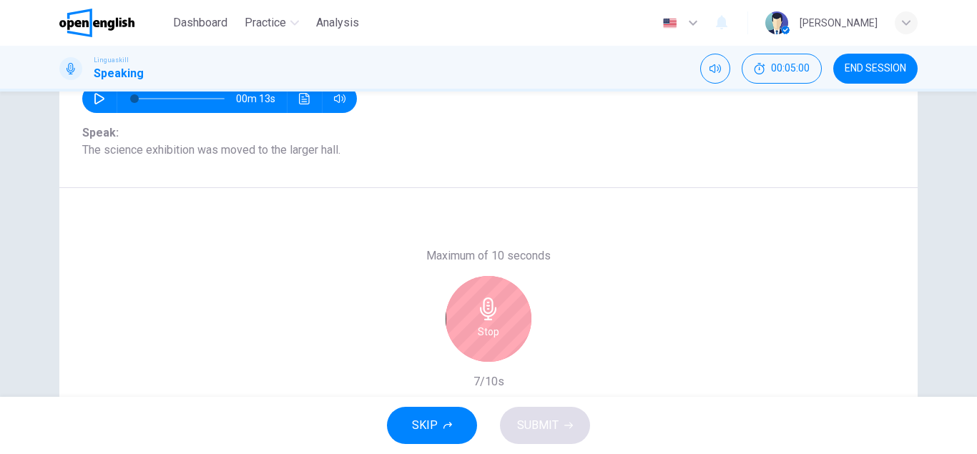
click at [493, 322] on div "Stop" at bounding box center [489, 319] width 86 height 86
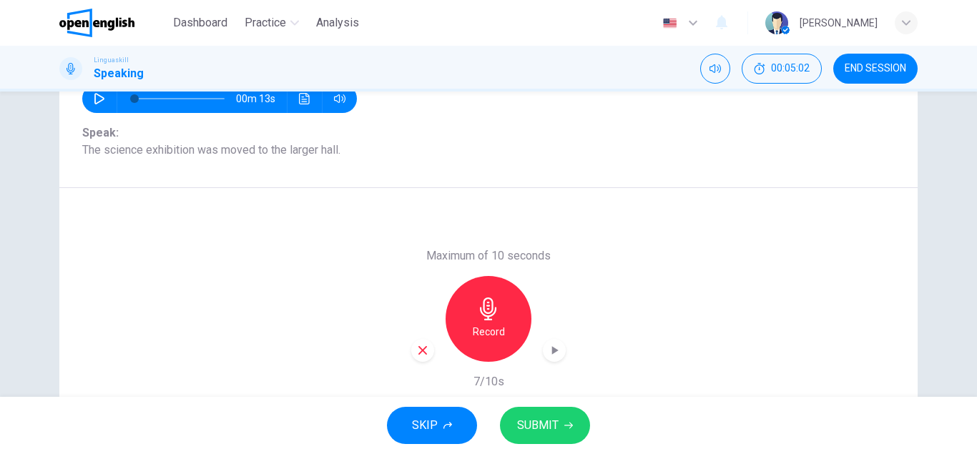
click at [542, 426] on span "SUBMIT" at bounding box center [537, 426] width 41 height 20
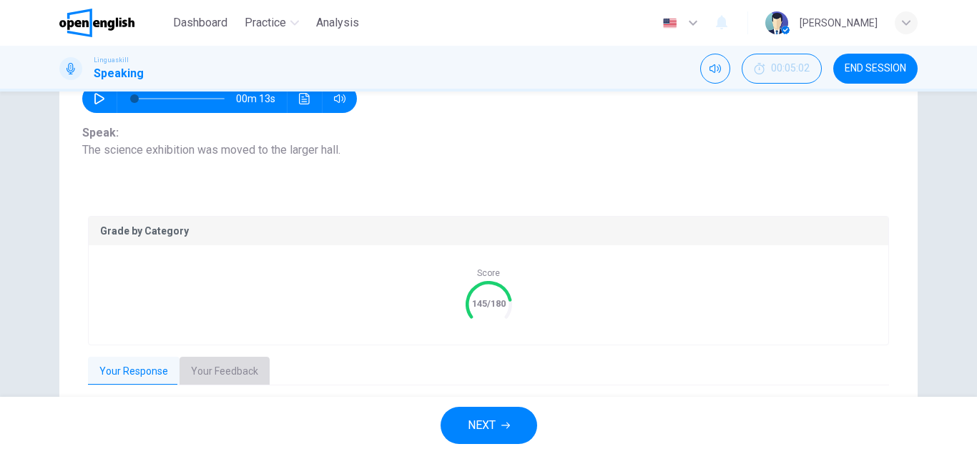
click at [213, 364] on button "Your Feedback" at bounding box center [225, 372] width 90 height 30
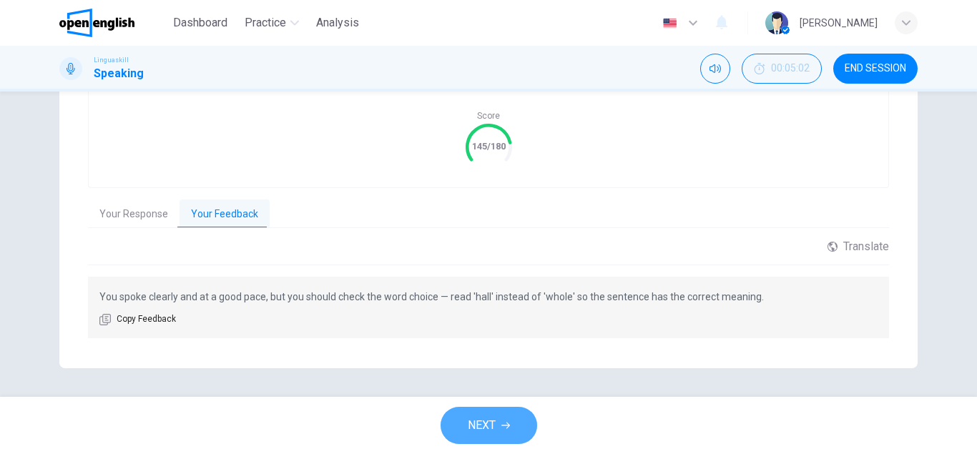
click at [501, 419] on button "NEXT" at bounding box center [489, 425] width 97 height 37
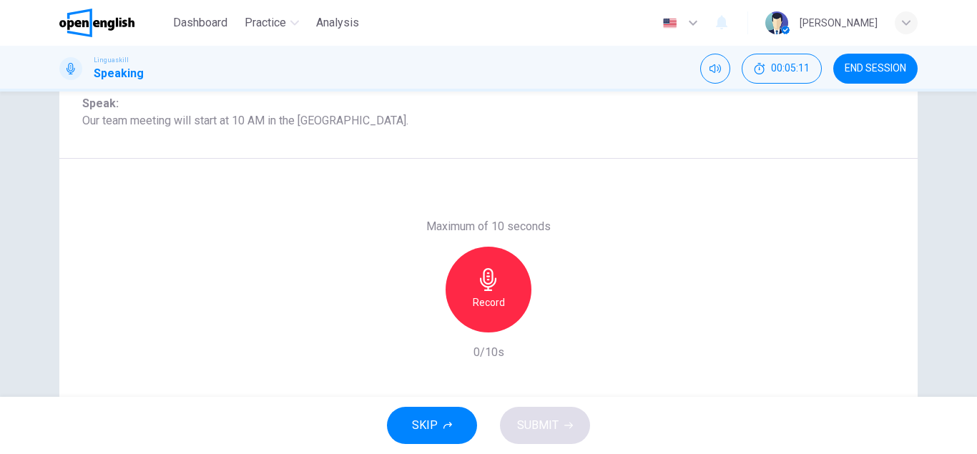
scroll to position [167, 0]
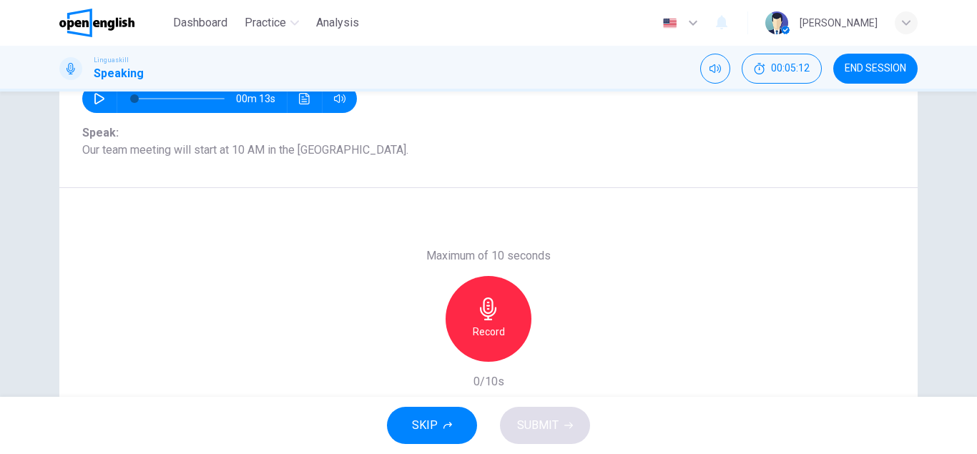
click at [500, 299] on div "Record" at bounding box center [489, 319] width 86 height 86
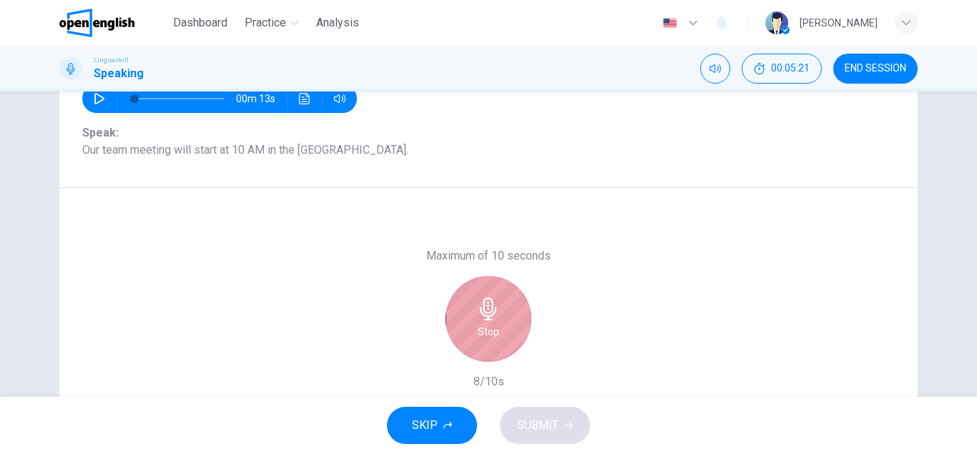
click at [480, 323] on h6 "Stop" at bounding box center [488, 331] width 21 height 17
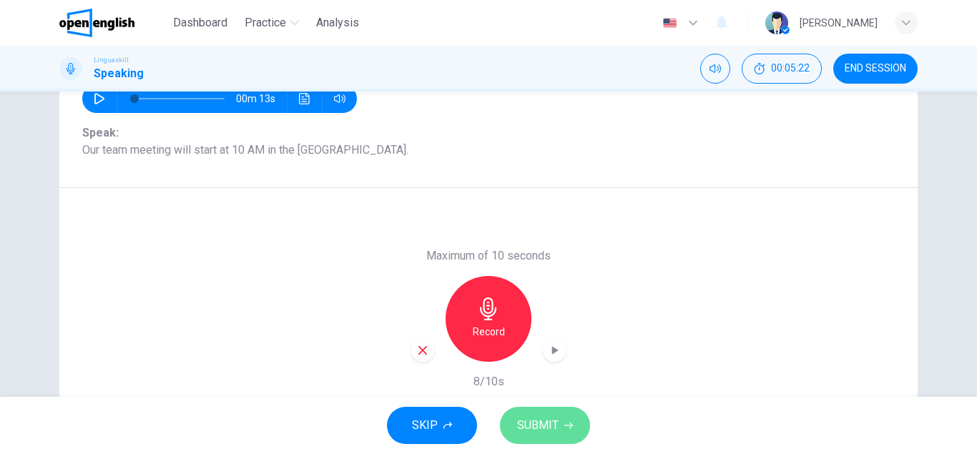
click at [545, 420] on span "SUBMIT" at bounding box center [537, 426] width 41 height 20
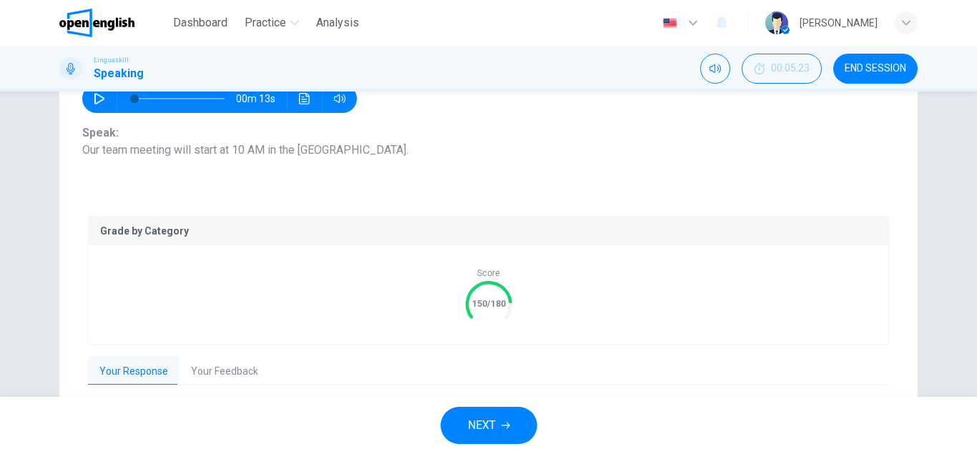
click at [211, 361] on button "Your Feedback" at bounding box center [225, 372] width 90 height 30
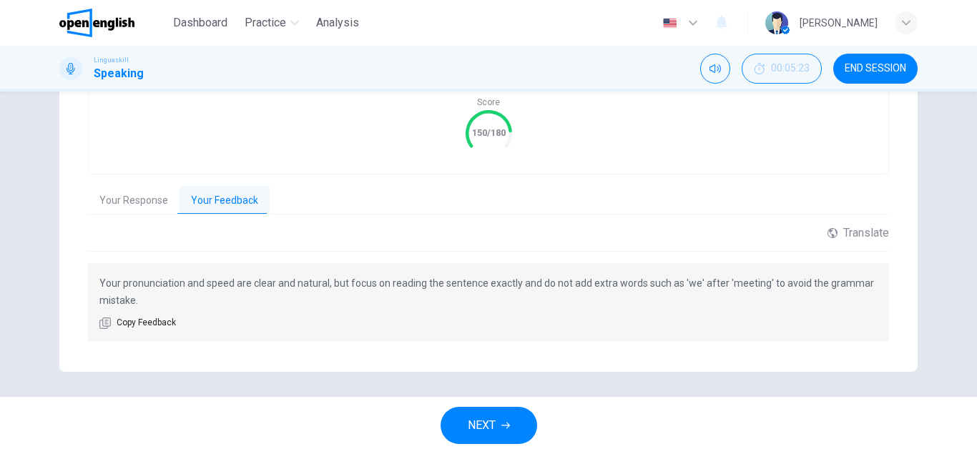
scroll to position [342, 0]
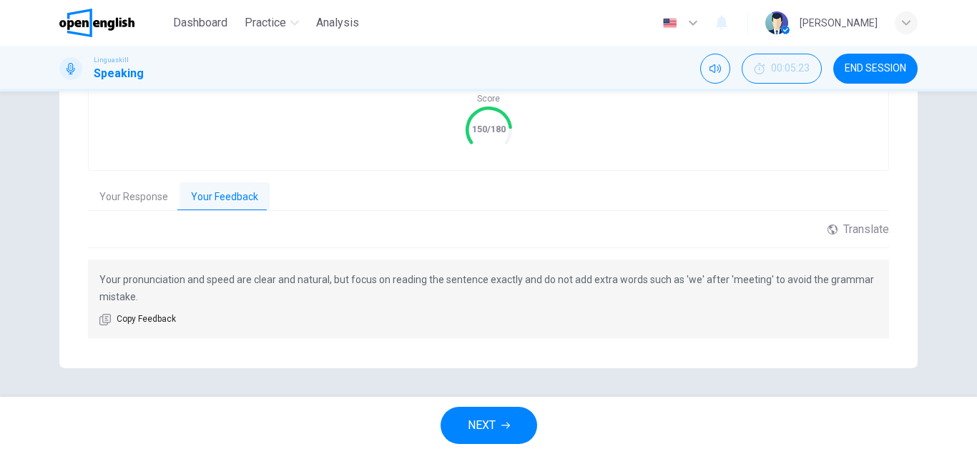
click at [486, 429] on span "NEXT" at bounding box center [482, 426] width 28 height 20
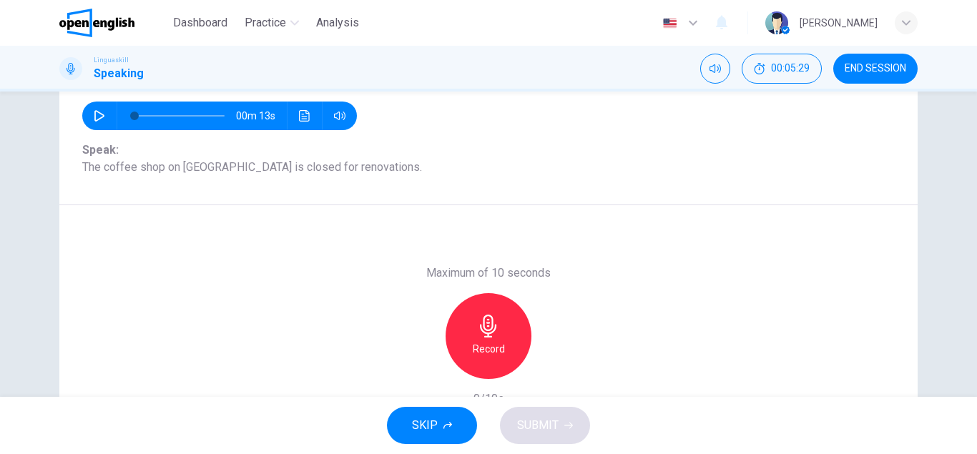
scroll to position [167, 0]
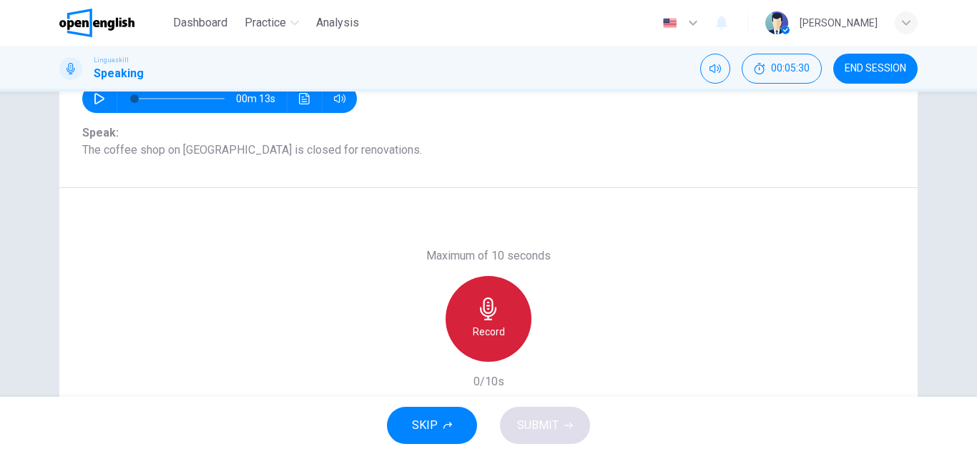
click at [481, 334] on h6 "Record" at bounding box center [489, 331] width 32 height 17
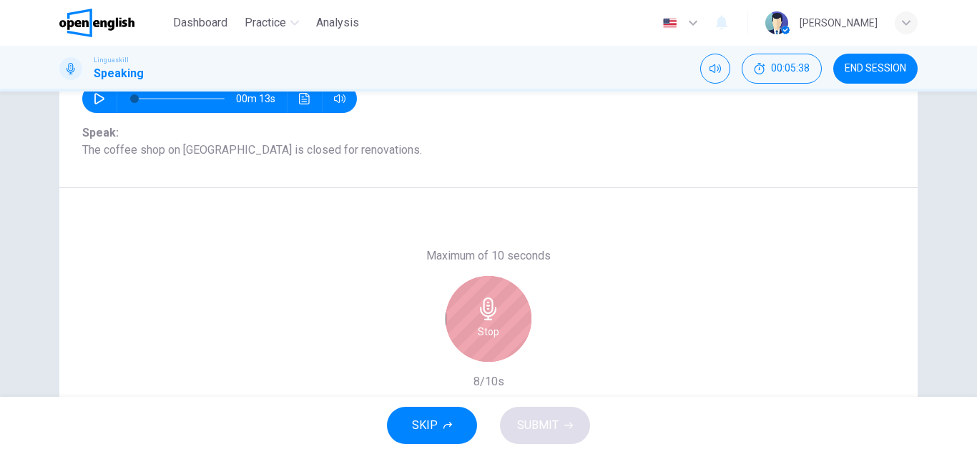
click at [502, 308] on div "Stop" at bounding box center [489, 319] width 86 height 86
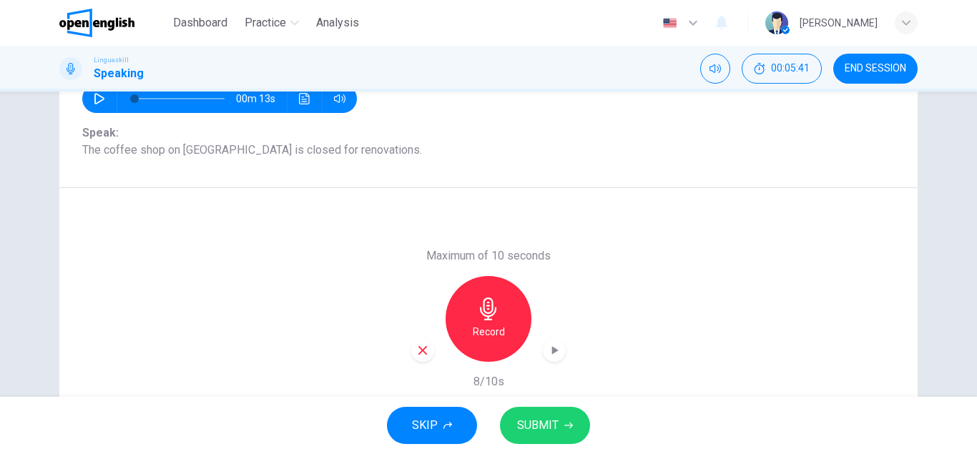
click at [574, 413] on button "SUBMIT" at bounding box center [545, 425] width 90 height 37
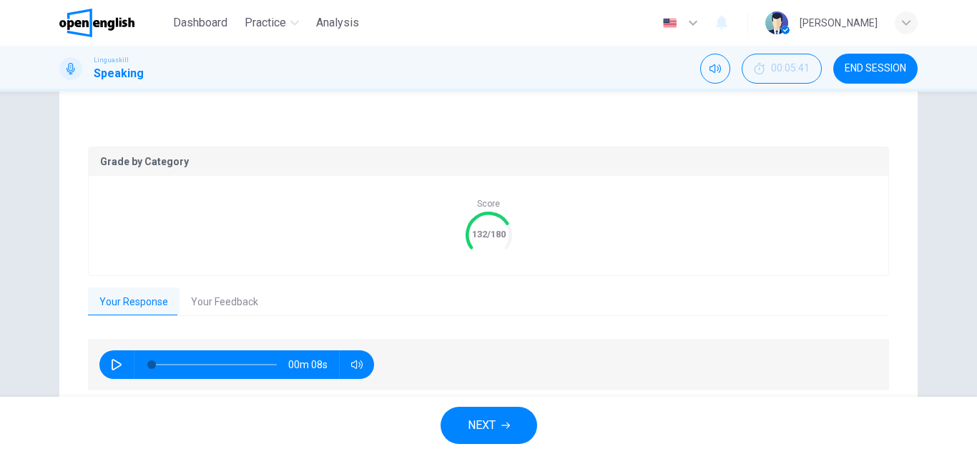
scroll to position [245, 0]
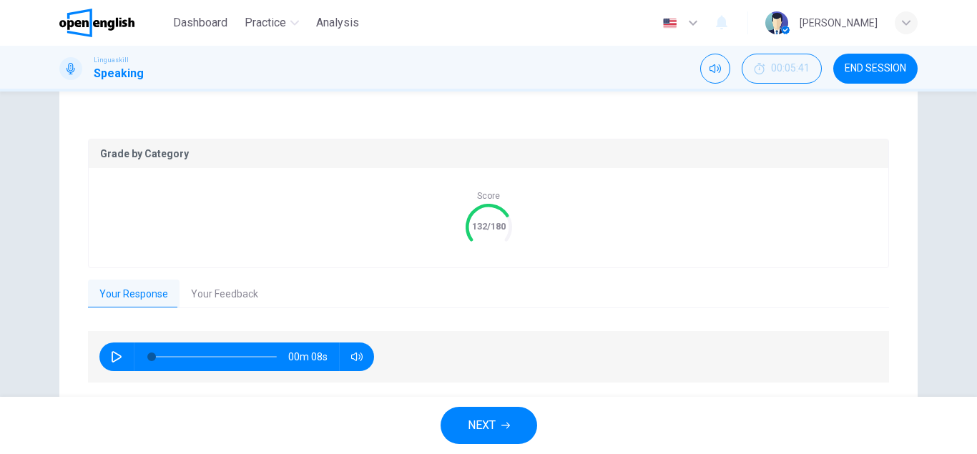
click at [209, 293] on button "Your Feedback" at bounding box center [225, 295] width 90 height 30
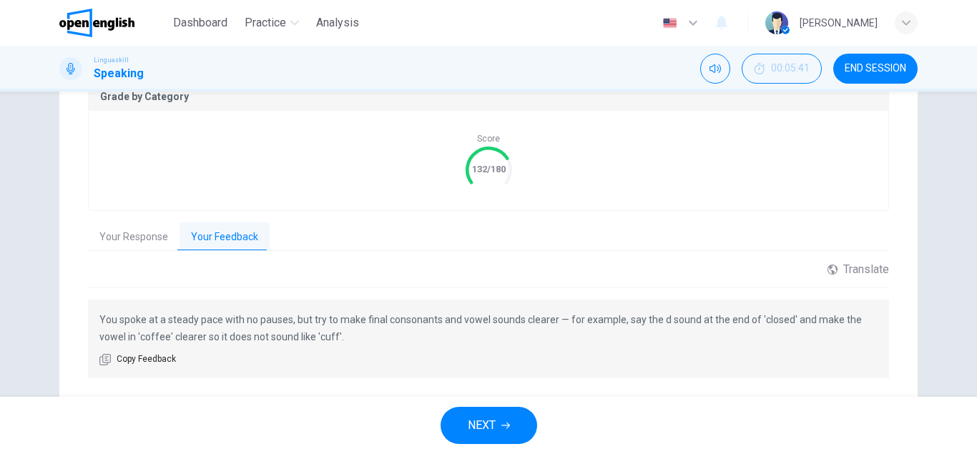
scroll to position [326, 0]
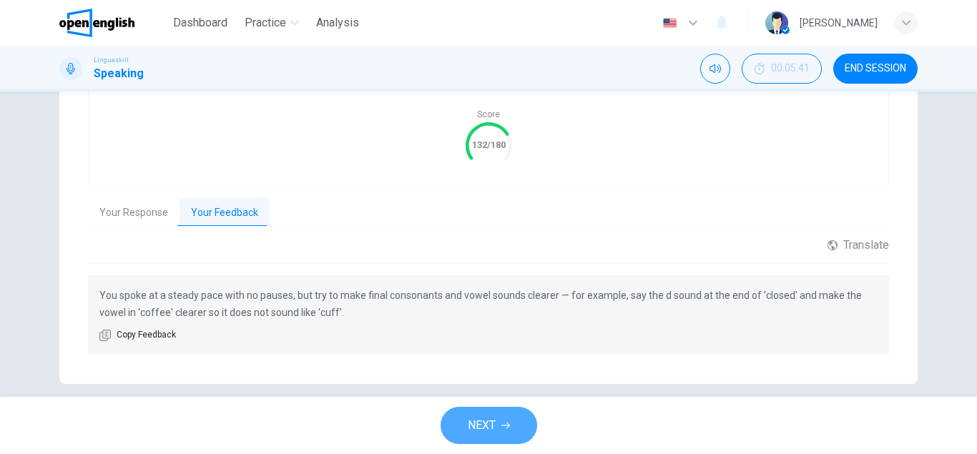
click at [469, 426] on span "NEXT" at bounding box center [482, 426] width 28 height 20
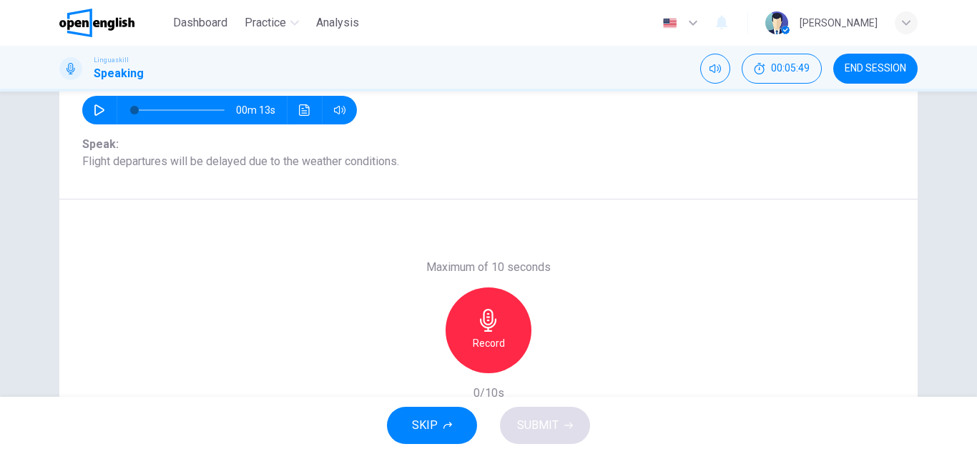
scroll to position [167, 0]
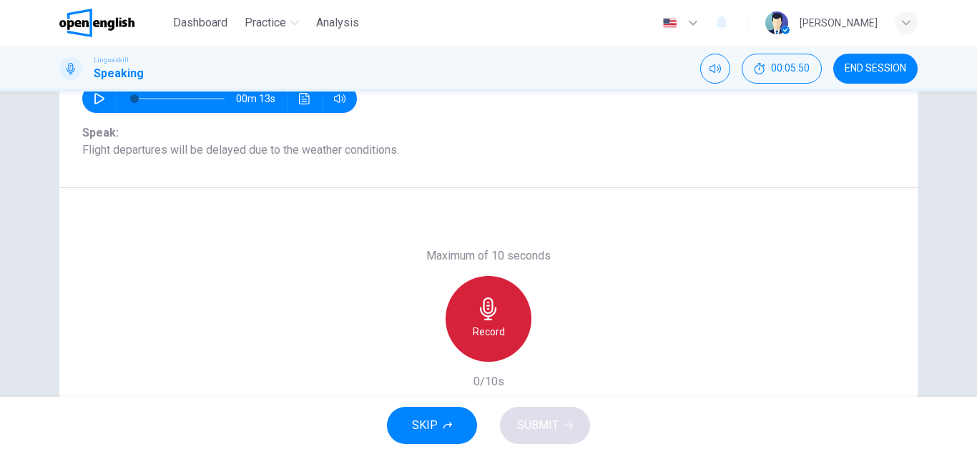
drag, startPoint x: 482, startPoint y: 312, endPoint x: 506, endPoint y: 287, distance: 34.9
click at [482, 311] on icon "button" at bounding box center [488, 309] width 23 height 23
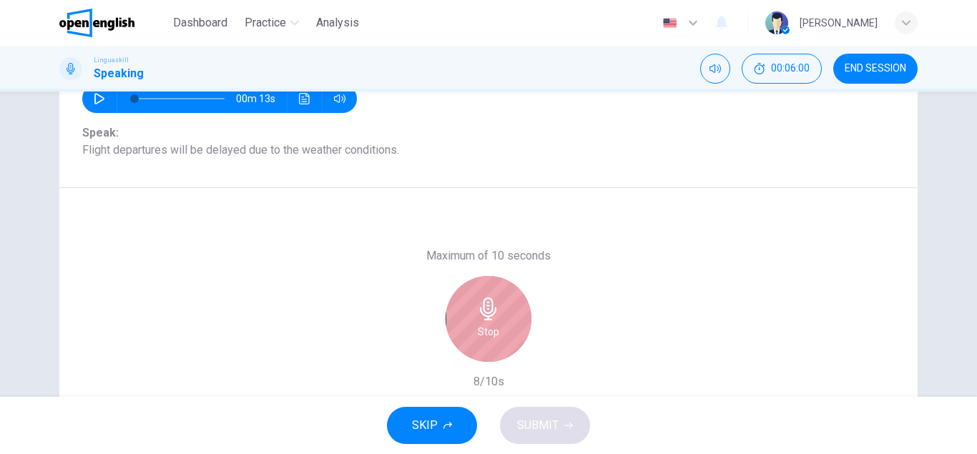
drag, startPoint x: 496, startPoint y: 307, endPoint x: 502, endPoint y: 301, distance: 8.6
click at [496, 307] on icon "button" at bounding box center [488, 309] width 23 height 23
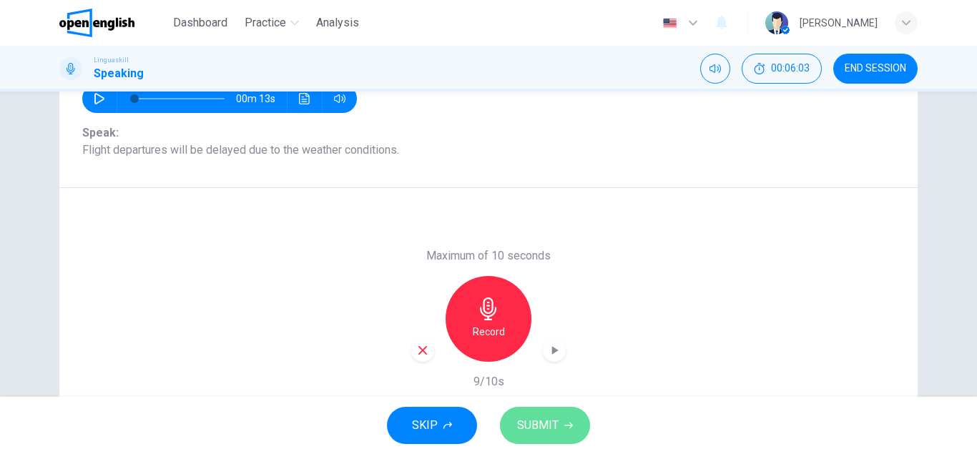
click at [569, 415] on button "SUBMIT" at bounding box center [545, 425] width 90 height 37
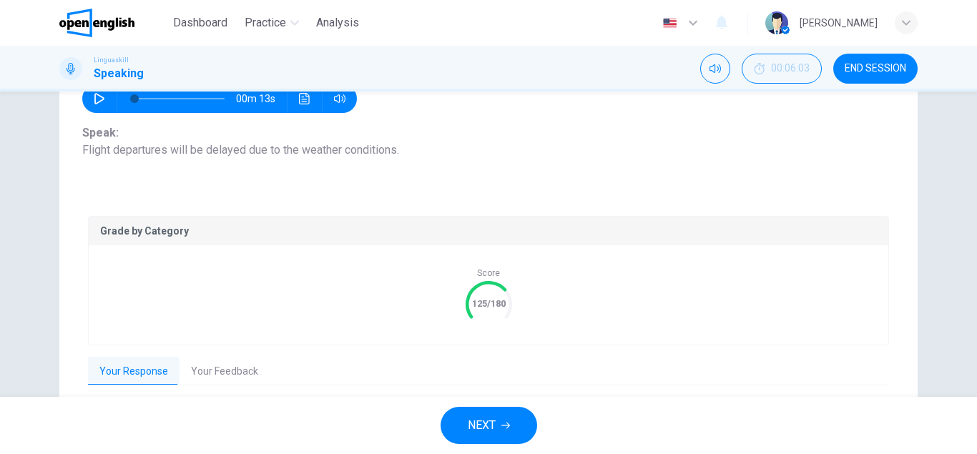
click at [241, 365] on button "Your Feedback" at bounding box center [225, 372] width 90 height 30
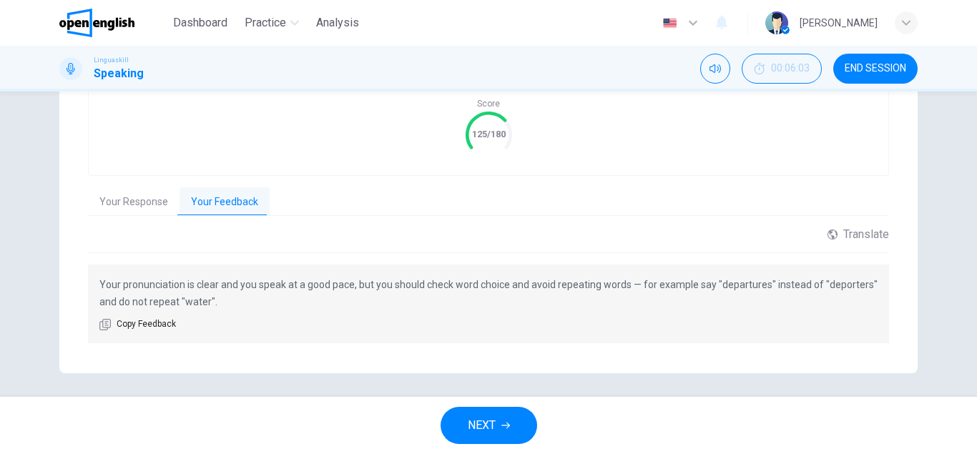
scroll to position [342, 0]
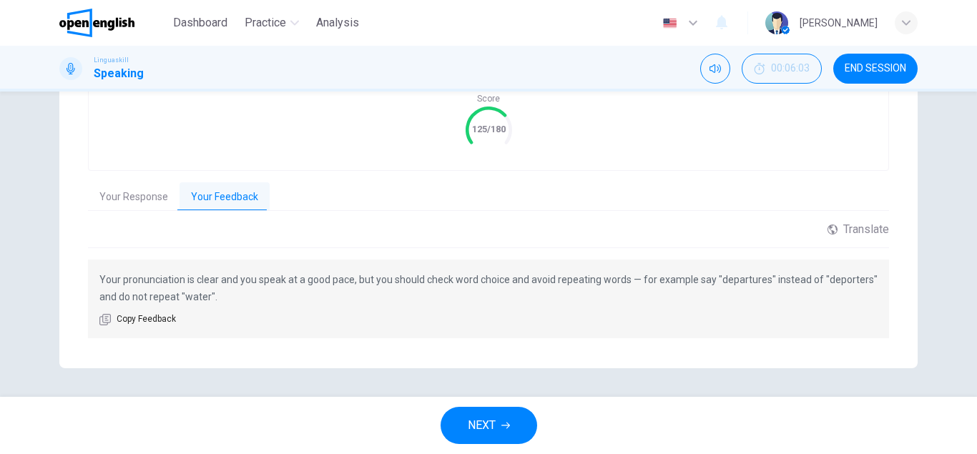
click at [512, 433] on button "NEXT" at bounding box center [489, 425] width 97 height 37
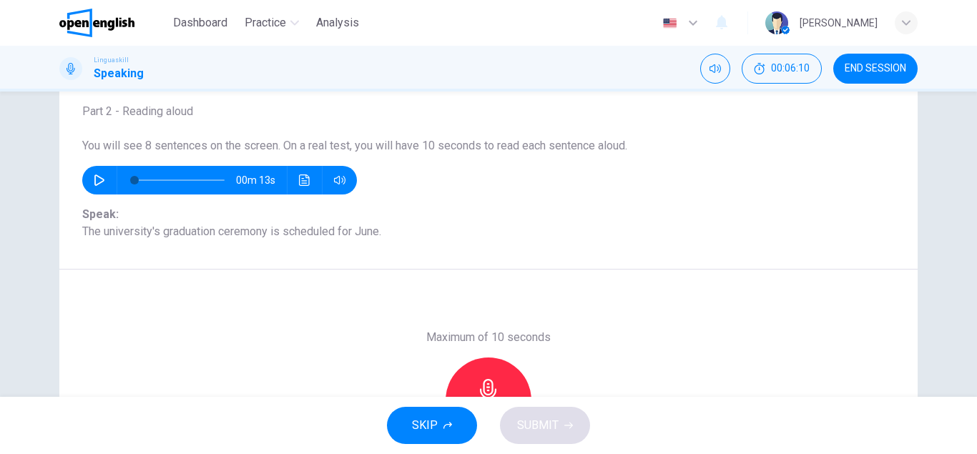
scroll to position [167, 0]
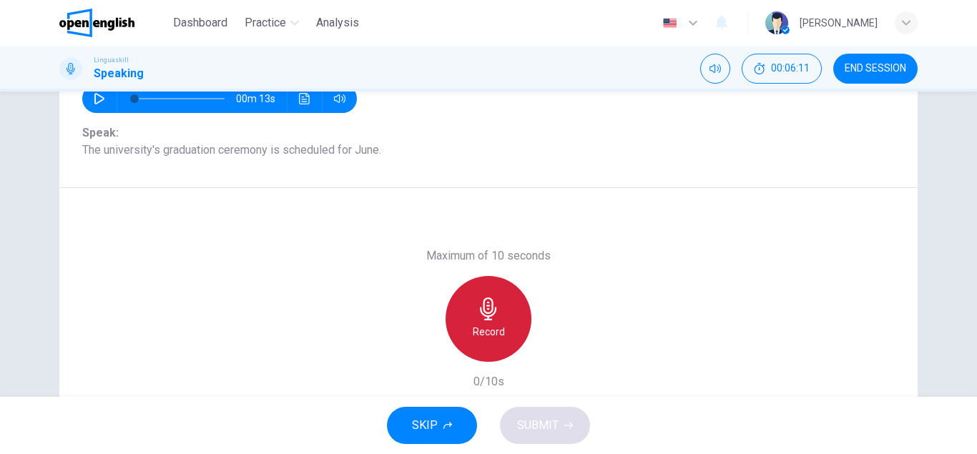
click at [499, 328] on h6 "Record" at bounding box center [489, 331] width 32 height 17
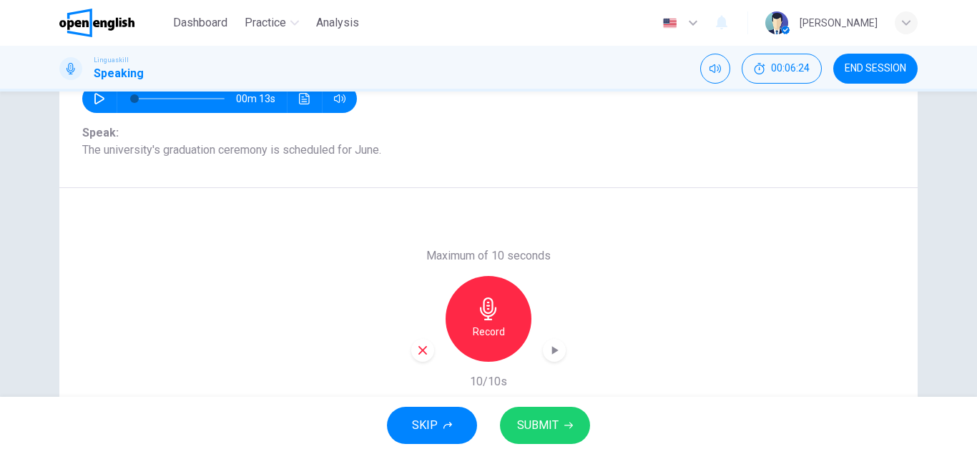
click at [528, 423] on span "SUBMIT" at bounding box center [537, 426] width 41 height 20
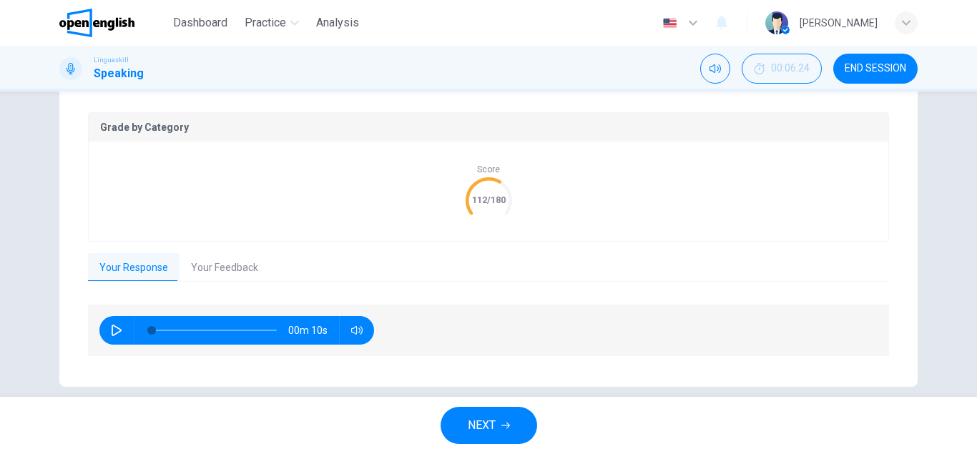
scroll to position [290, 0]
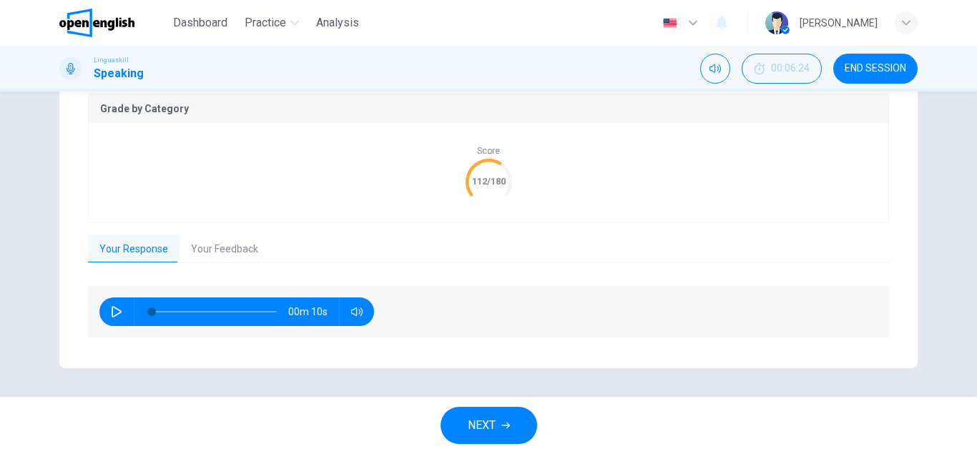
click at [252, 250] on button "Your Feedback" at bounding box center [225, 250] width 90 height 30
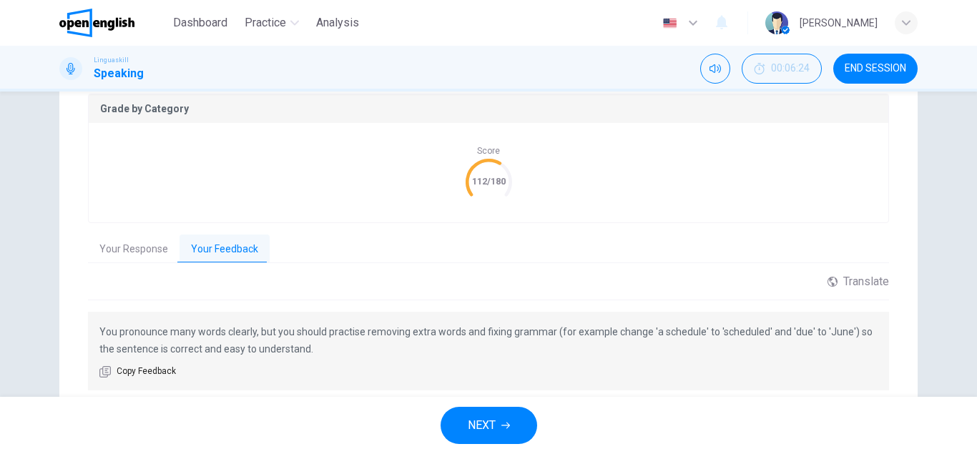
click at [514, 423] on button "NEXT" at bounding box center [489, 425] width 97 height 37
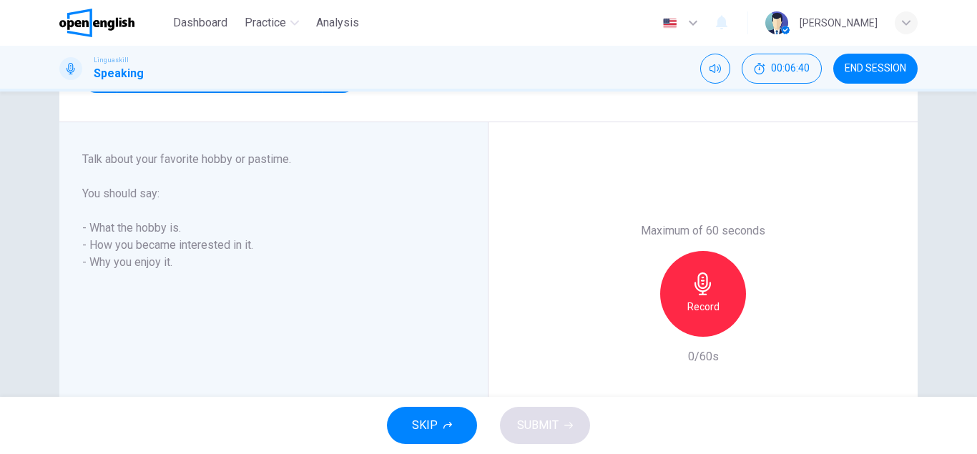
scroll to position [163, 0]
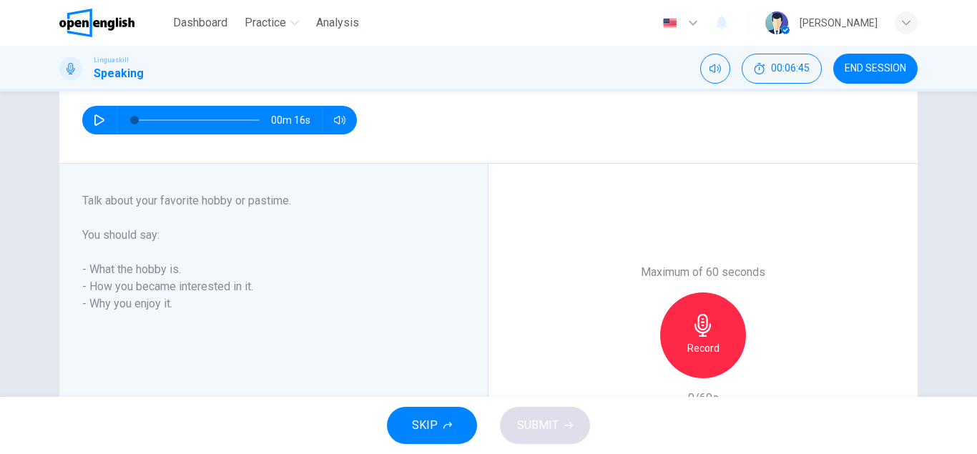
click at [887, 75] on button "END SESSION" at bounding box center [875, 69] width 84 height 30
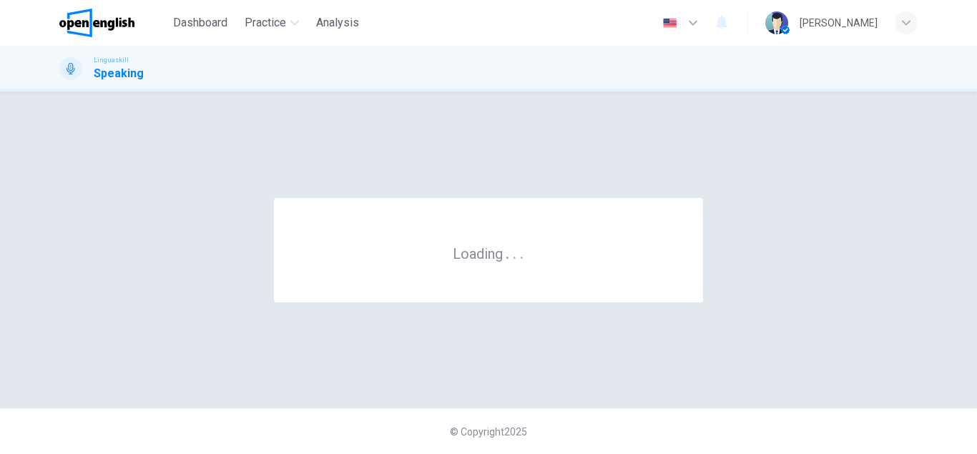
scroll to position [0, 0]
